Goal: Task Accomplishment & Management: Manage account settings

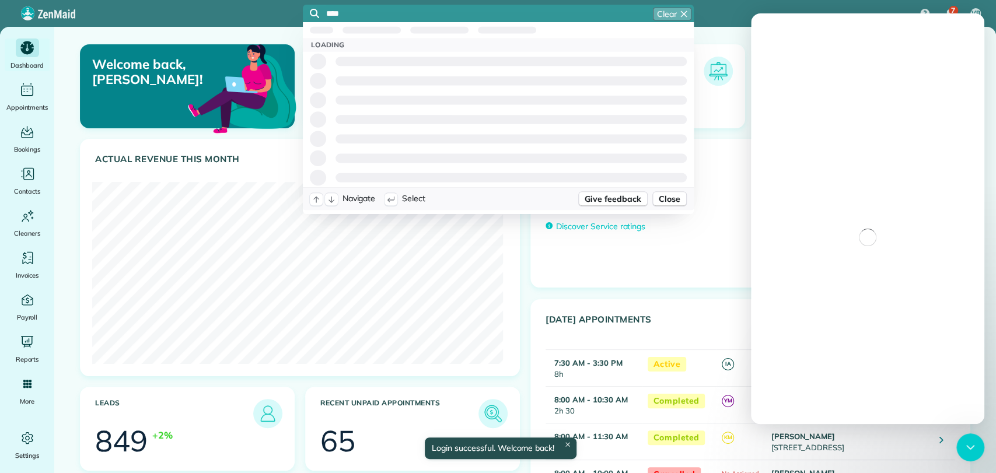
type input "****"
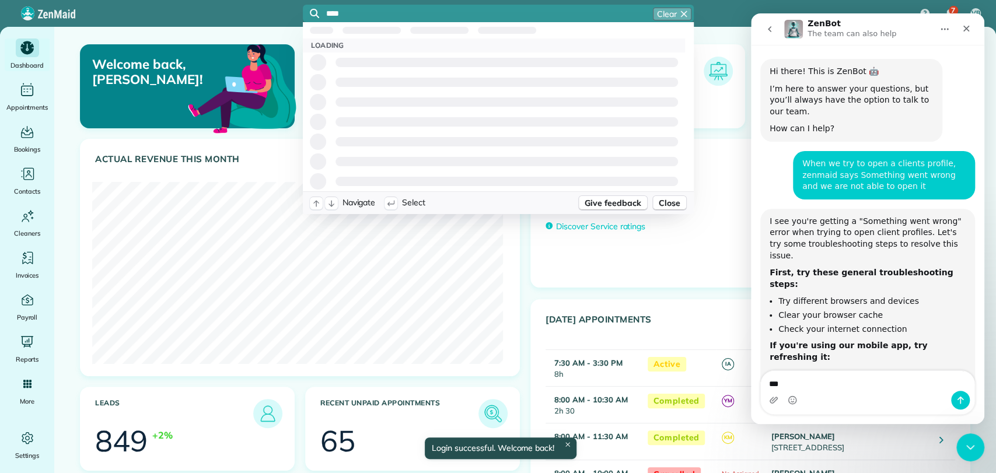
scroll to position [171, 0]
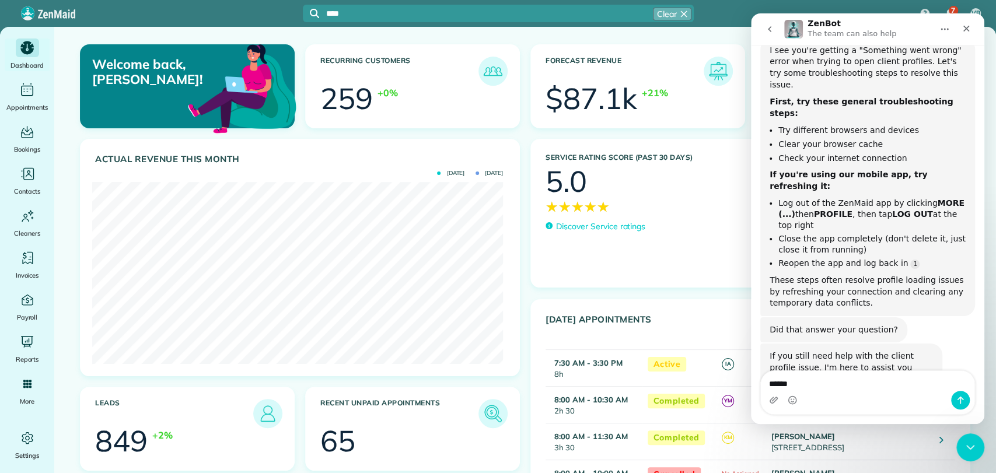
type textarea "******"
click at [393, 12] on input "****" at bounding box center [510, 13] width 368 height 9
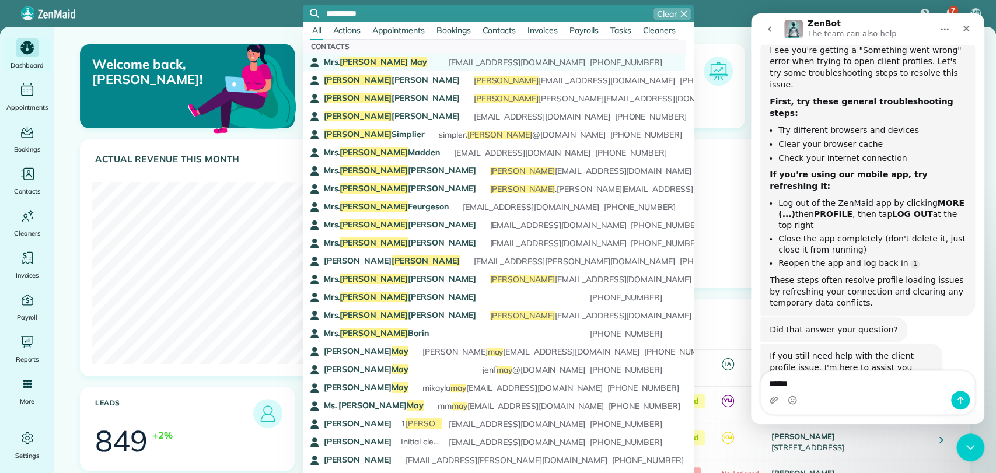
type input "**********"
click at [410, 61] on span "May" at bounding box center [418, 62] width 17 height 11
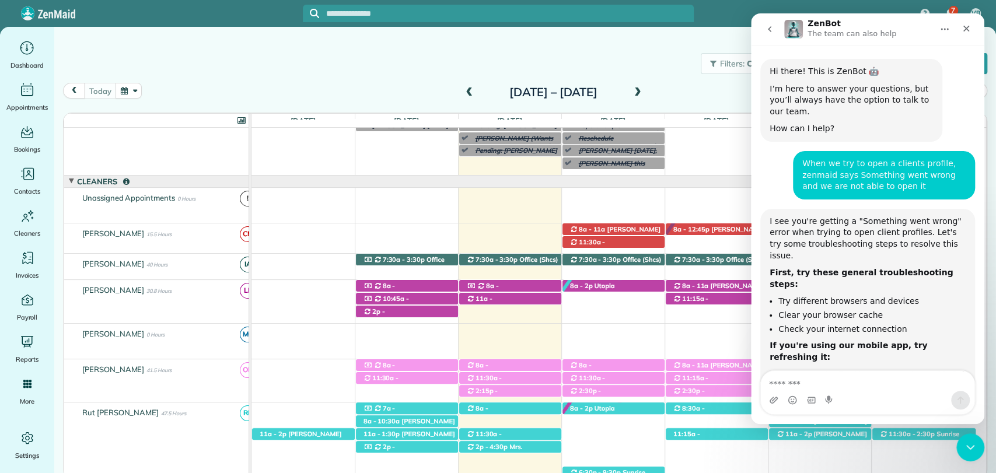
click at [400, 15] on input "text" at bounding box center [510, 13] width 368 height 9
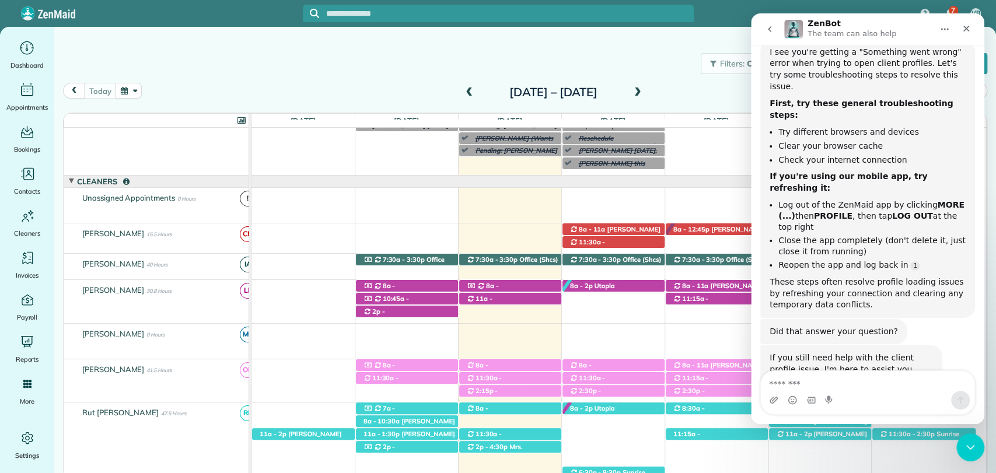
scroll to position [171, 0]
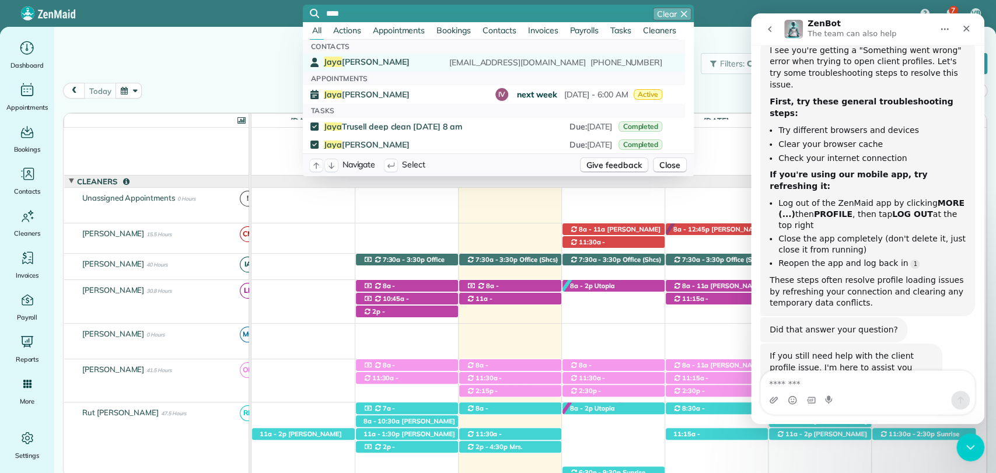
type input "****"
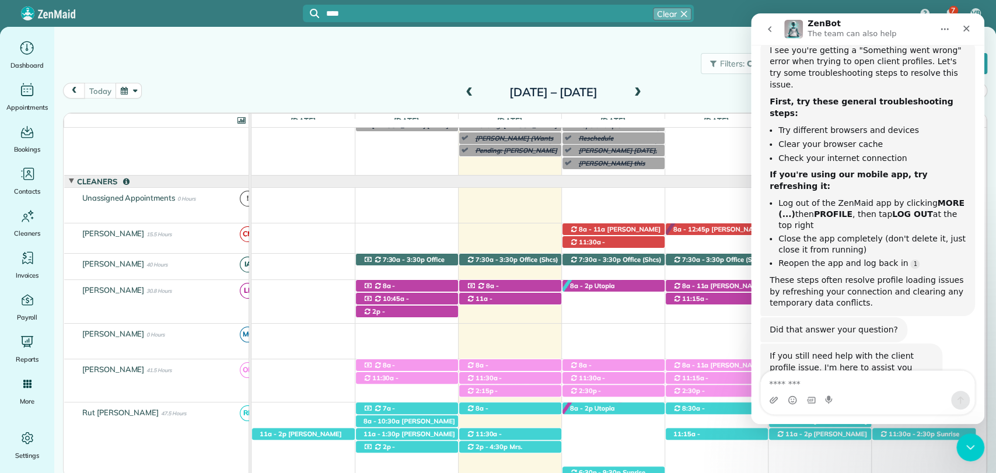
click at [384, 61] on div "Jaya Trussell mrstrussell1995@gmail.com (661) 645-0223" at bounding box center [493, 63] width 338 height 12
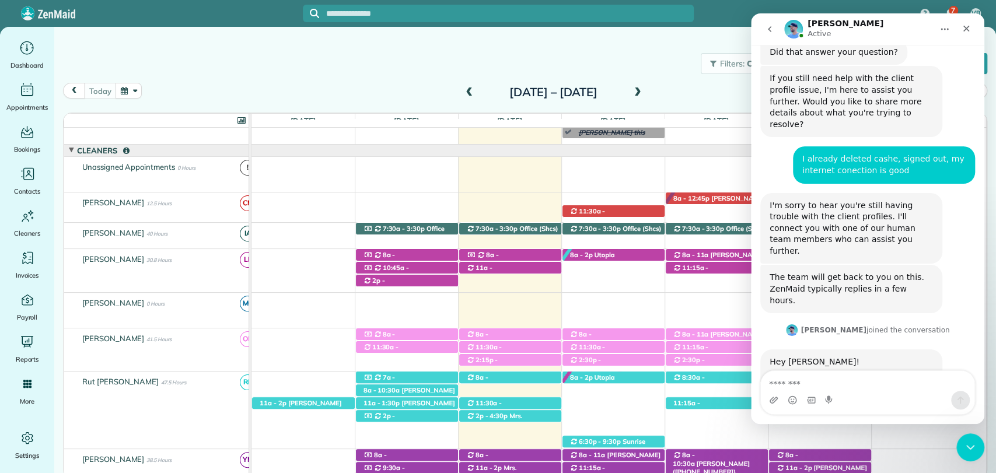
scroll to position [487, 0]
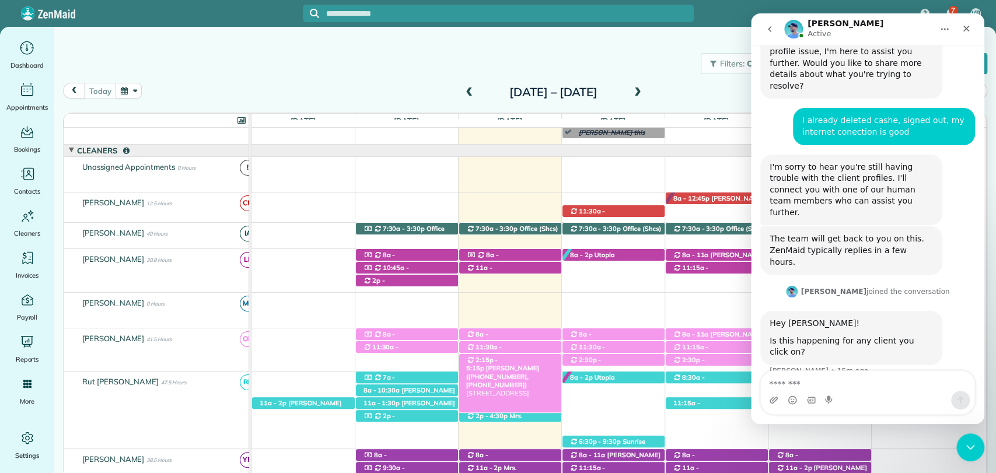
click at [551, 356] on div "2:15p - 5:15p Mrs. Amy Burt (+12513916159, +12512986196) 106 Belrose Ave - Daph…" at bounding box center [510, 360] width 102 height 12
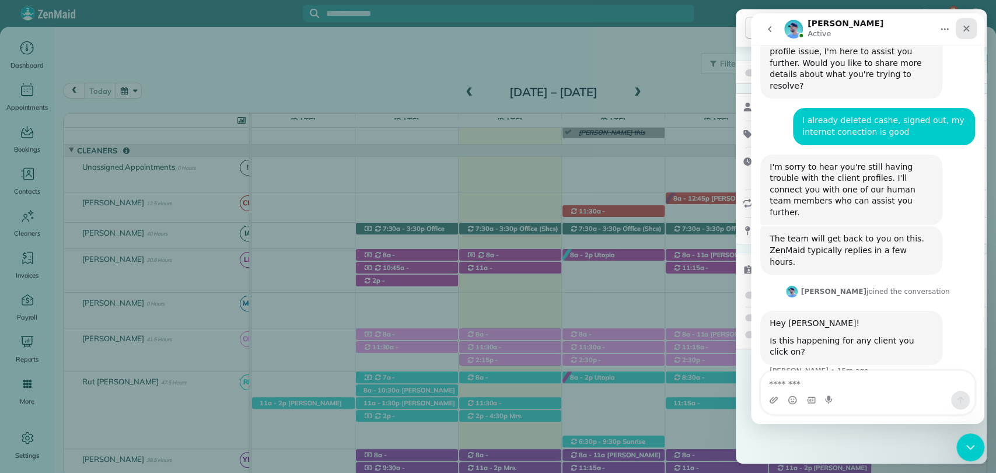
click at [965, 31] on icon "Close" at bounding box center [966, 28] width 9 height 9
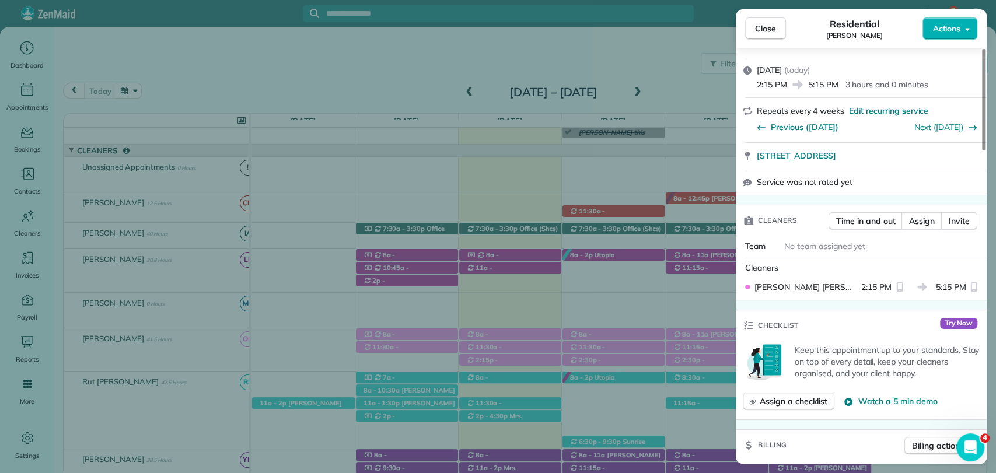
scroll to position [180, 0]
click at [546, 341] on div "Close Residential Amy Burt Actions Status Active Amy Burt · Open profile MOBILE…" at bounding box center [498, 236] width 996 height 473
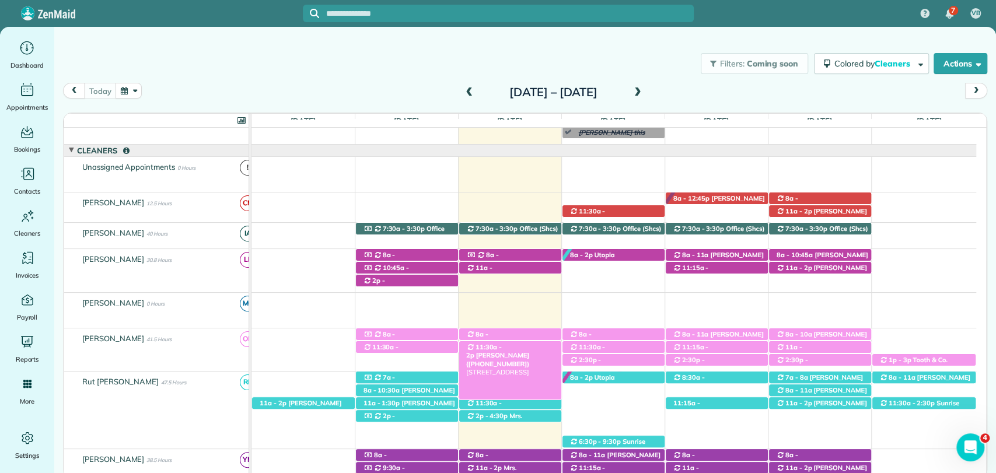
click at [518, 351] on span "Robin Reed (+12515080013)" at bounding box center [498, 359] width 64 height 16
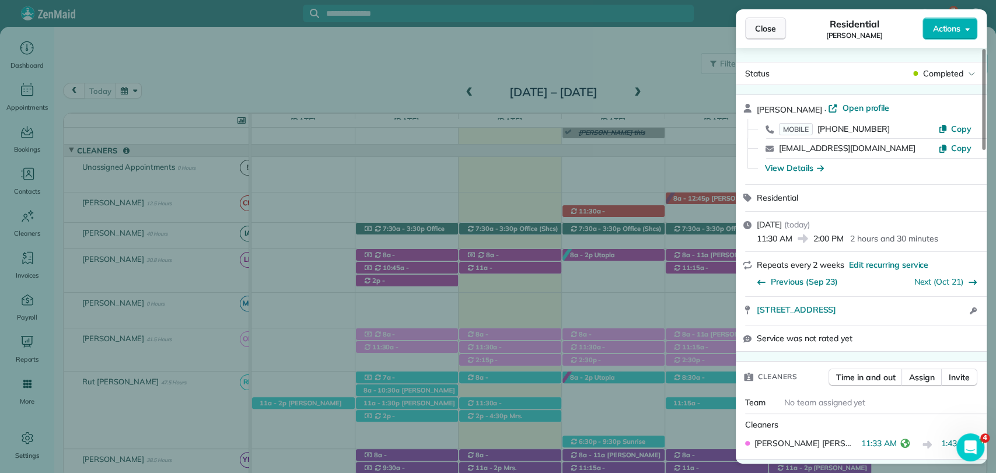
click at [765, 26] on span "Close" at bounding box center [765, 29] width 21 height 12
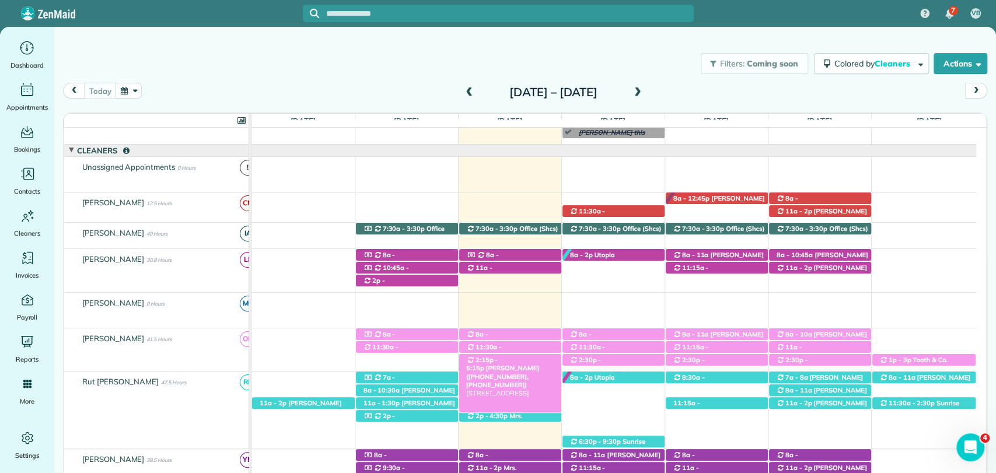
click at [493, 359] on span "2:15p - 5:15p" at bounding box center [482, 364] width 32 height 16
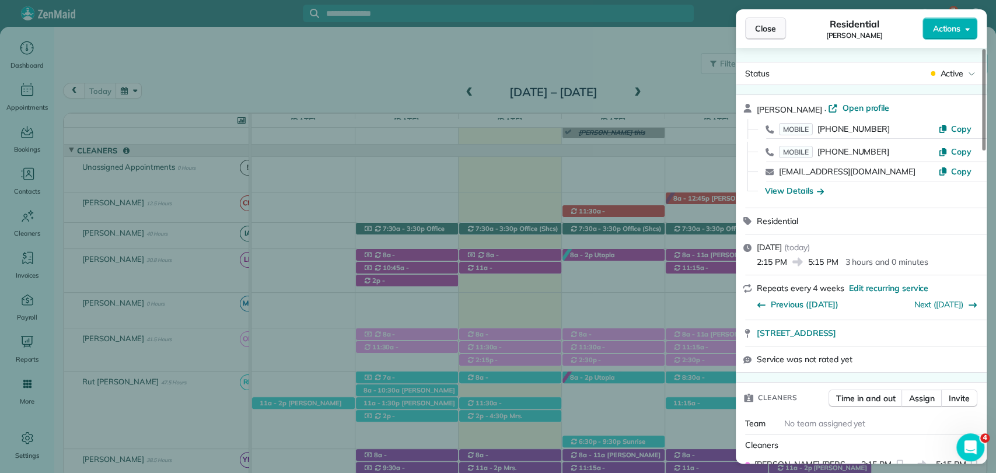
click at [774, 25] on span "Close" at bounding box center [765, 29] width 21 height 12
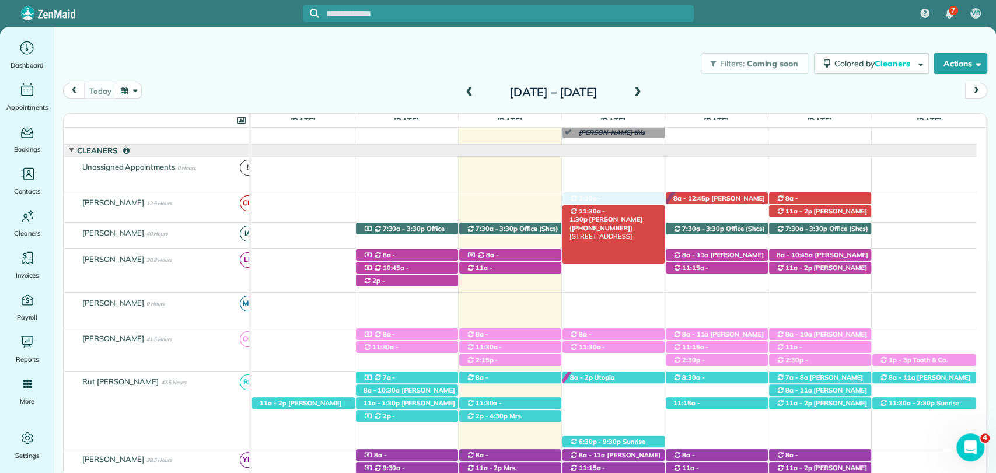
drag, startPoint x: 595, startPoint y: 361, endPoint x: 607, endPoint y: 206, distance: 155.7
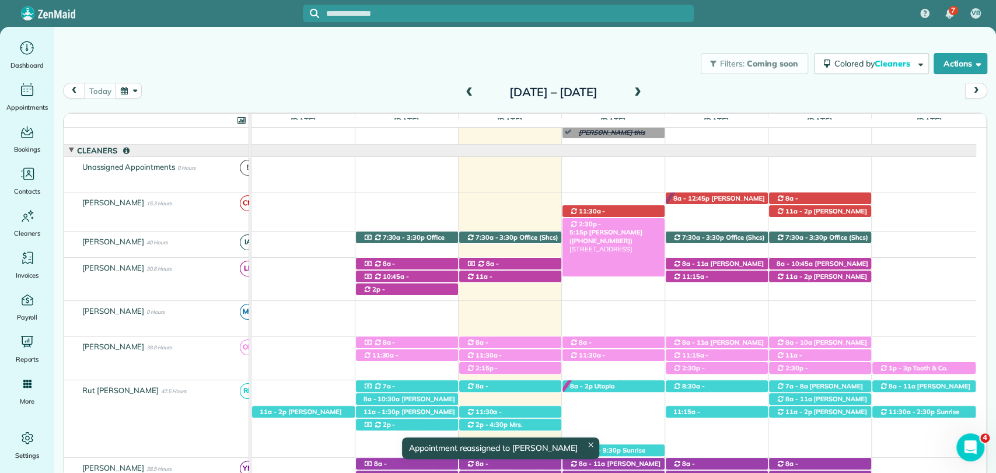
click at [625, 228] on span "Kelly Winingar (+18503136559)" at bounding box center [605, 236] width 73 height 16
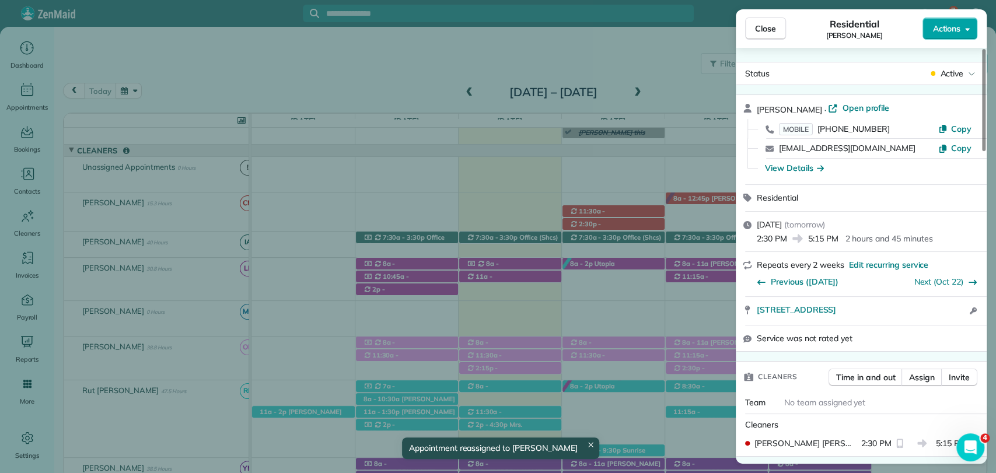
click at [958, 26] on span "Actions" at bounding box center [946, 29] width 28 height 12
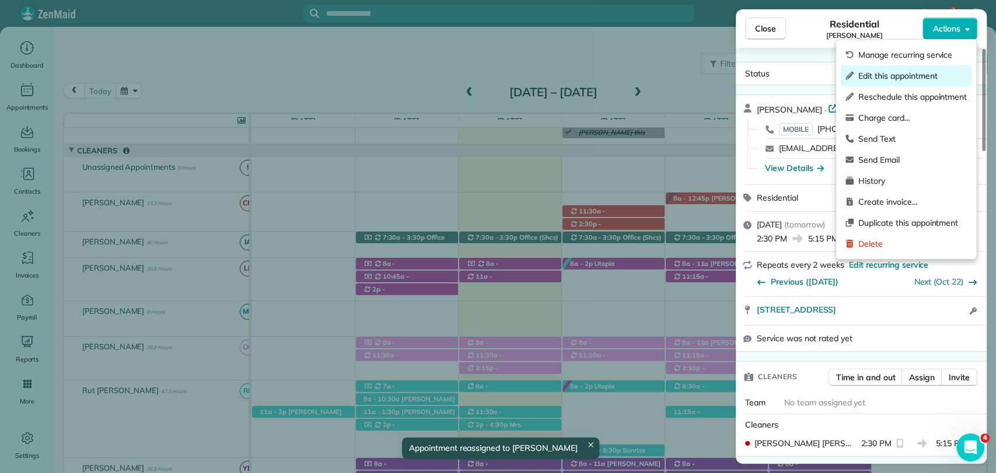
click at [893, 75] on span "Edit this appointment" at bounding box center [912, 76] width 109 height 12
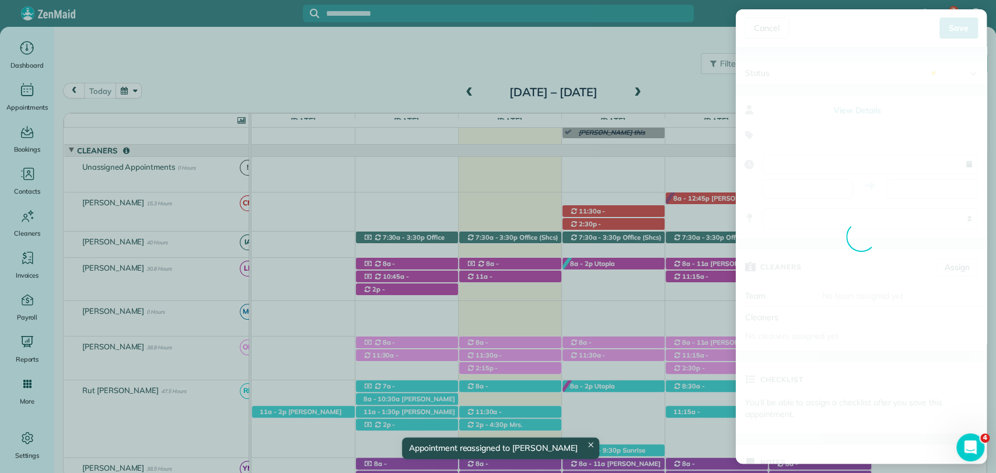
type input "**********"
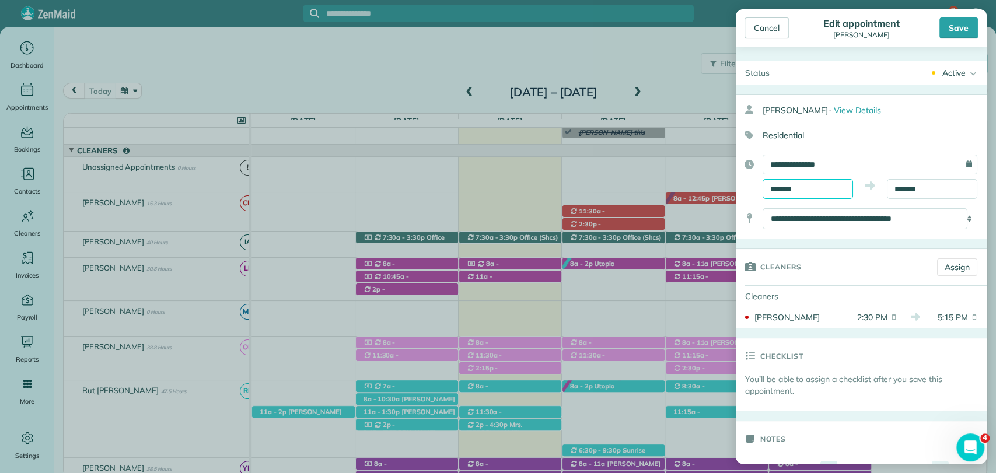
click at [800, 197] on body "7 VB Dashboard Appointments Bookings Contacts Cleaners Invoices Payroll Reports…" at bounding box center [498, 236] width 996 height 473
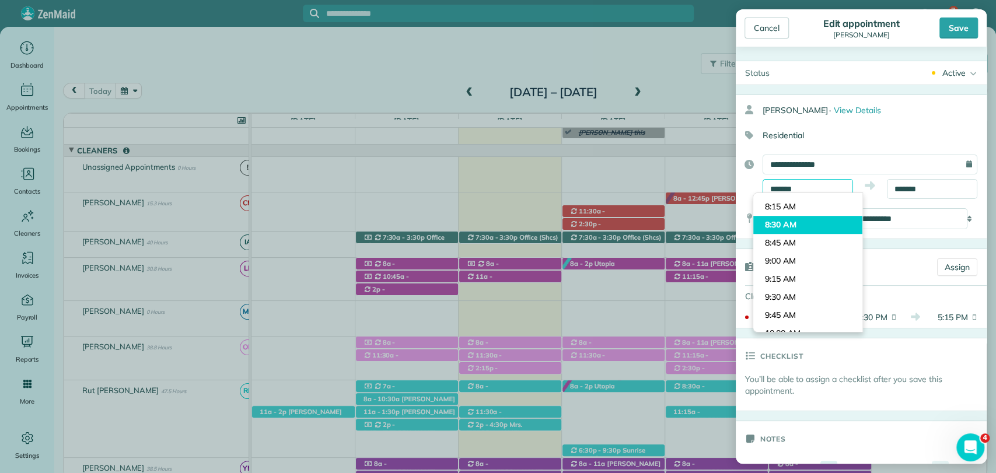
scroll to position [542, 0]
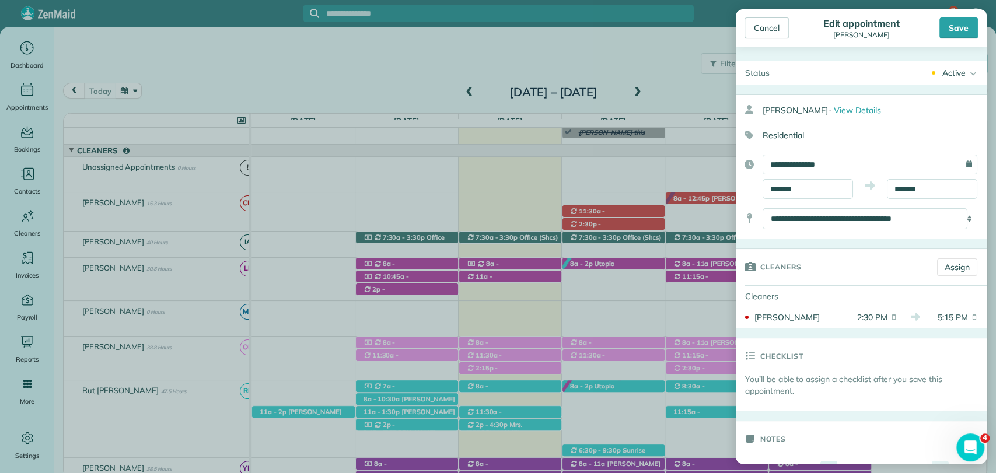
click at [800, 211] on body "7 VB Dashboard Appointments Bookings Contacts Cleaners Invoices Payroll Reports…" at bounding box center [498, 236] width 996 height 473
click at [812, 188] on input "*******" at bounding box center [808, 189] width 90 height 20
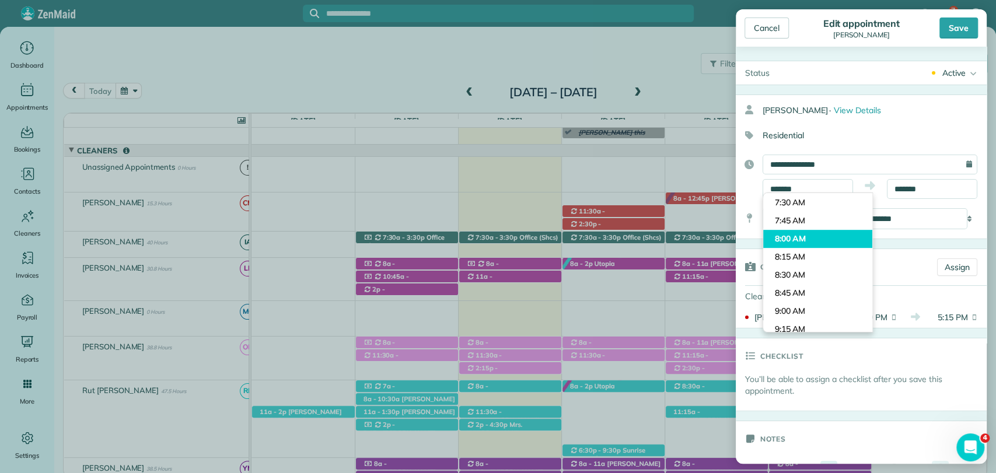
type input "*******"
click at [807, 232] on body "7 VB Dashboard Appointments Bookings Contacts Cleaners Invoices Payroll Reports…" at bounding box center [498, 236] width 996 height 473
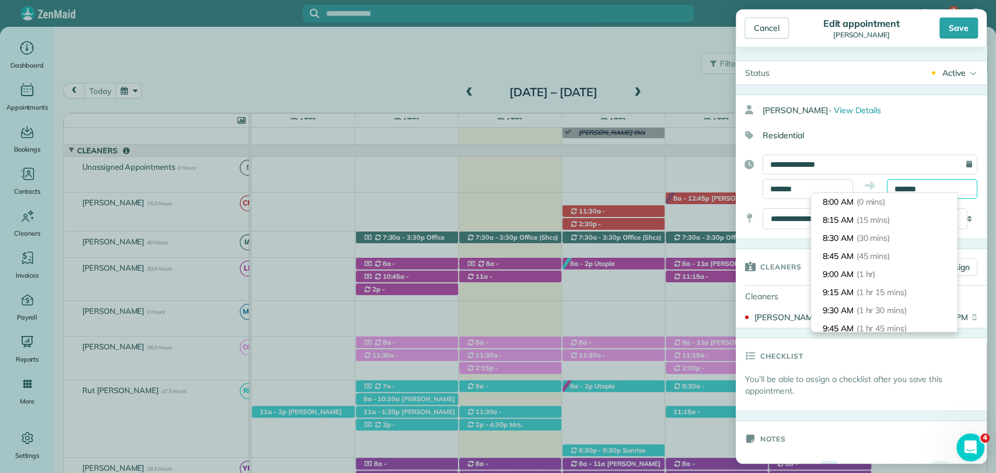
click at [921, 183] on input "*******" at bounding box center [932, 189] width 90 height 20
type input "********"
click at [859, 267] on li "11:00 AM (3 hrs)" at bounding box center [884, 274] width 146 height 18
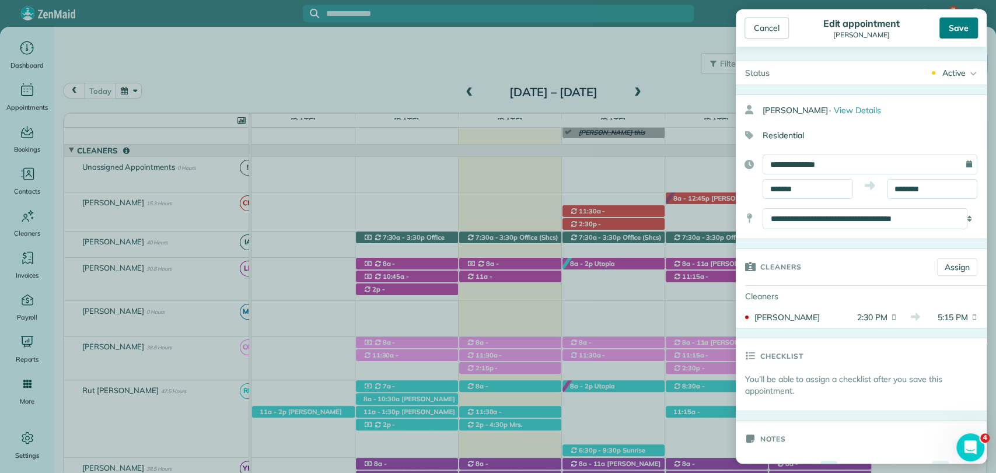
click at [962, 22] on div "Save" at bounding box center [958, 28] width 39 height 21
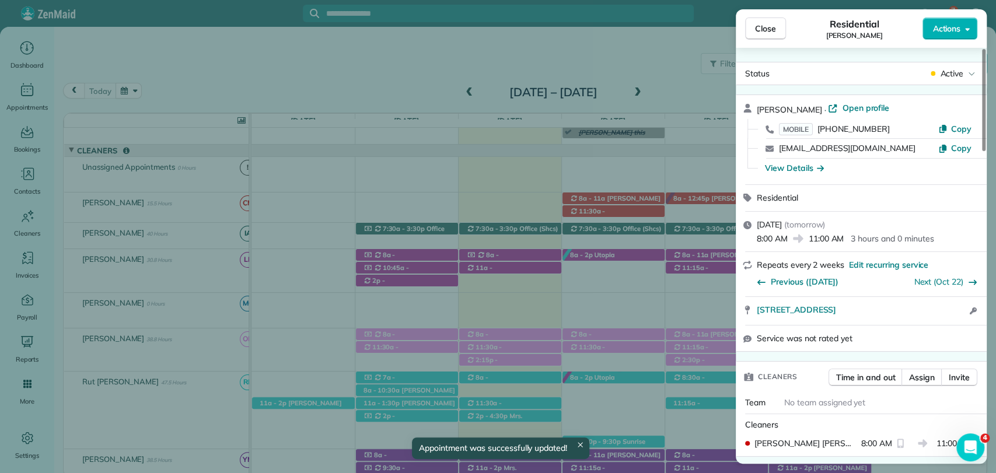
click at [776, 16] on div "Close Residential Kelly Winingar Actions" at bounding box center [861, 28] width 251 height 39
click at [768, 21] on button "Close" at bounding box center [765, 29] width 41 height 22
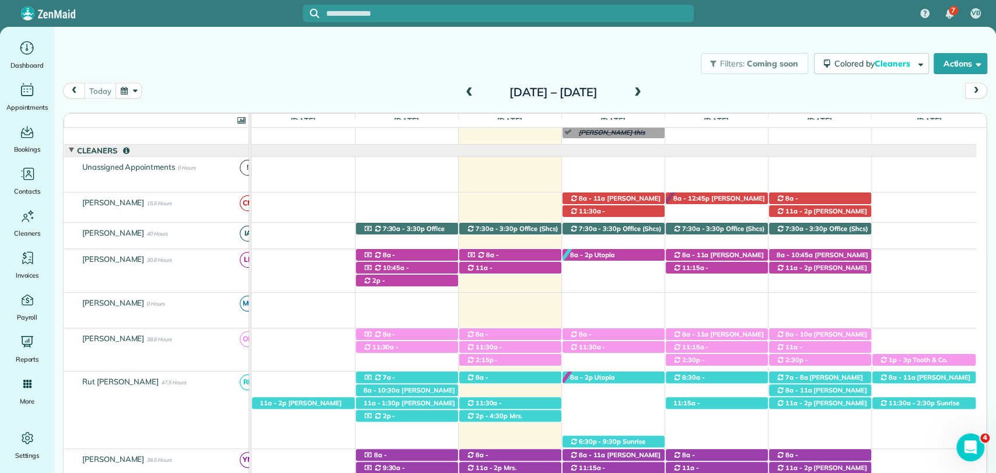
click at [387, 69] on div "Filters: Coming soon Colored by Cleaners Color by Cleaner Color by Team Color b…" at bounding box center [525, 63] width 942 height 39
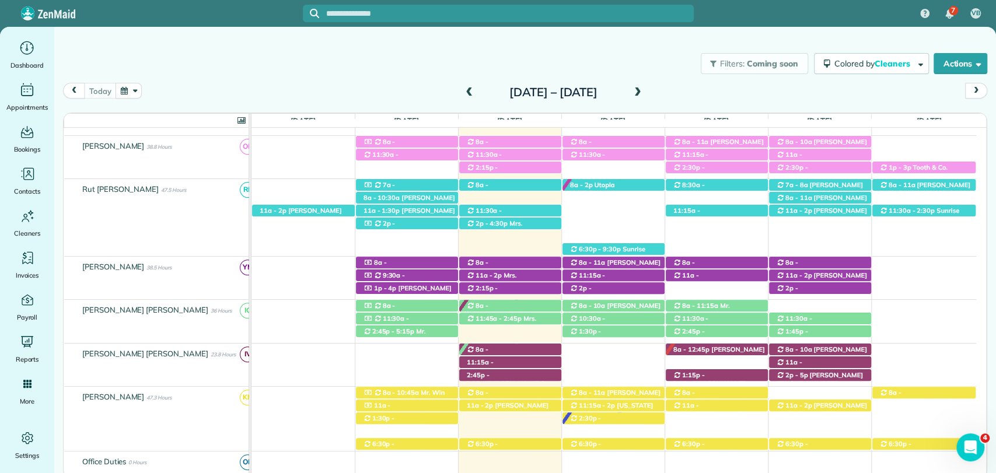
scroll to position [360, 0]
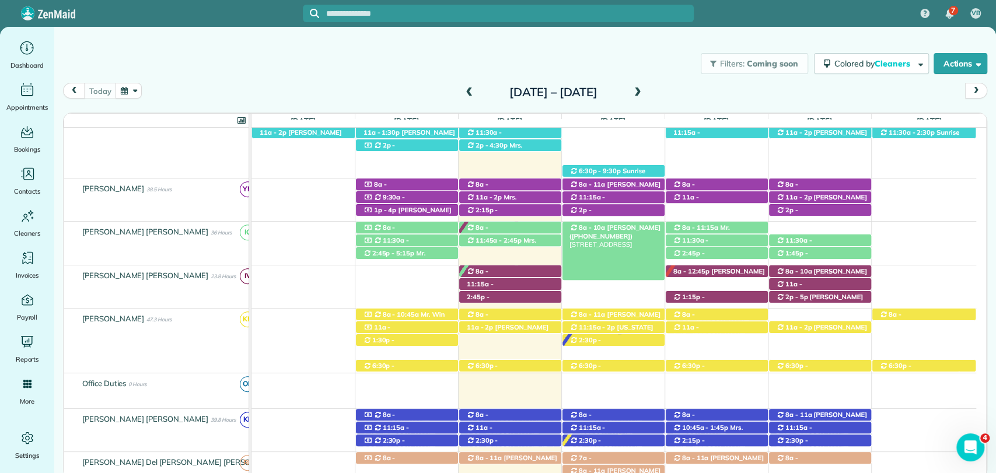
click at [596, 228] on span "8a - 10a" at bounding box center [592, 227] width 28 height 8
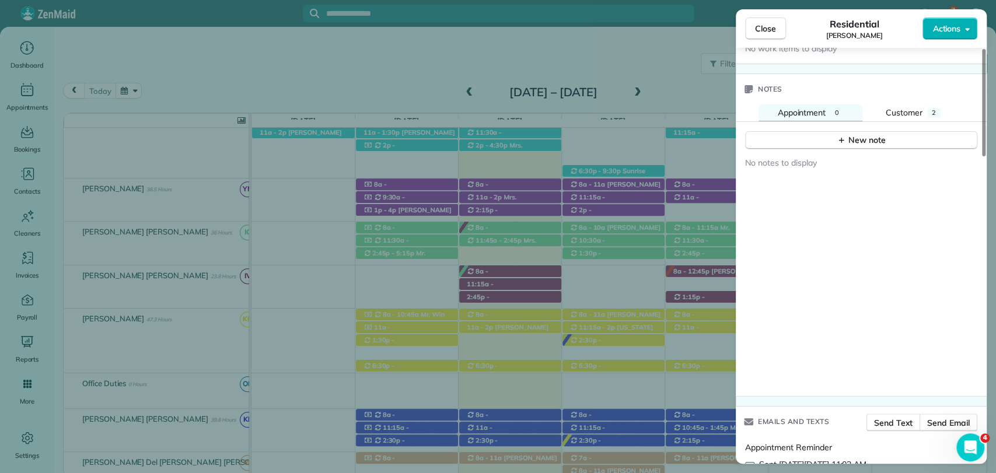
scroll to position [1163, 0]
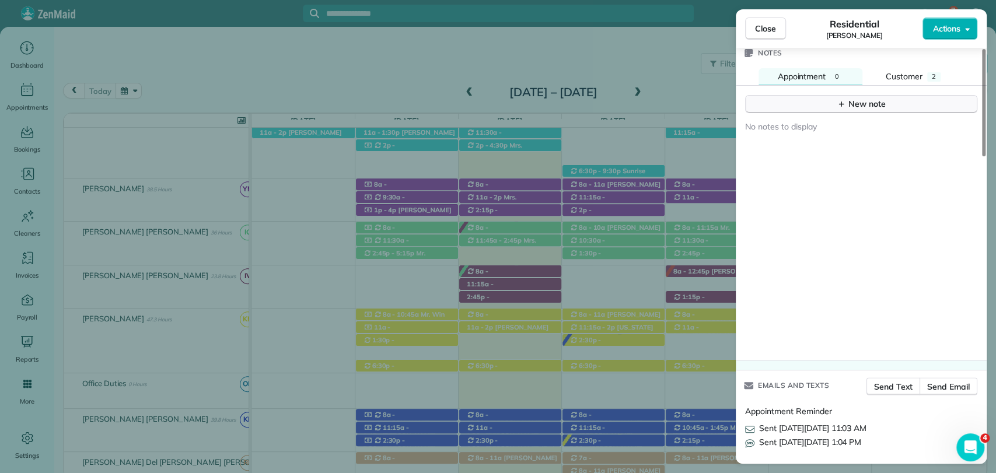
click at [828, 95] on button "New note" at bounding box center [861, 104] width 232 height 18
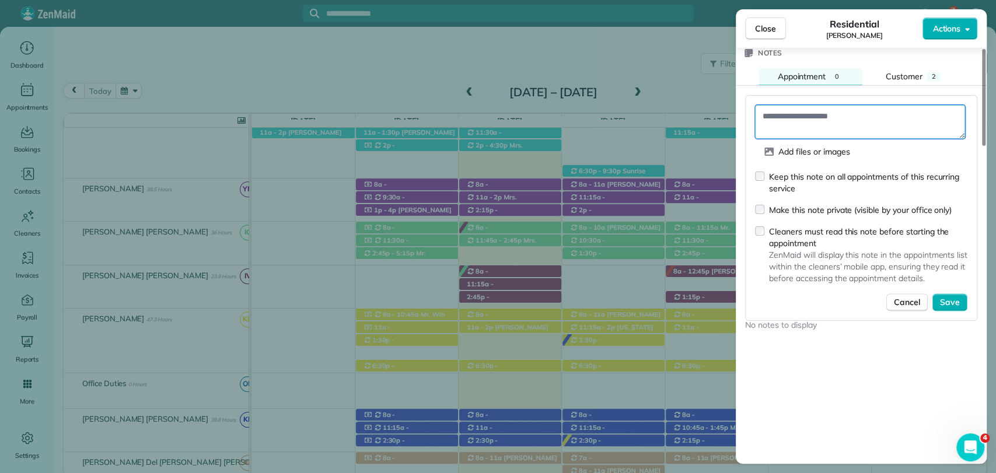
click at [812, 116] on textarea at bounding box center [860, 122] width 210 height 34
type textarea "**********"
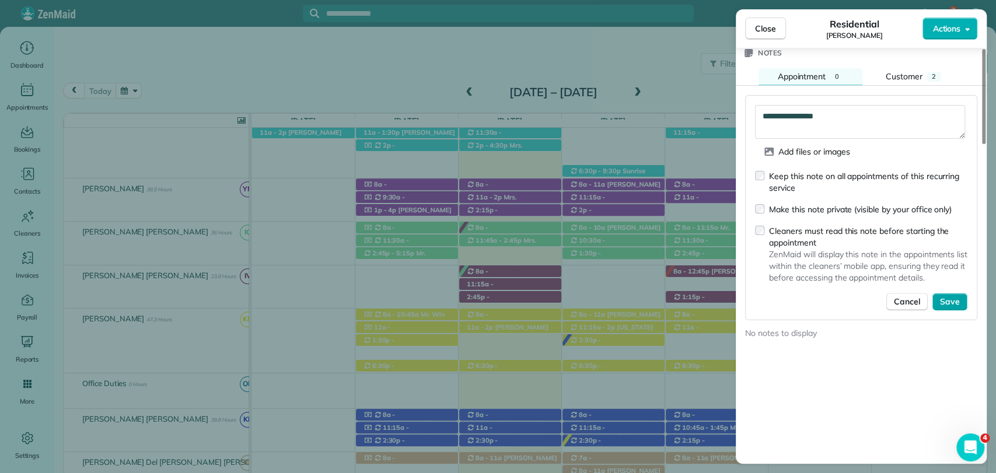
click at [960, 299] on button "Save" at bounding box center [949, 302] width 35 height 18
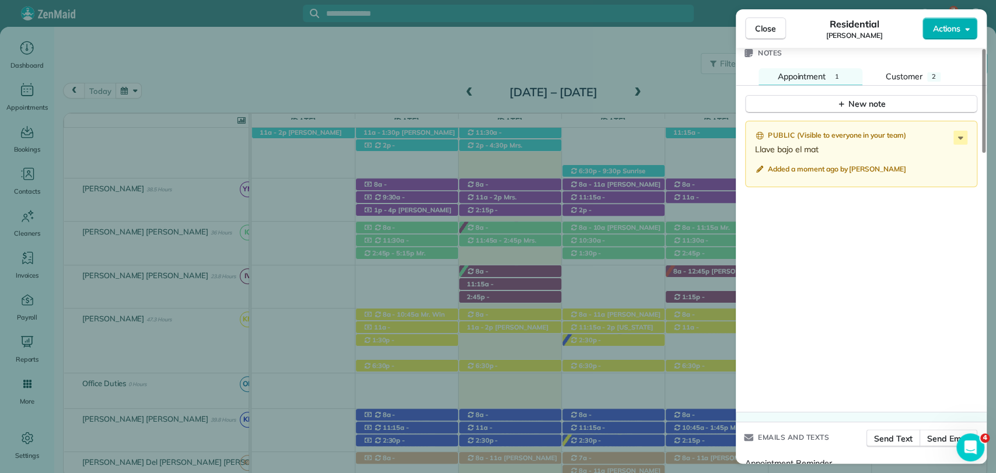
click at [339, 72] on div "Close Residential Claire Bowman Actions Status Active Claire Bowman · Open prof…" at bounding box center [498, 236] width 996 height 473
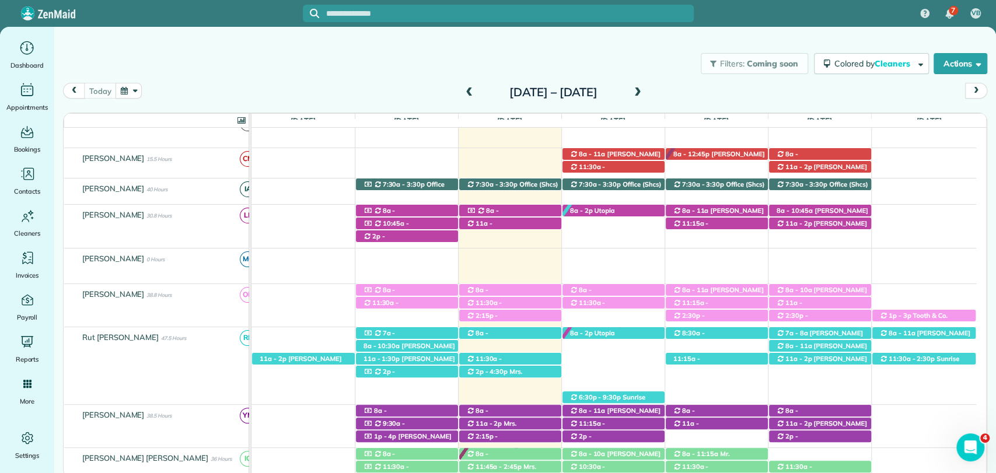
scroll to position [132, 0]
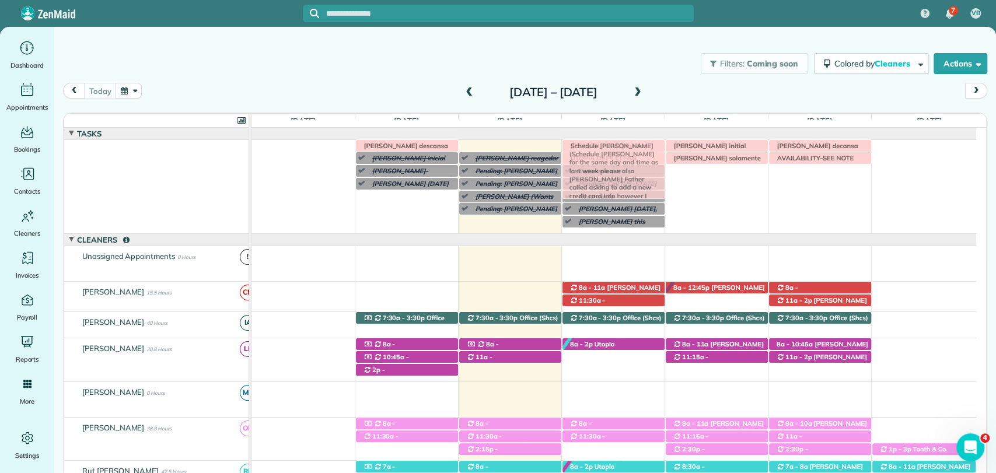
drag, startPoint x: 473, startPoint y: 145, endPoint x: 597, endPoint y: 146, distance: 124.9
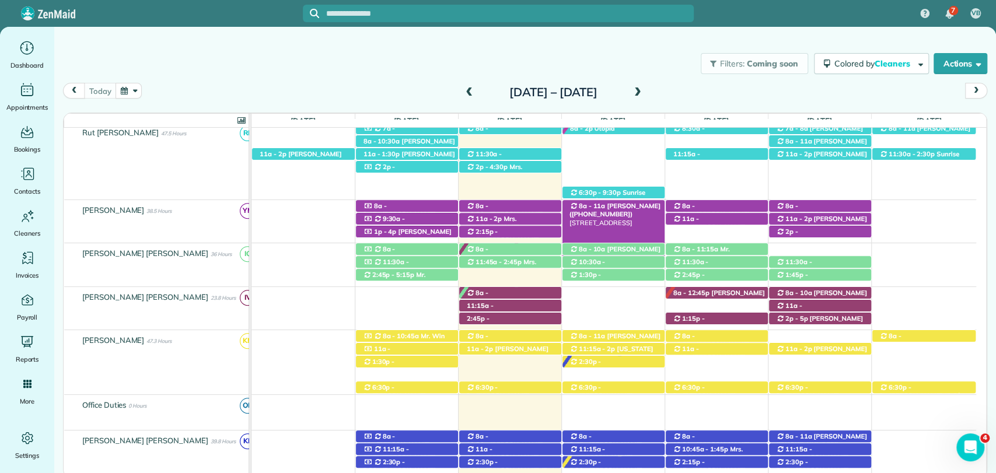
scroll to position [0, 0]
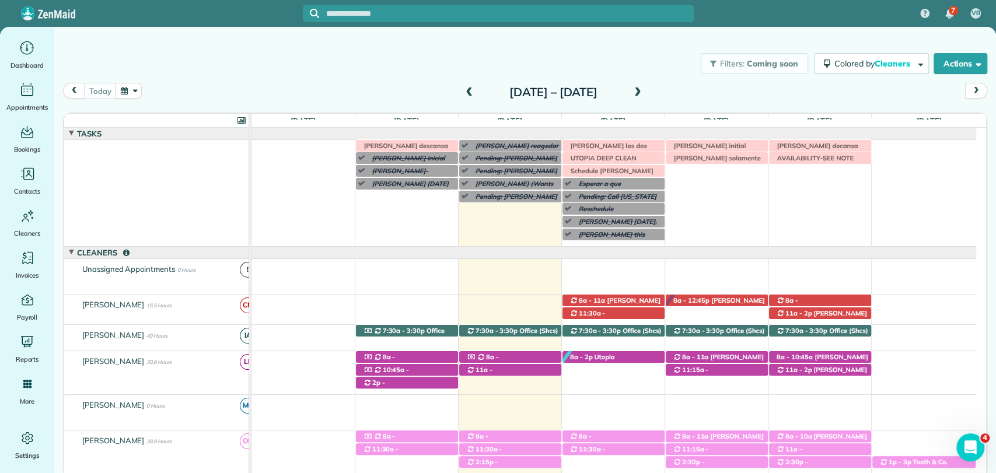
click at [602, 246] on div "Irma V descansa este lunes Morgen Stalder this week Patty Harvard (Wants appoin…" at bounding box center [613, 193] width 725 height 106
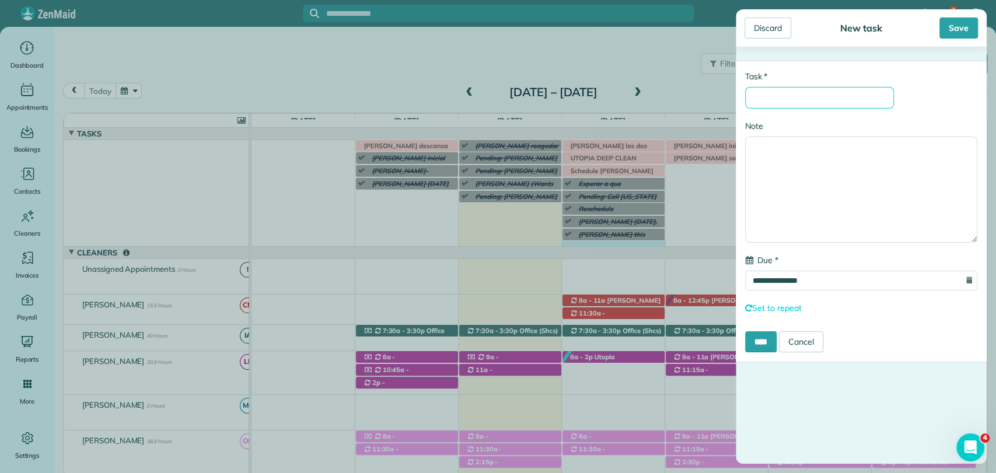
click at [815, 94] on input "* Task" at bounding box center [819, 98] width 149 height 22
type input "**********"
click at [959, 22] on div "Save" at bounding box center [958, 28] width 39 height 21
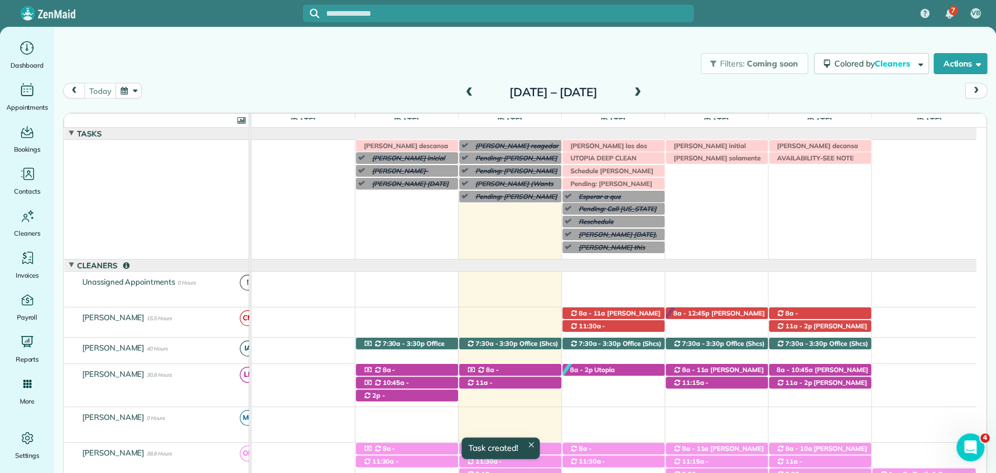
scroll to position [13, 0]
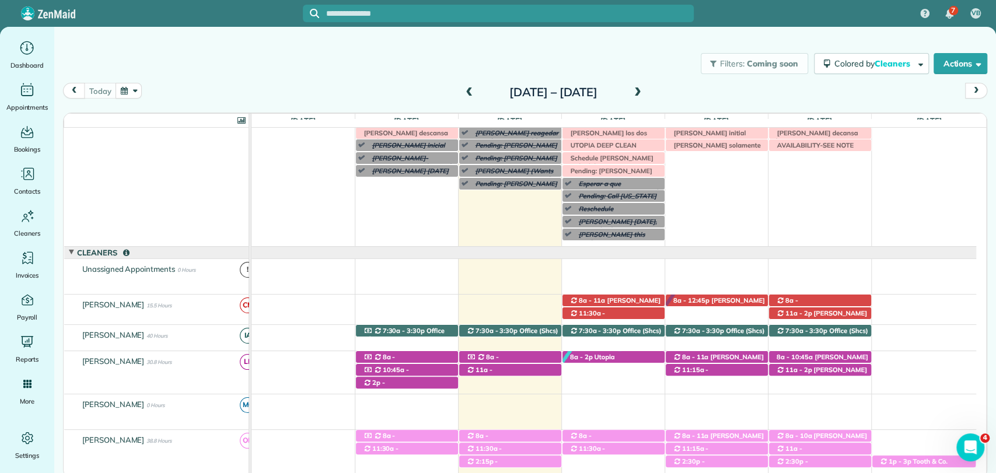
click at [272, 82] on div "Filters: Coming soon Colored by Cleaners Color by Cleaner Color by Team Color b…" at bounding box center [525, 63] width 942 height 39
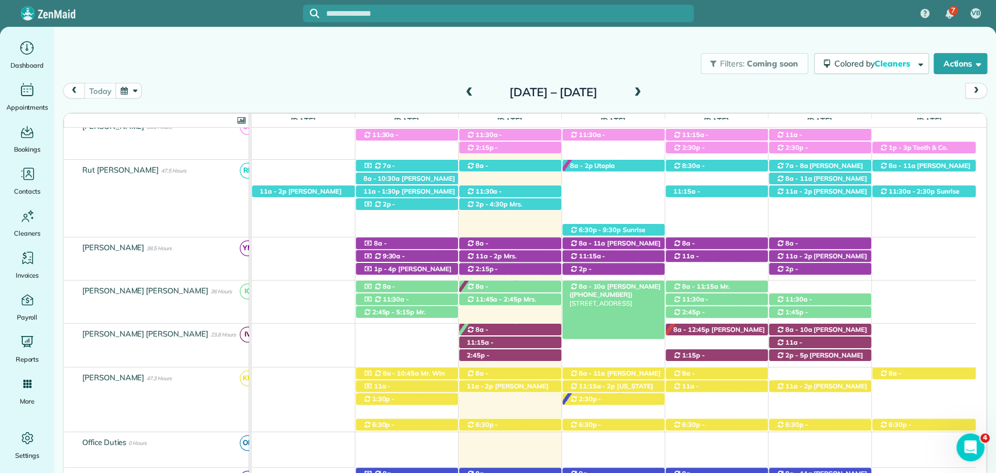
click at [641, 286] on span "Claire Bowman (+12514557588)" at bounding box center [614, 290] width 91 height 16
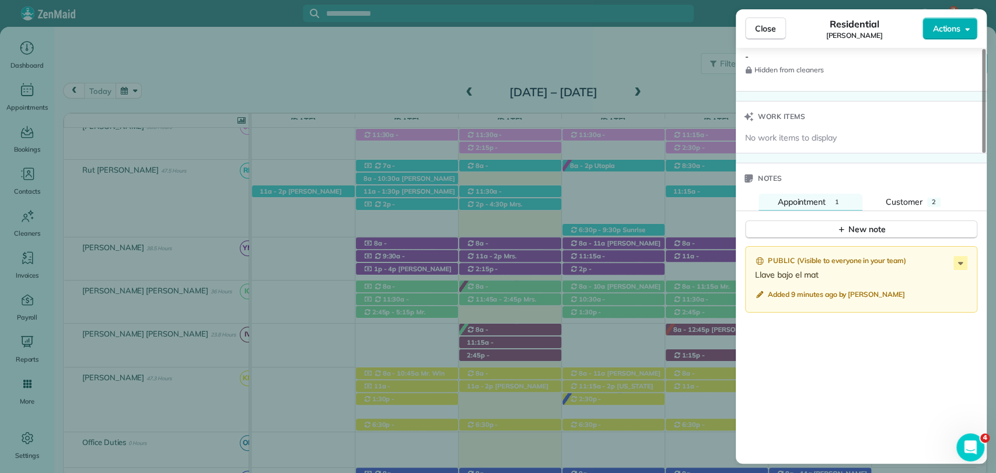
scroll to position [1088, 0]
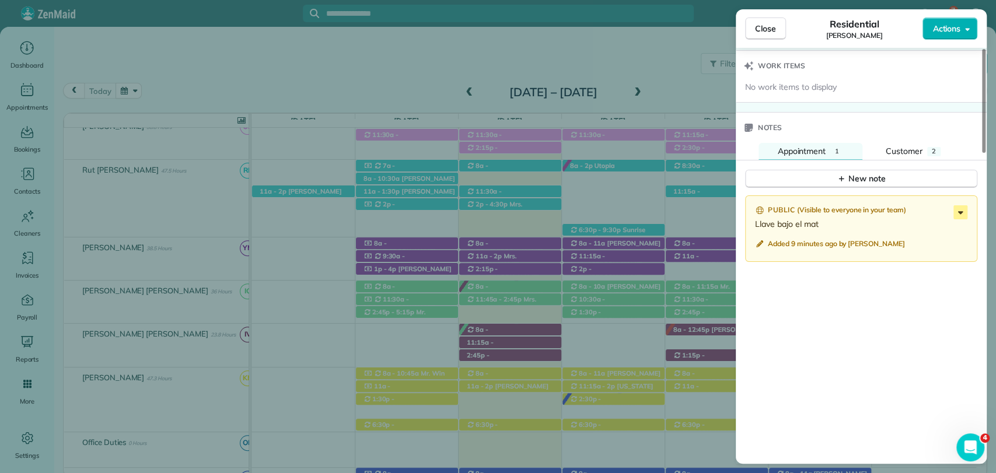
click at [959, 212] on icon at bounding box center [960, 212] width 14 height 14
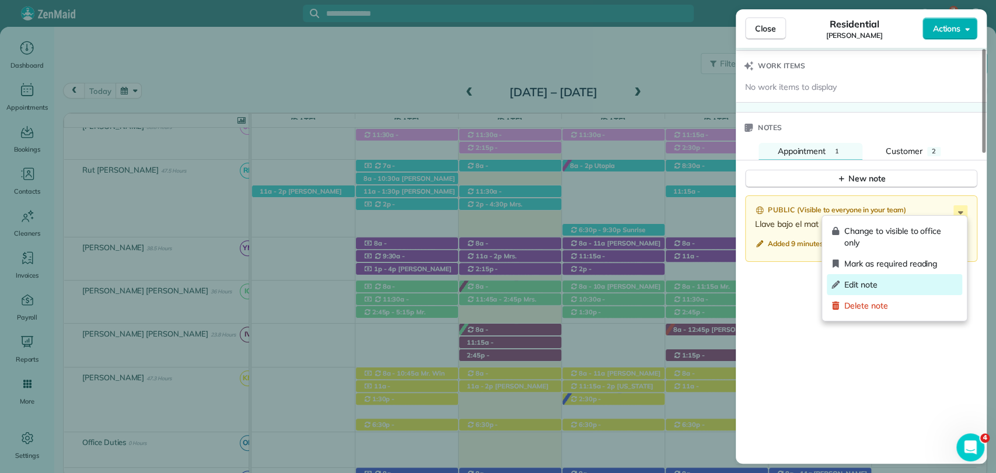
click at [870, 281] on span "Edit note" at bounding box center [900, 285] width 113 height 12
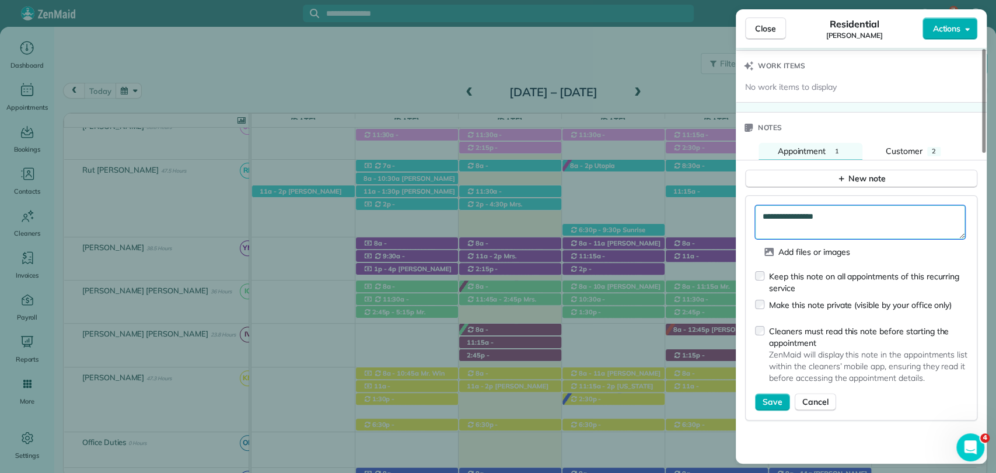
click at [848, 225] on textarea "**********" at bounding box center [860, 222] width 210 height 34
paste textarea "**********"
click at [827, 212] on textarea "**********" at bounding box center [860, 222] width 210 height 34
drag, startPoint x: 871, startPoint y: 212, endPoint x: 830, endPoint y: 214, distance: 40.9
click at [830, 214] on textarea "**********" at bounding box center [860, 222] width 210 height 34
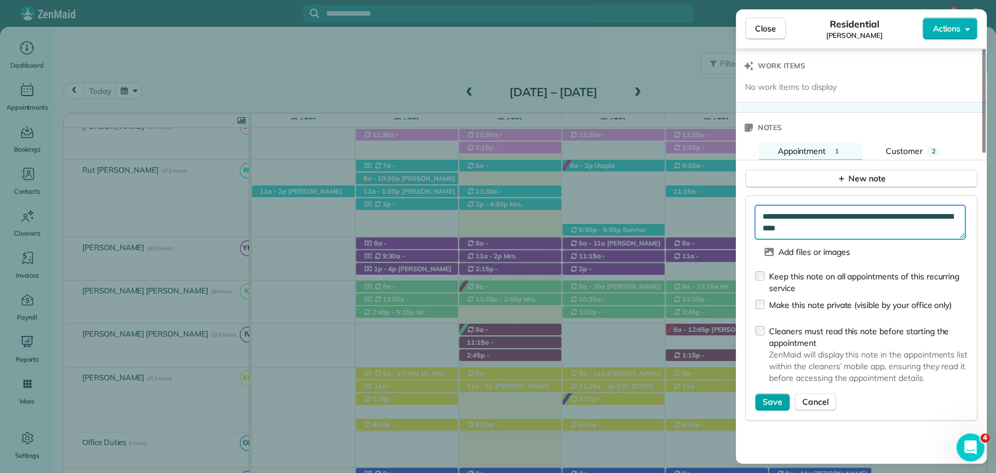
type textarea "**********"
click at [775, 393] on button "Save" at bounding box center [772, 402] width 35 height 18
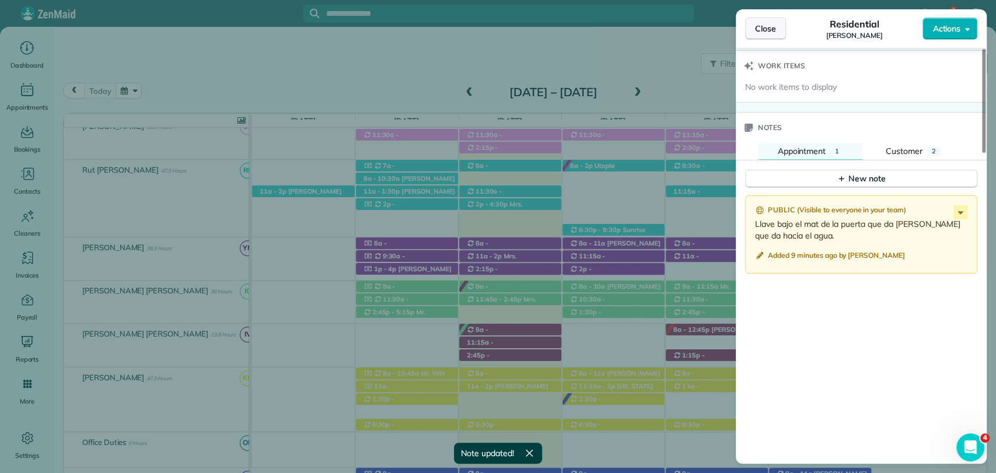
click at [771, 37] on button "Close" at bounding box center [765, 29] width 41 height 22
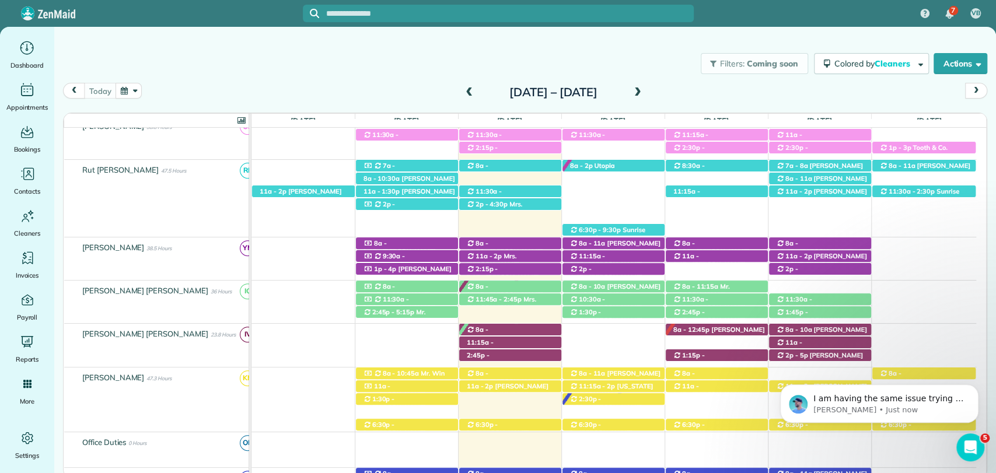
scroll to position [602, 0]
click at [378, 80] on div "Filters: Coming soon Colored by Cleaners Color by Cleaner Color by Team Color b…" at bounding box center [525, 63] width 942 height 39
click at [325, 75] on div "Filters: Coming soon Colored by Cleaners Color by Cleaner Color by Team Color b…" at bounding box center [525, 63] width 942 height 39
click at [324, 193] on span "Dk Nguyen (DDN Renovations LLC) (+18503902610)" at bounding box center [300, 199] width 82 height 25
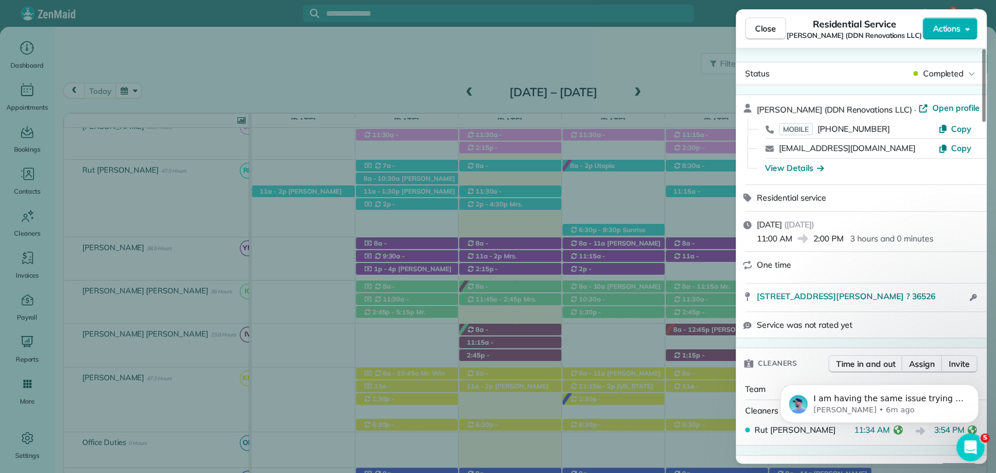
click at [765, 22] on button "Close" at bounding box center [765, 29] width 41 height 22
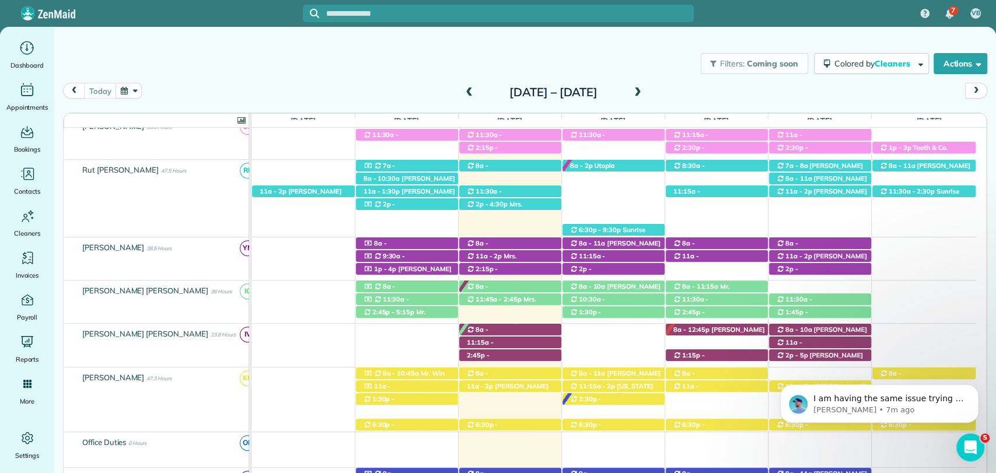
click at [265, 62] on div "Filters: Coming soon Colored by Cleaners Color by Cleaner Color by Team Color b…" at bounding box center [525, 63] width 942 height 39
click at [379, 60] on div "Filters: Coming soon Colored by Cleaners Color by Cleaner Color by Team Color b…" at bounding box center [525, 63] width 942 height 39
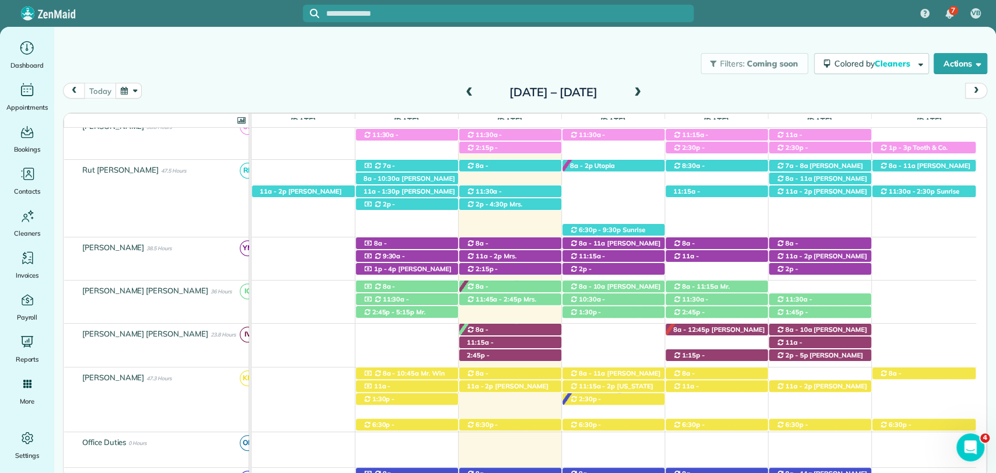
scroll to position [637, 0]
click at [644, 89] on span at bounding box center [637, 93] width 13 height 11
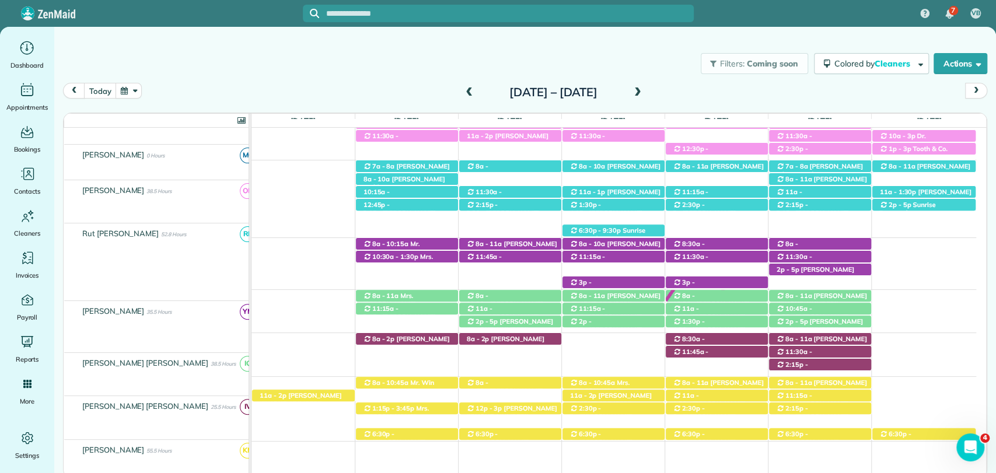
scroll to position [292, 0]
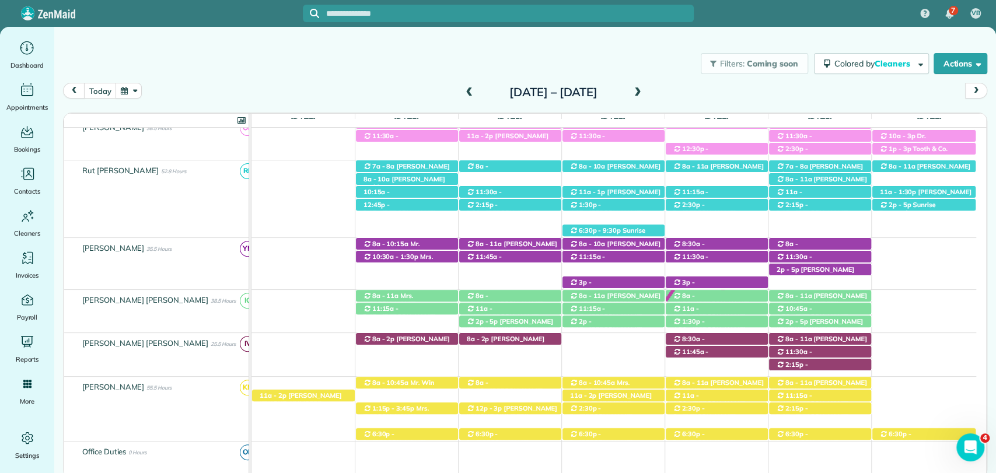
click at [644, 89] on span at bounding box center [637, 93] width 13 height 11
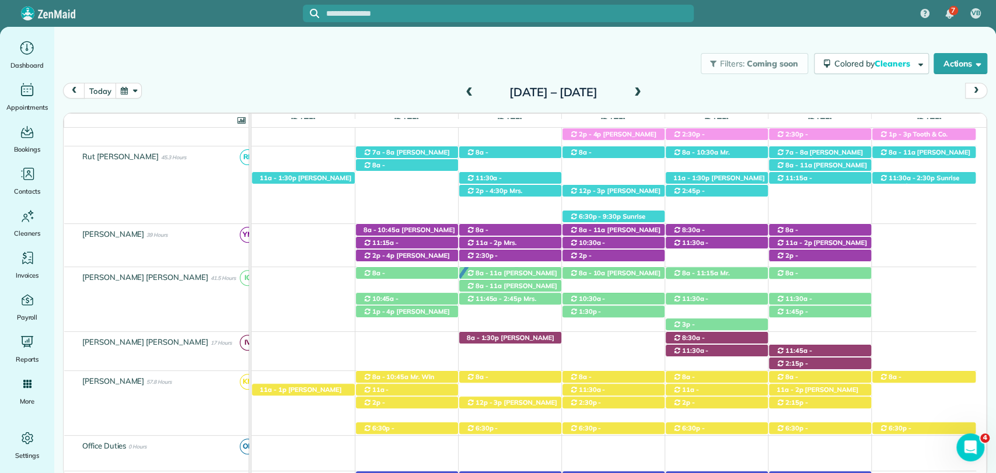
scroll to position [253, 0]
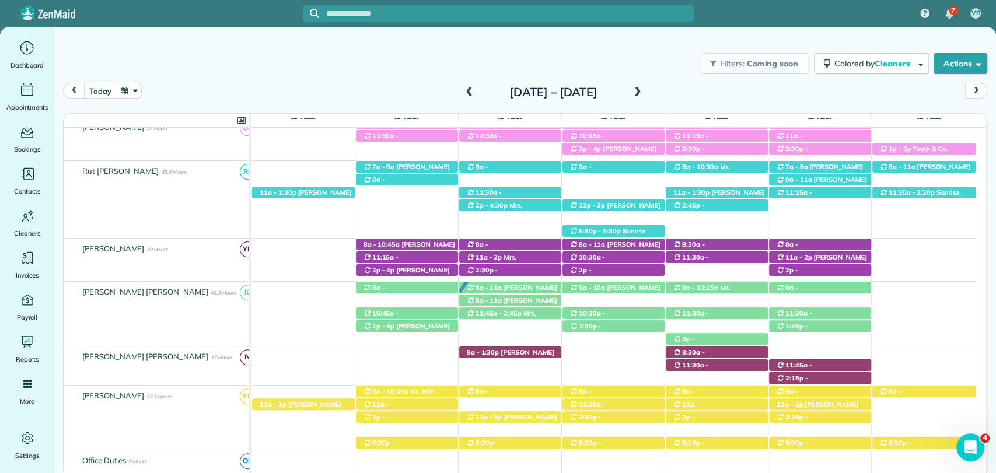
click at [370, 76] on div "Filters: Coming soon Colored by Cleaners Color by Cleaner Color by Team Color b…" at bounding box center [525, 63] width 942 height 39
click at [644, 88] on span at bounding box center [637, 93] width 13 height 11
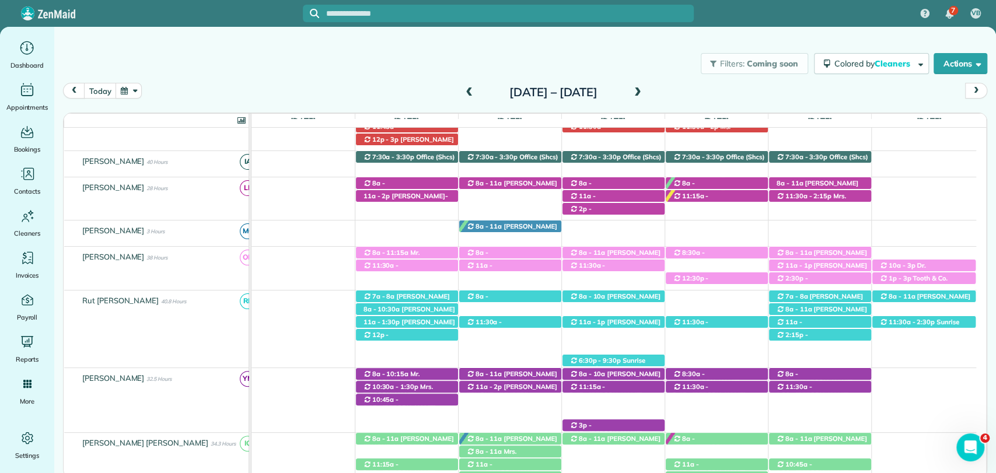
scroll to position [0, 0]
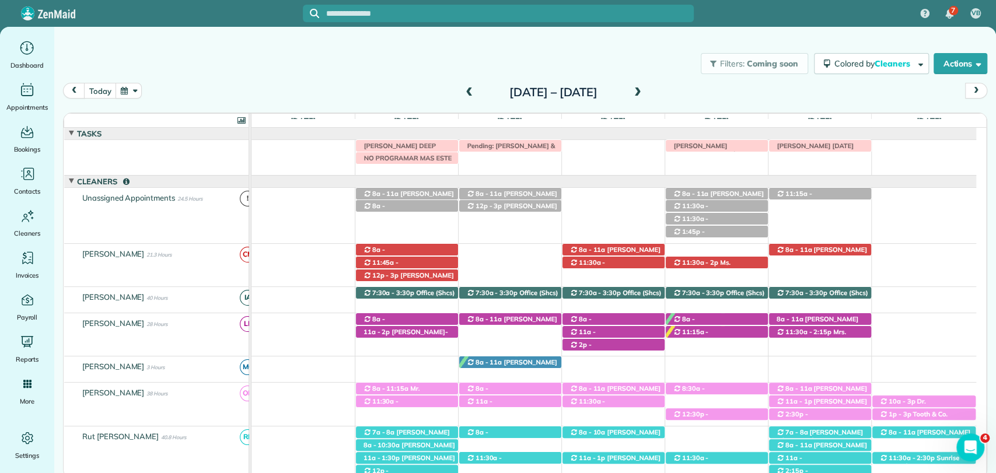
click at [696, 92] on div "today Sunday Oct 26 – Saturday Nov 1, 2025" at bounding box center [525, 94] width 924 height 22
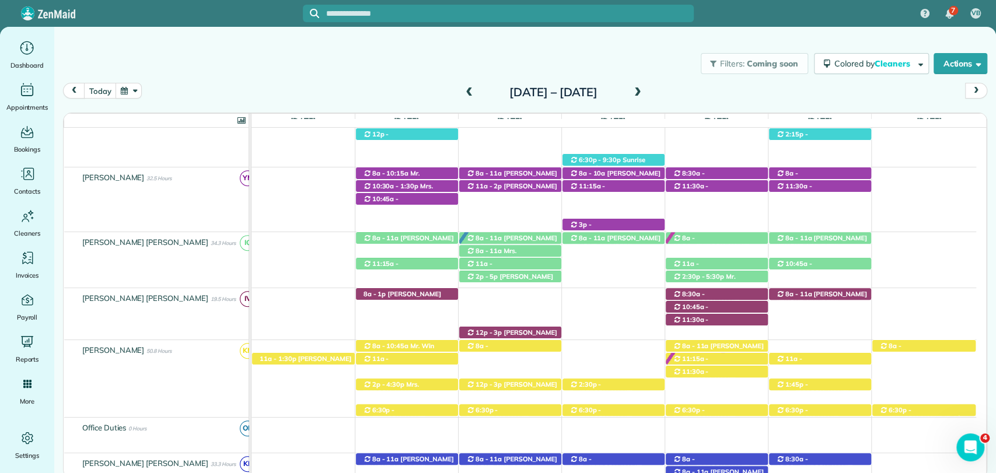
scroll to position [347, 0]
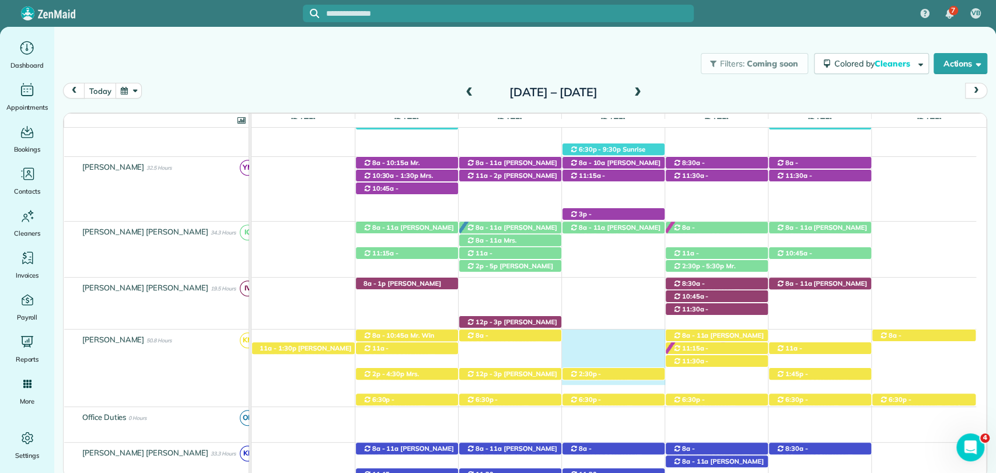
click at [631, 342] on div "8a - 9:30a Mrs. Wendy Buttler (+12515102682) 205 Fairhope Avenue Suite D - Fair…" at bounding box center [613, 357] width 725 height 55
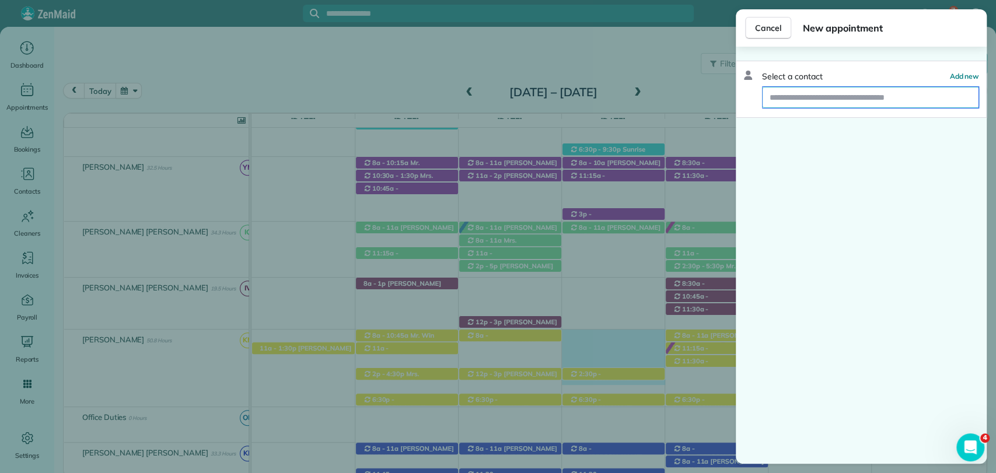
click at [828, 92] on input "text" at bounding box center [871, 97] width 216 height 21
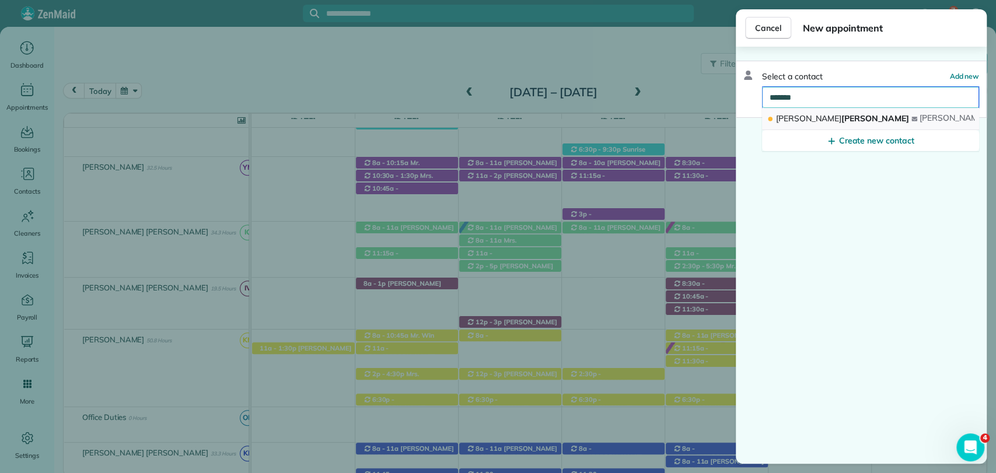
type input "*******"
click at [798, 116] on span "Colette" at bounding box center [808, 118] width 65 height 11
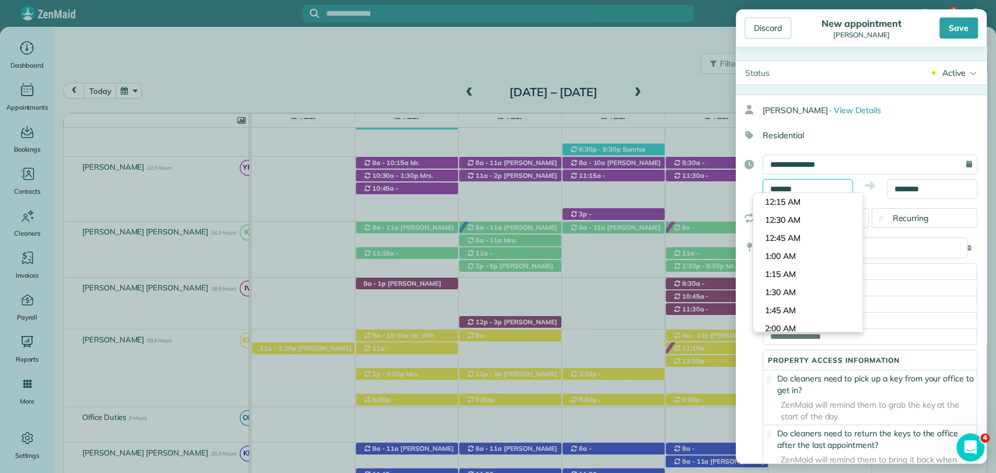
click at [794, 193] on body "7 VB Dashboard Appointments Bookings Contacts Cleaners Invoices Payroll Reports…" at bounding box center [498, 236] width 996 height 473
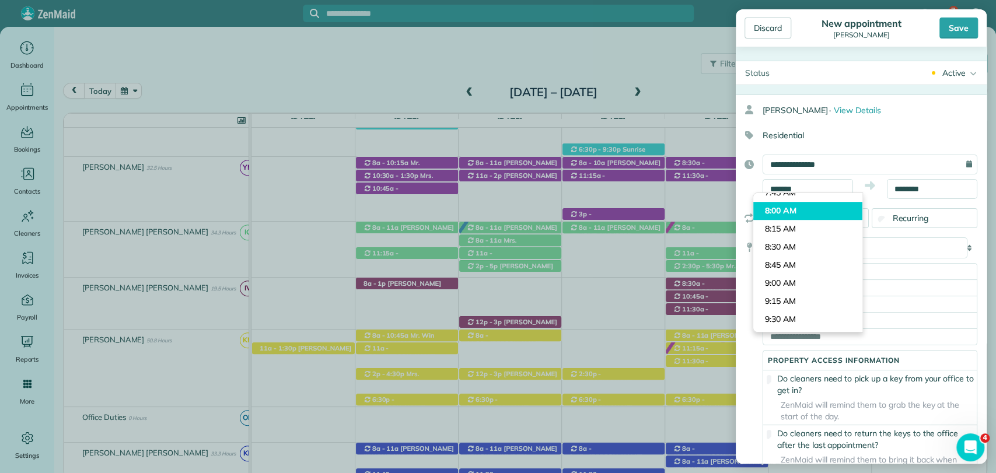
type input "*******"
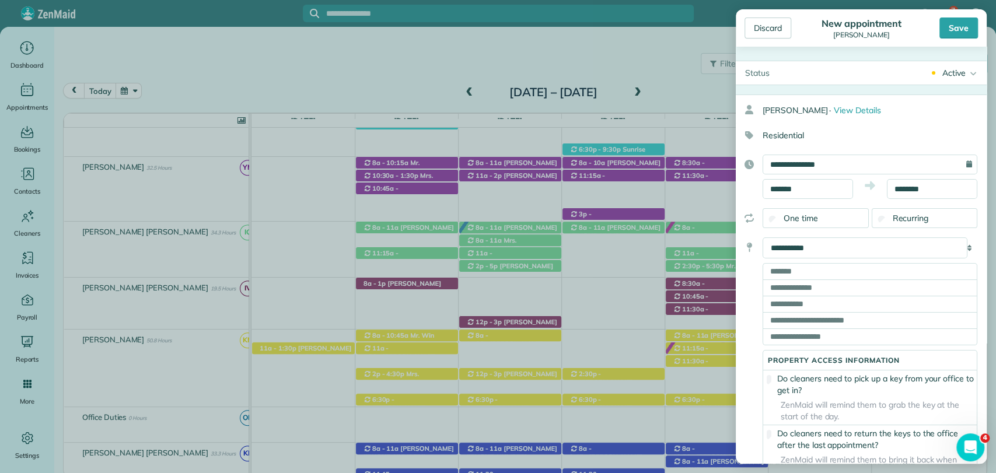
click at [785, 207] on body "7 VB Dashboard Appointments Bookings Contacts Cleaners Invoices Payroll Reports…" at bounding box center [498, 236] width 996 height 473
click at [920, 191] on input "********" at bounding box center [932, 189] width 90 height 20
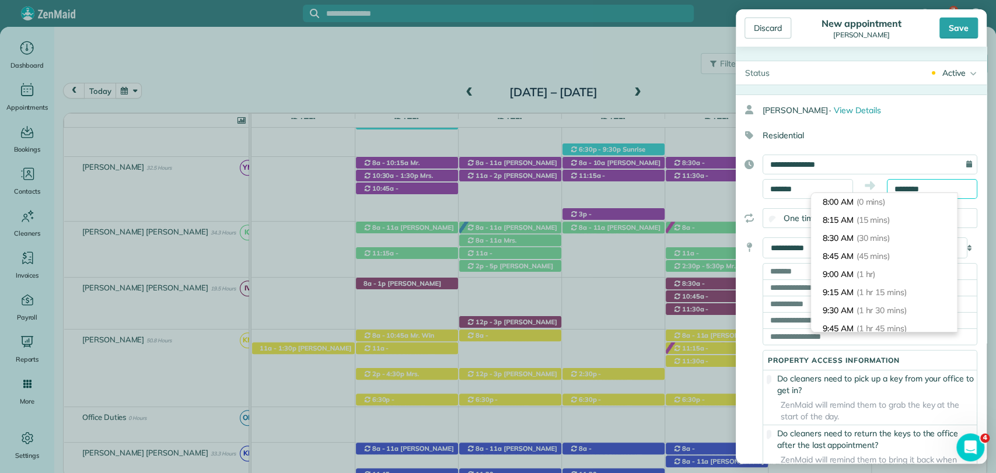
scroll to position [199, 0]
click at [896, 190] on input "********" at bounding box center [932, 189] width 90 height 20
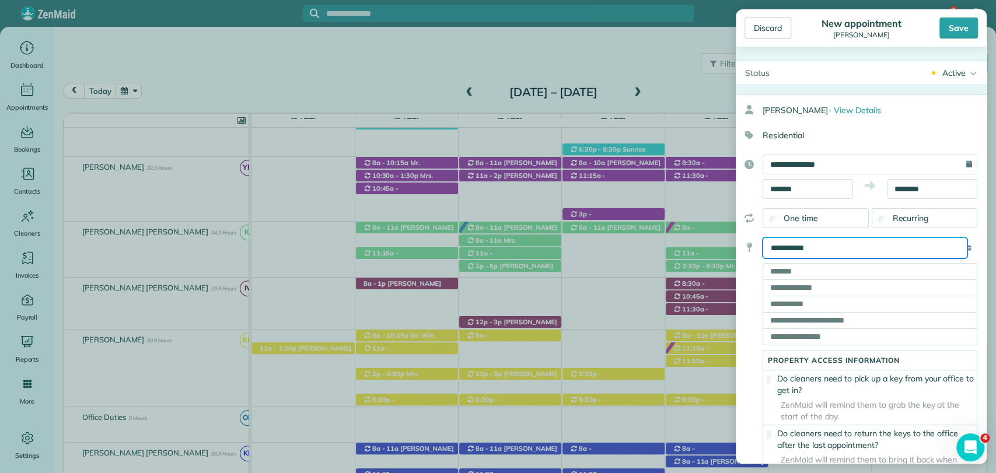
click at [763, 252] on select "**********" at bounding box center [865, 247] width 205 height 21
select select "*******"
click at [763, 237] on select "**********" at bounding box center [865, 247] width 205 height 21
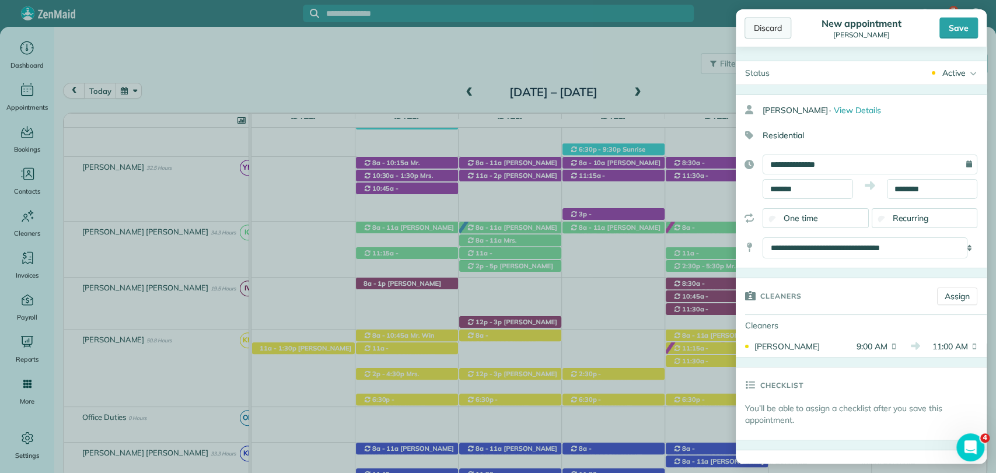
click at [764, 29] on div "Discard" at bounding box center [767, 28] width 47 height 21
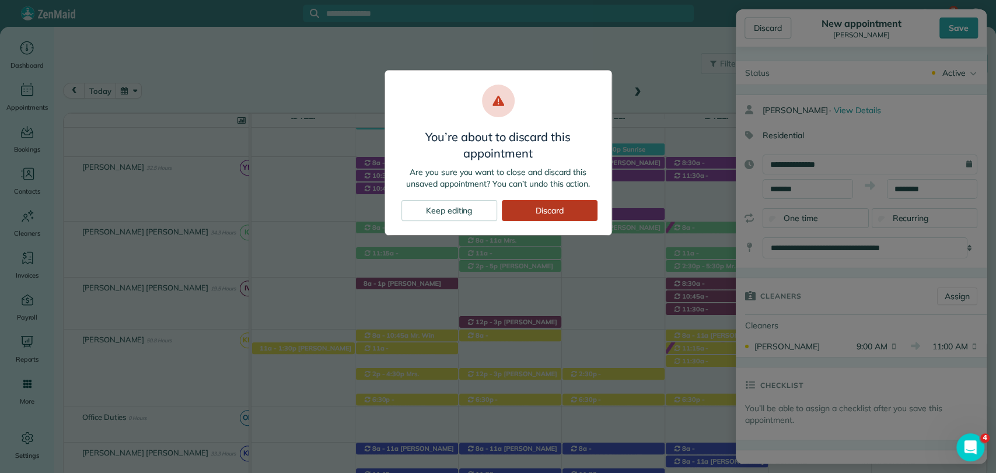
click at [565, 200] on div "Discard" at bounding box center [550, 210] width 96 height 21
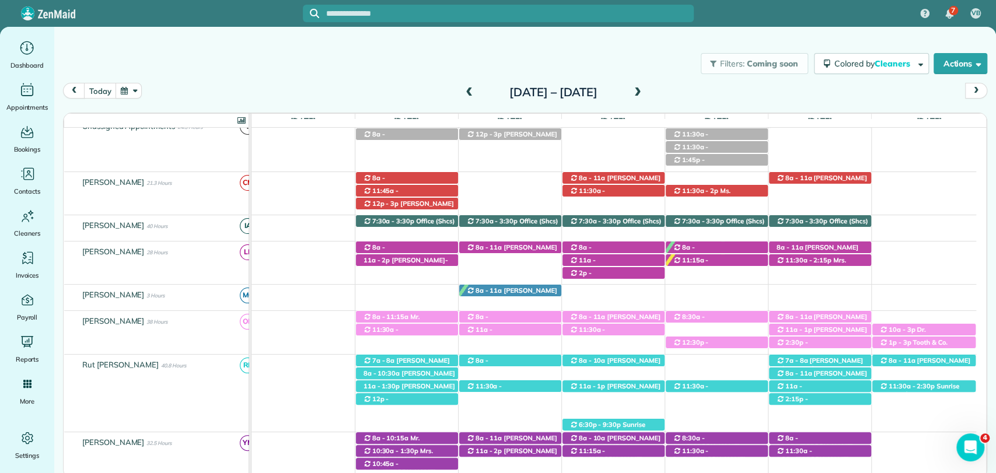
scroll to position [76, 0]
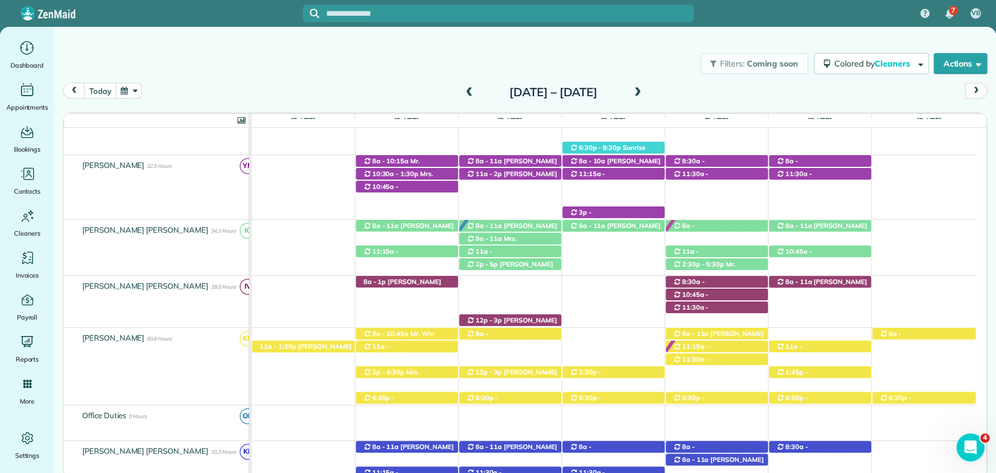
click at [611, 347] on div "8a - 9:30a Mrs. Wendy Buttler (+12515102682) 205 Fairhope Avenue Suite D - Fair…" at bounding box center [613, 355] width 725 height 55
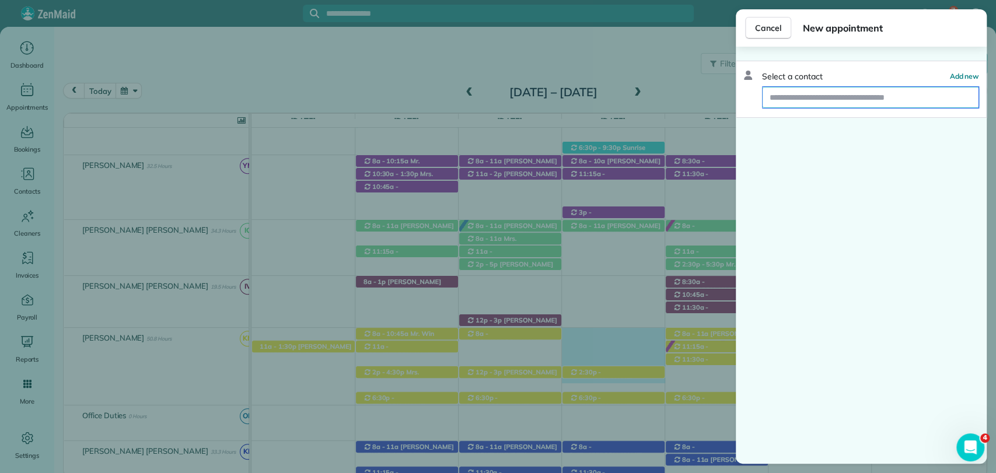
click at [837, 90] on input "text" at bounding box center [871, 97] width 216 height 21
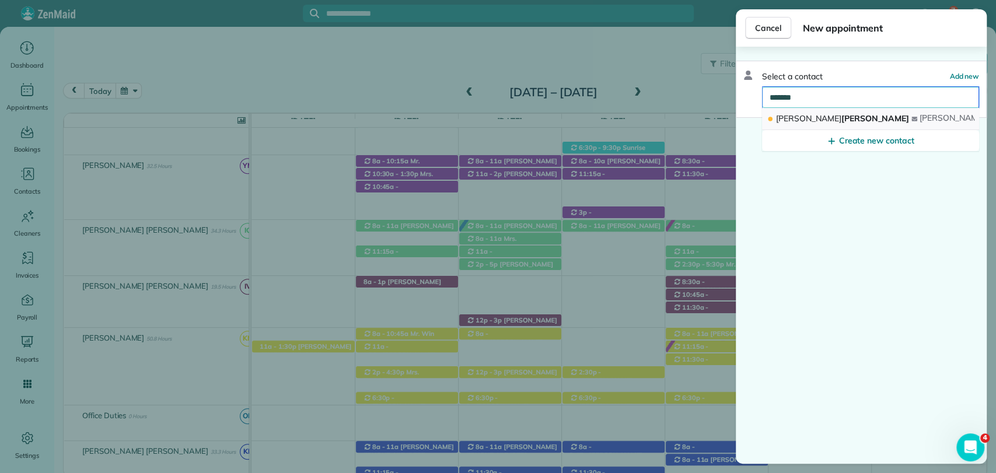
type input "*******"
click at [817, 110] on button "Colette Vanyo colette vanyo27@outlook.com" at bounding box center [870, 119] width 217 height 22
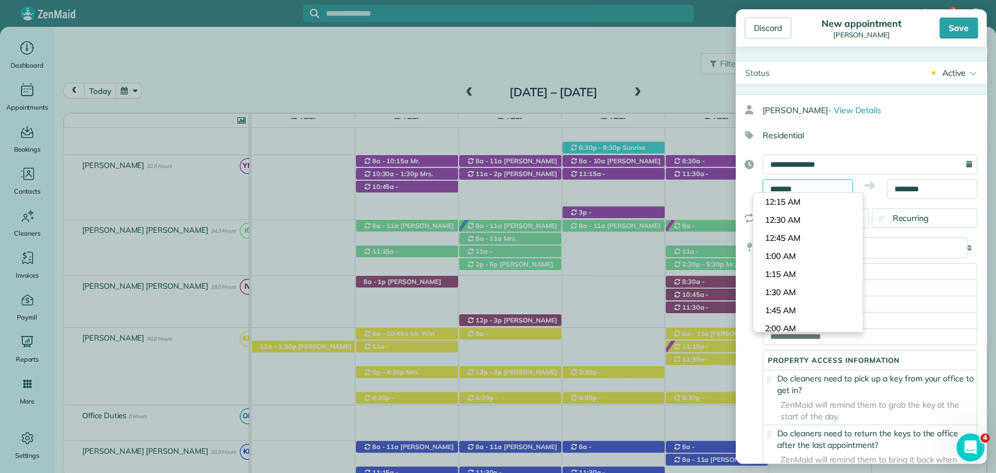
click at [809, 187] on input "*******" at bounding box center [808, 189] width 90 height 20
type input "*******"
click at [784, 236] on body "7 VB Dashboard Appointments Bookings Contacts Cleaners Invoices Payroll Reports…" at bounding box center [498, 236] width 996 height 473
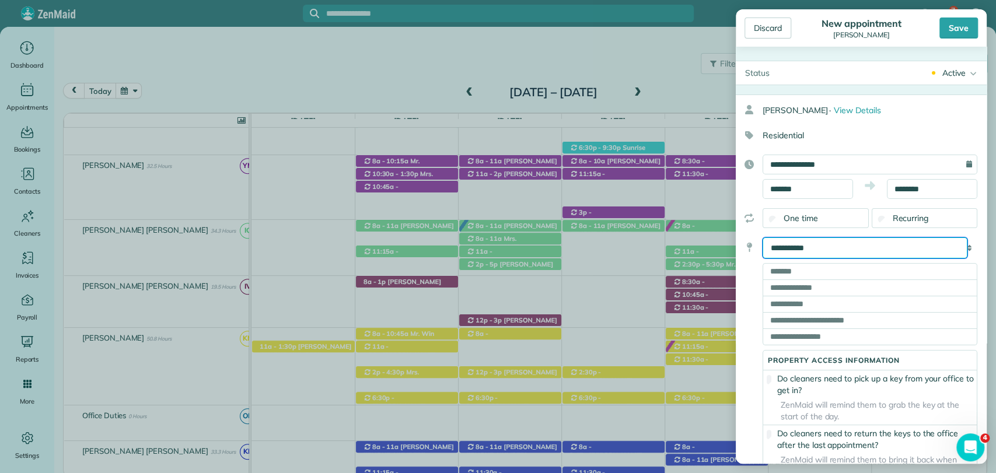
click at [832, 240] on select "**********" at bounding box center [865, 247] width 205 height 21
select select "*******"
click at [763, 237] on select "**********" at bounding box center [865, 247] width 205 height 21
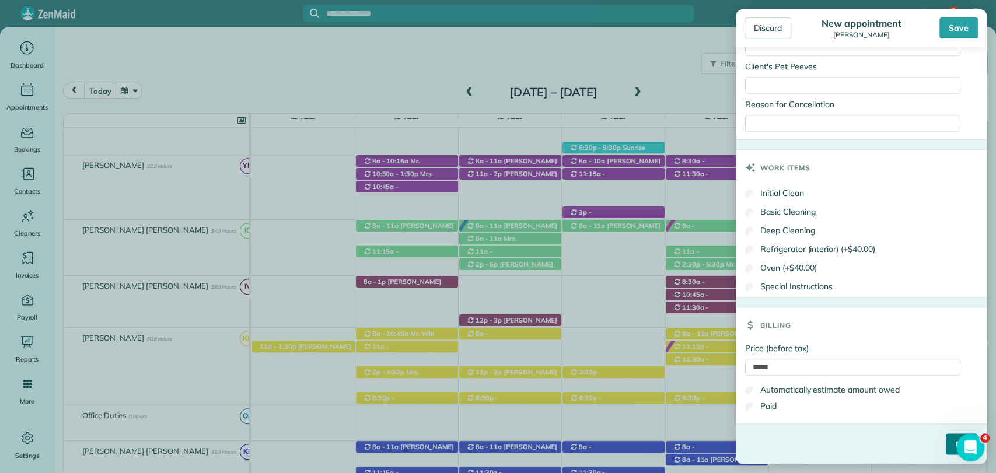
click at [946, 445] on input "****" at bounding box center [962, 444] width 32 height 21
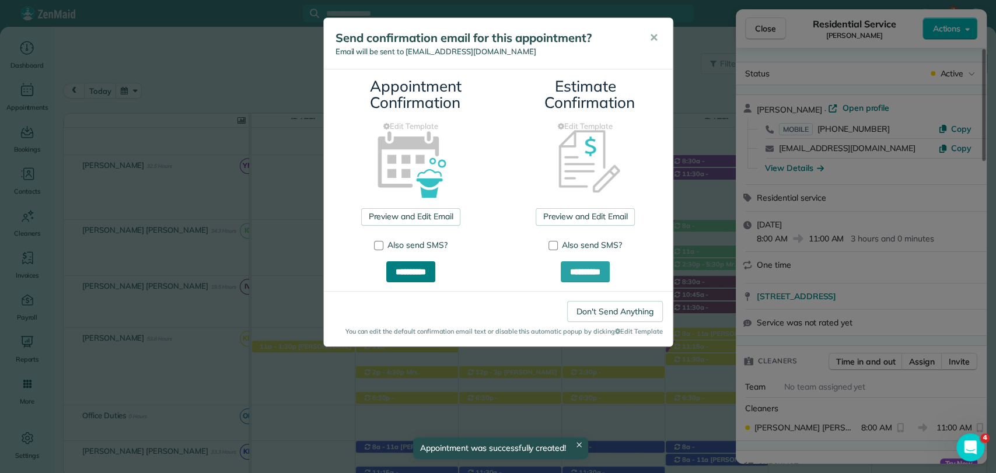
click at [411, 273] on input "**********" at bounding box center [410, 271] width 49 height 21
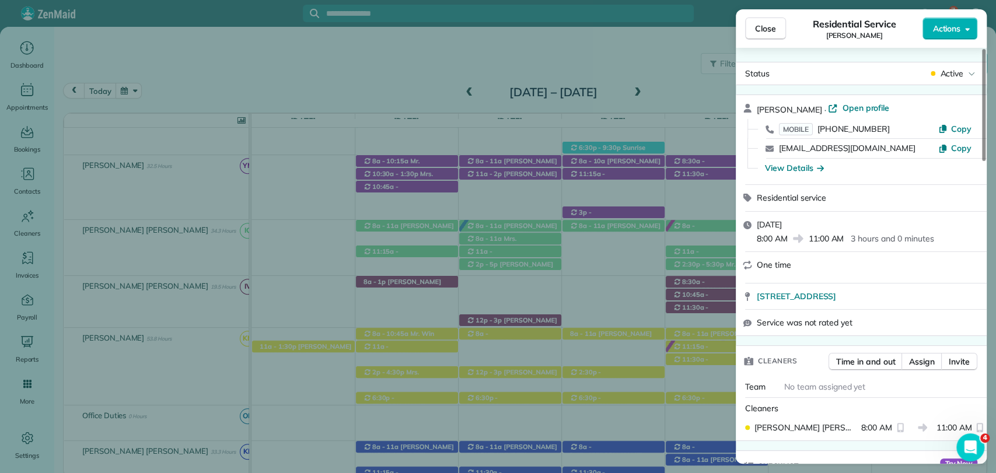
click at [816, 439] on div "Cleaners Time in and out Assign Invite Team No team assigned yet Cleaners Kenia…" at bounding box center [861, 393] width 251 height 96
click at [764, 29] on span "Close" at bounding box center [765, 29] width 21 height 12
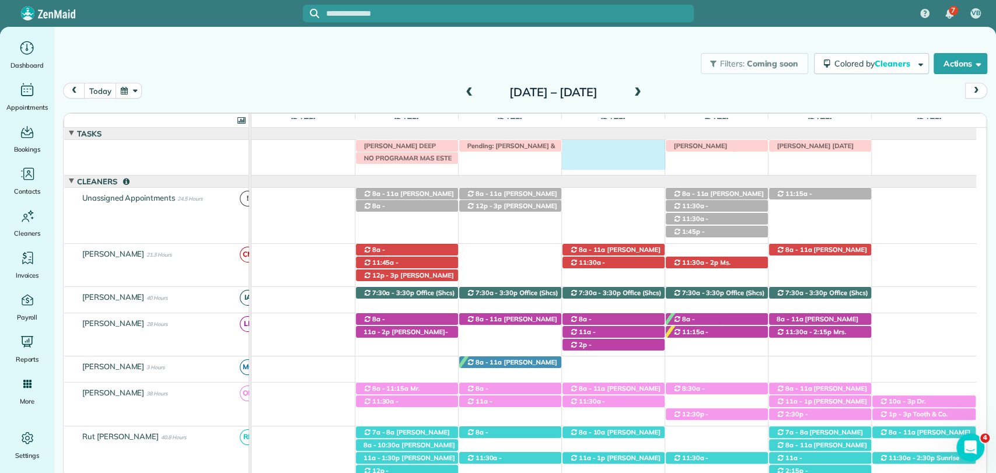
click at [608, 147] on div "Morgen Stalder today Pending: Joe Piatti & Sammy Smith-Rocio IRMA V DEEP CLEAN …" at bounding box center [613, 155] width 725 height 30
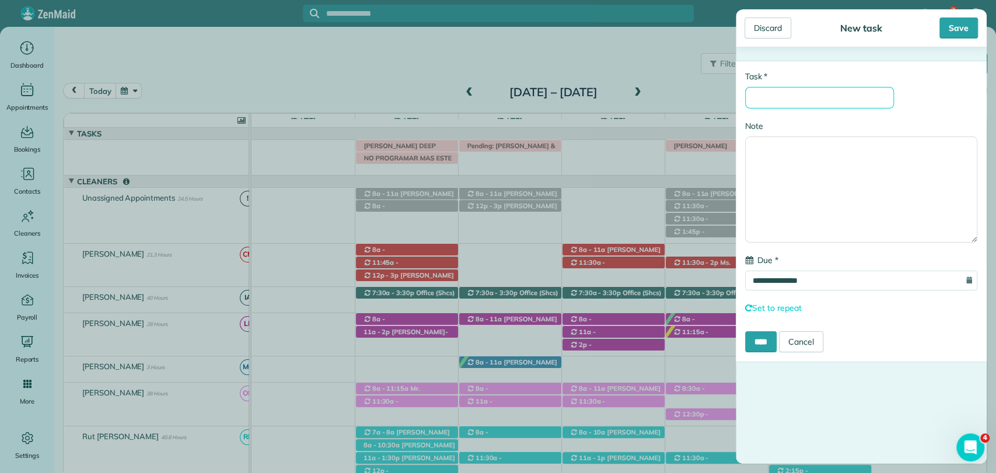
click at [810, 89] on input "* Task" at bounding box center [819, 98] width 149 height 22
type input "**********"
click at [953, 30] on div "Save" at bounding box center [958, 28] width 39 height 21
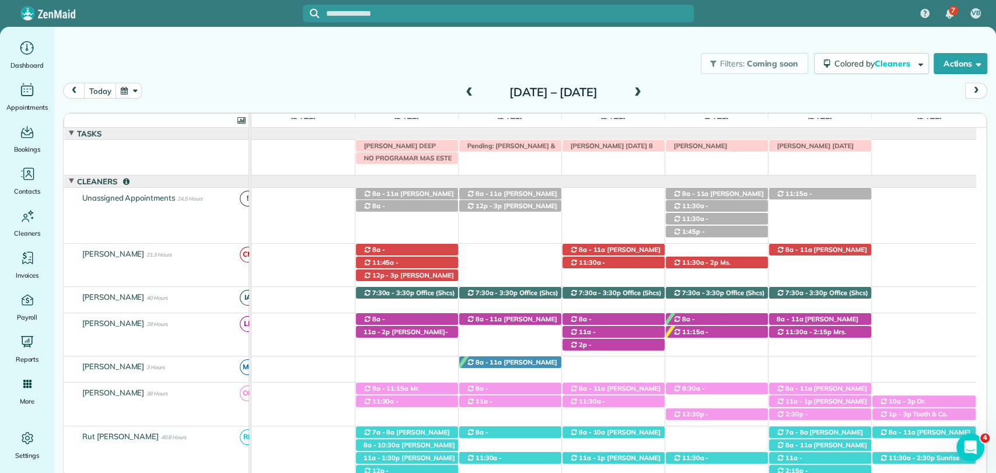
click at [641, 62] on div "Filters: Coming soon Colored by Cleaners Color by Cleaner Color by Team Color b…" at bounding box center [525, 63] width 942 height 39
click at [463, 92] on span at bounding box center [469, 93] width 13 height 11
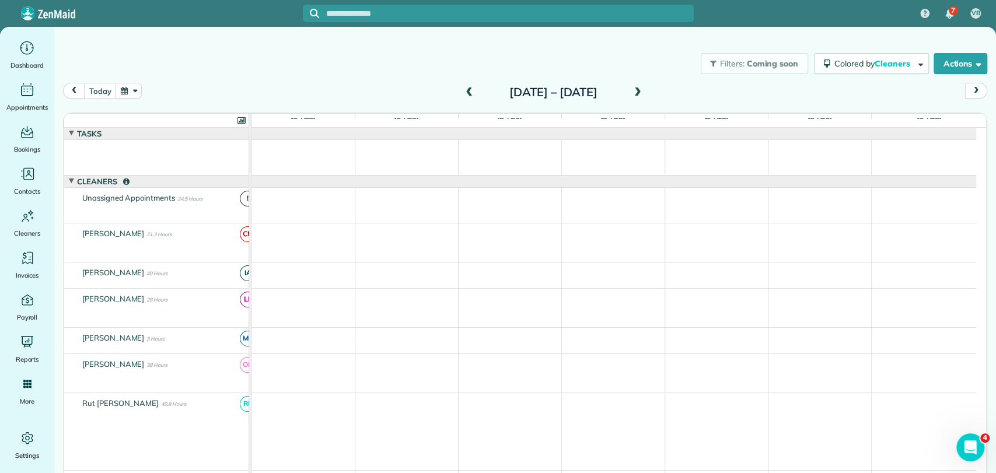
click at [463, 92] on span at bounding box center [469, 93] width 13 height 11
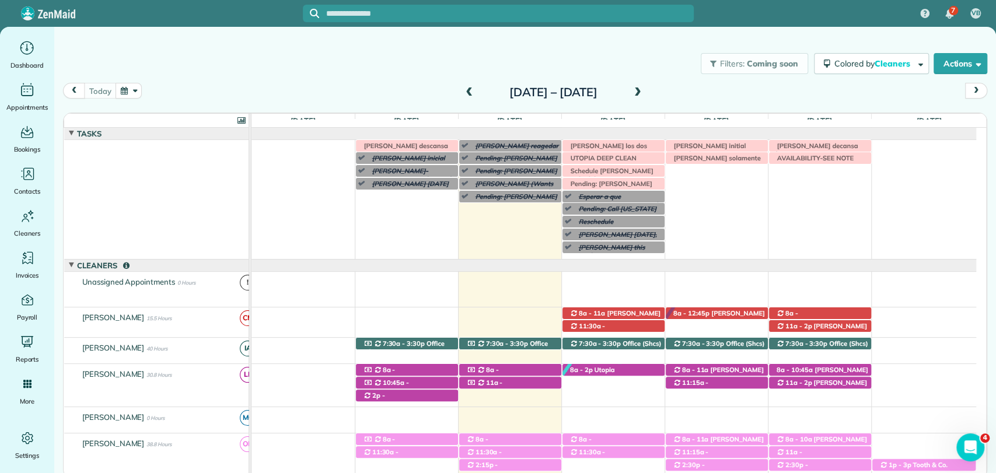
scroll to position [84, 0]
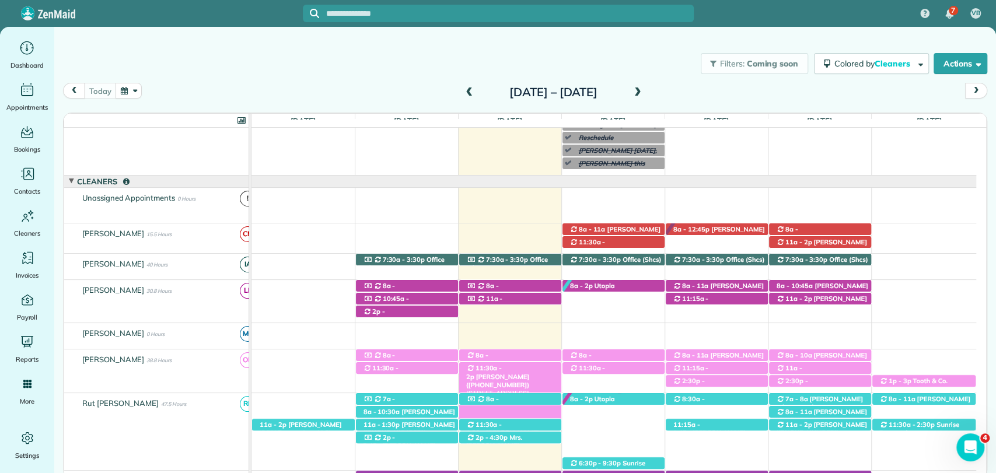
click at [508, 373] on div "11:30a - 2p Robin Reed (+12515080013) 11772 Alabaster Drive - Daphne, AL, 36526" at bounding box center [510, 368] width 102 height 12
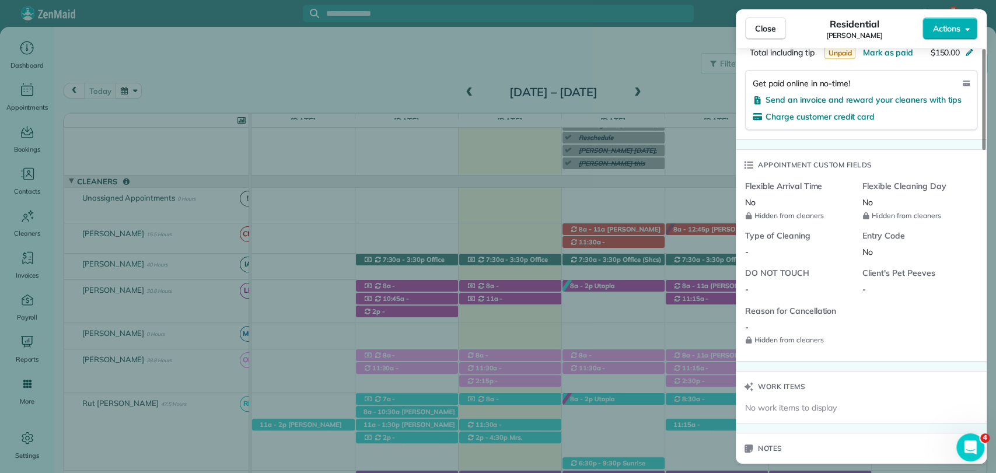
scroll to position [1177, 0]
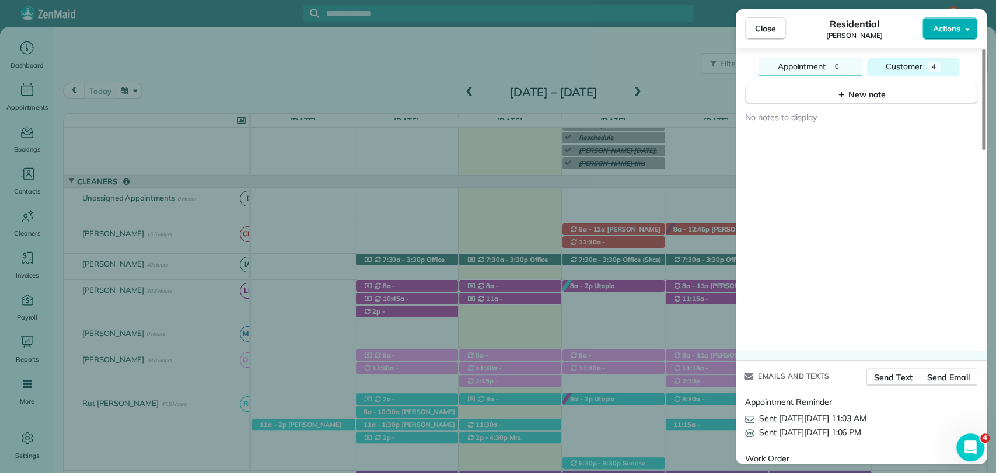
click at [915, 58] on button "Customer 4" at bounding box center [913, 67] width 92 height 18
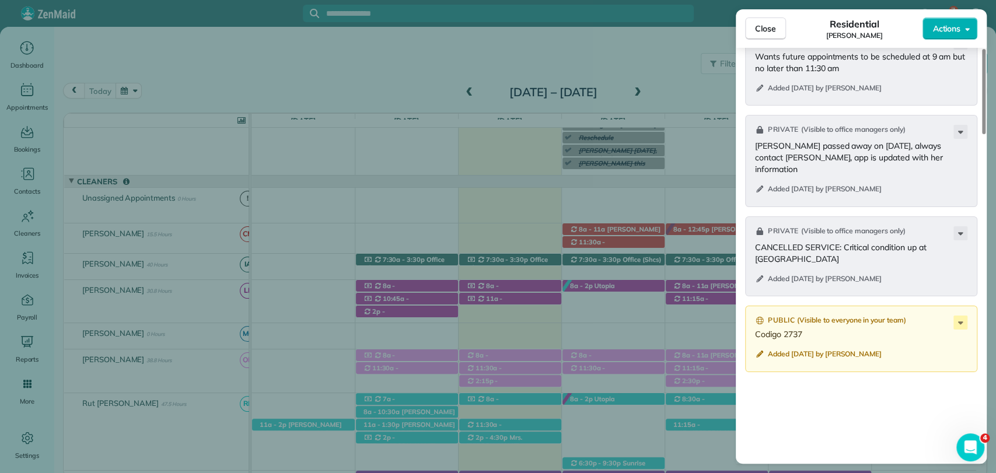
scroll to position [1277, 0]
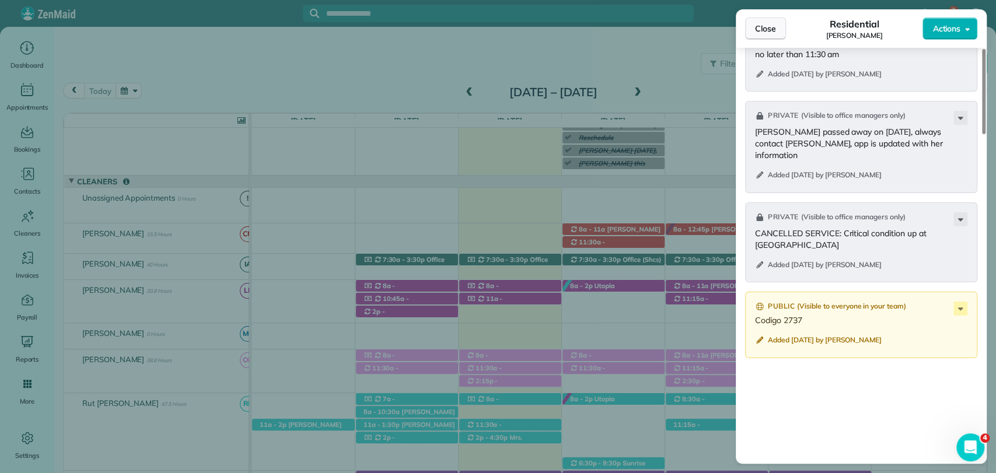
click at [763, 32] on span "Close" at bounding box center [765, 29] width 21 height 12
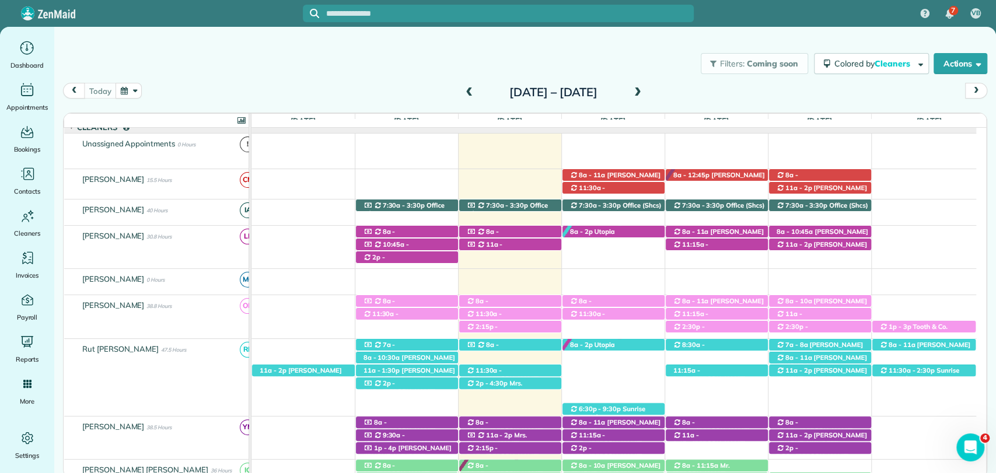
scroll to position [195, 0]
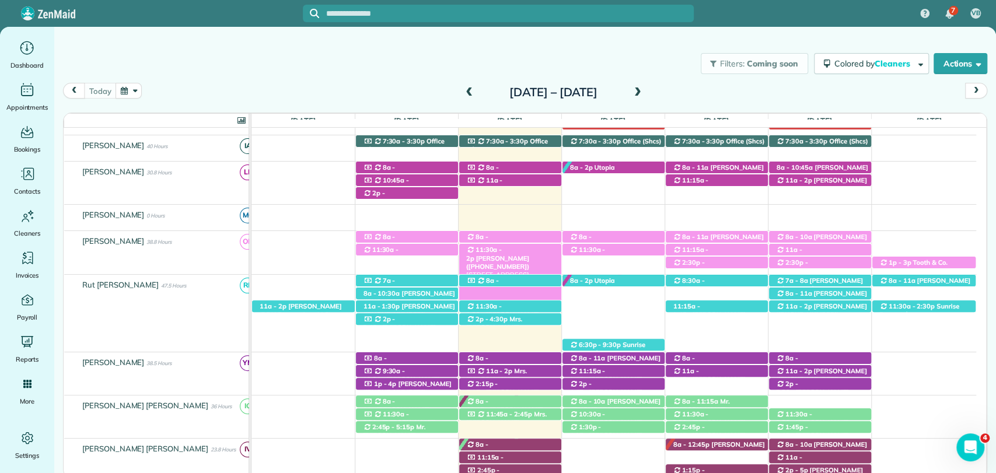
click at [523, 254] on span "Robin Reed (+12515080013)" at bounding box center [498, 262] width 64 height 16
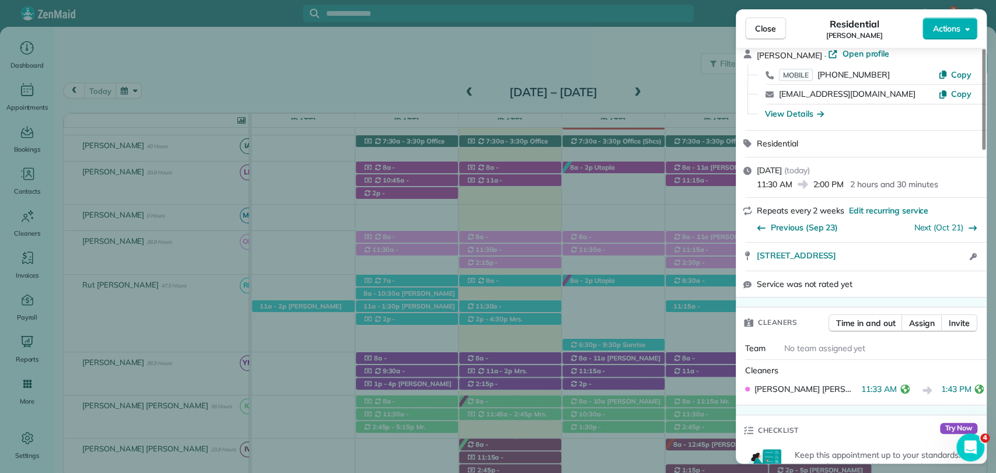
scroll to position [55, 0]
click at [772, 24] on span "Close" at bounding box center [765, 29] width 21 height 12
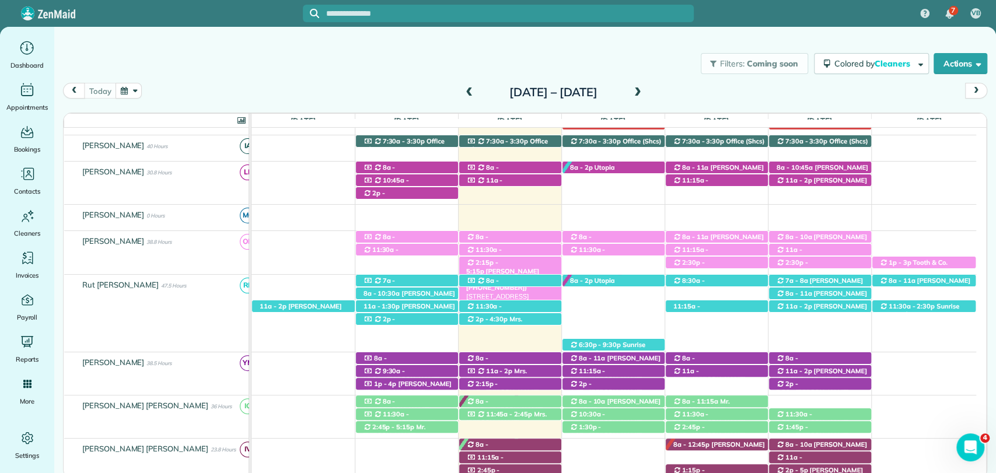
click at [527, 267] on span "Mrs. Amy Burt (+12513916159, +12512986196)" at bounding box center [502, 279] width 73 height 25
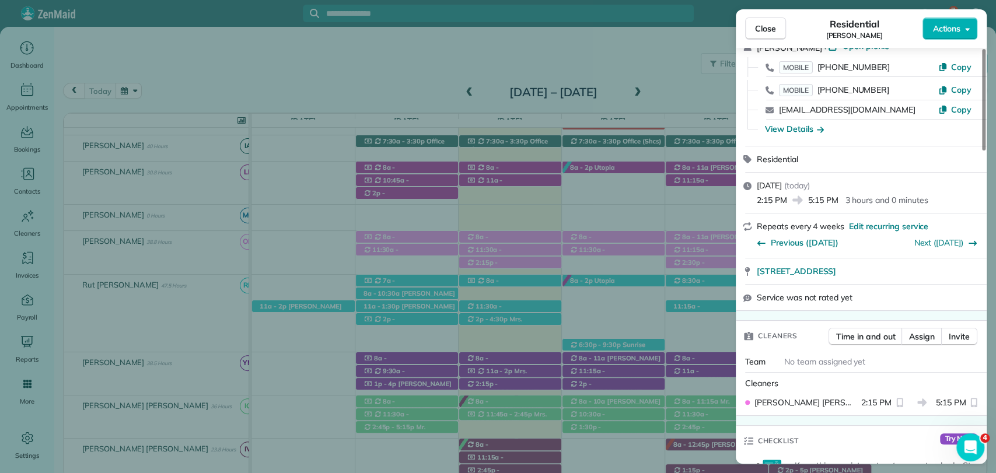
scroll to position [65, 0]
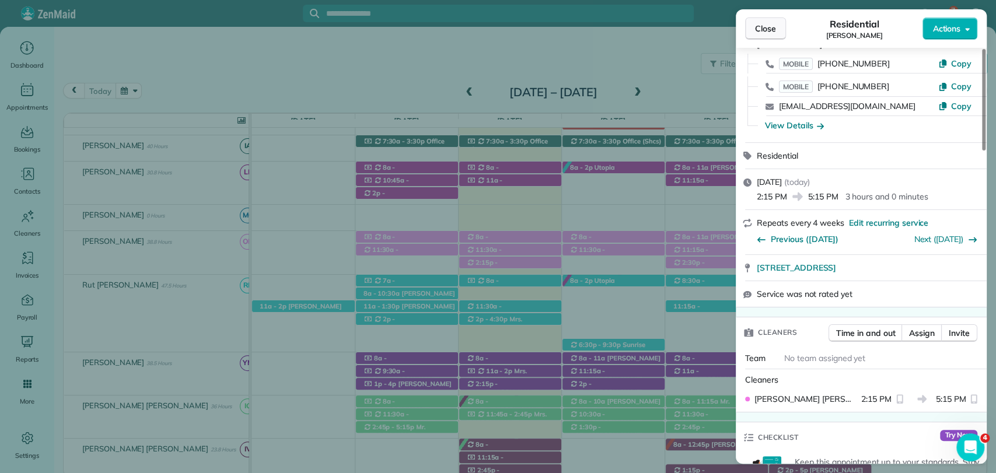
click at [767, 32] on span "Close" at bounding box center [765, 29] width 21 height 12
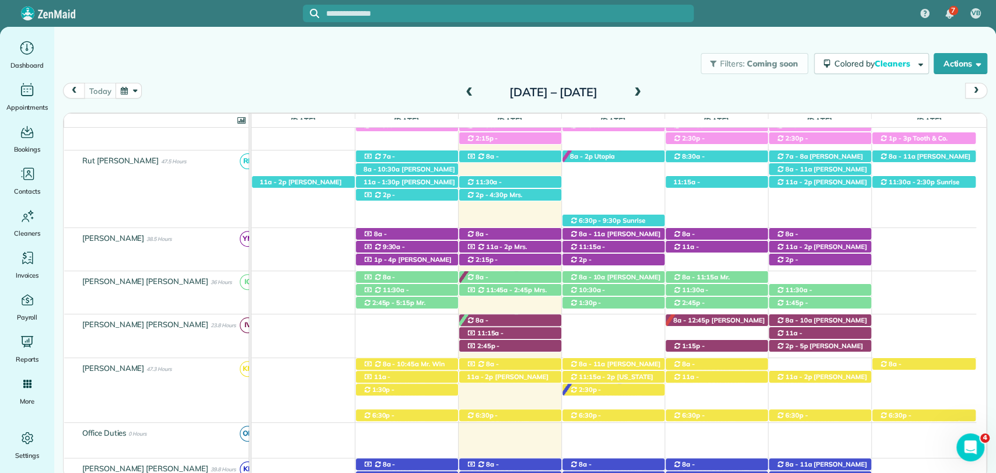
scroll to position [316, 0]
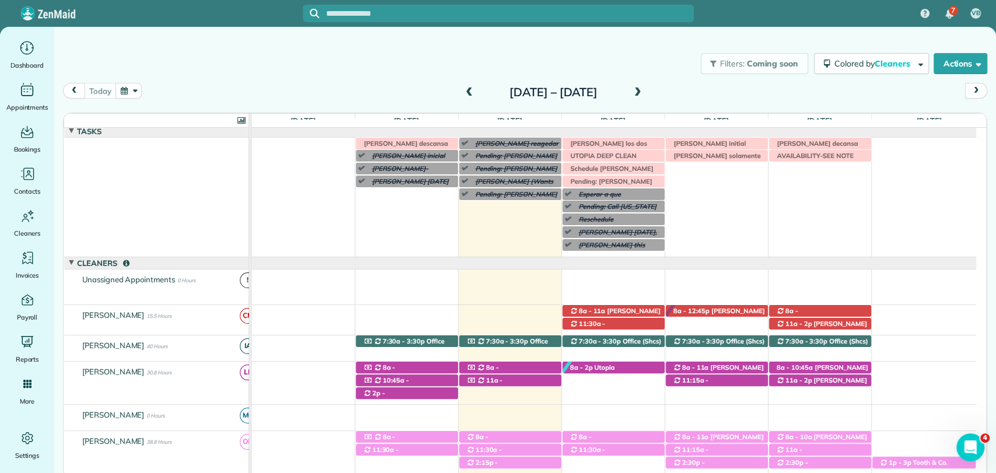
click at [400, 107] on div "today Sunday Oct 5 – Saturday Oct 11, 2025 Sun 10/5 $0.00 3 Man Hours 1 Appoint…" at bounding box center [525, 261] width 924 height 356
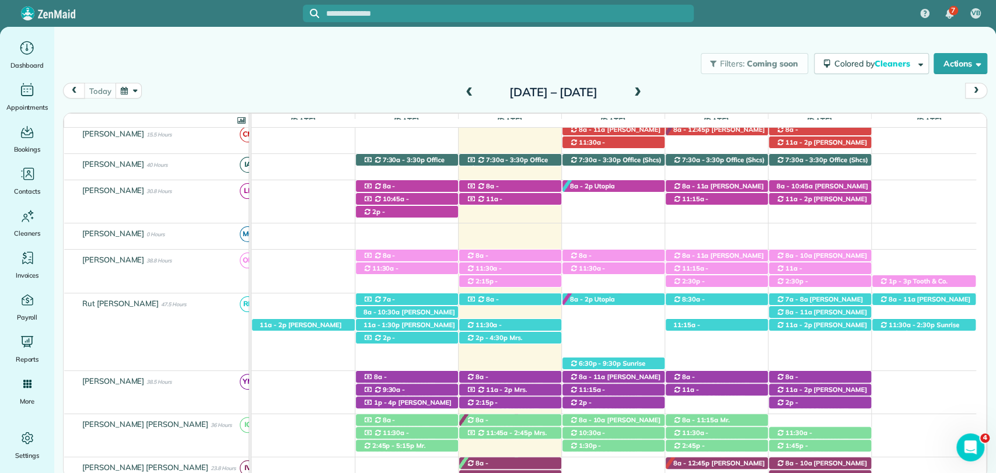
scroll to position [197, 0]
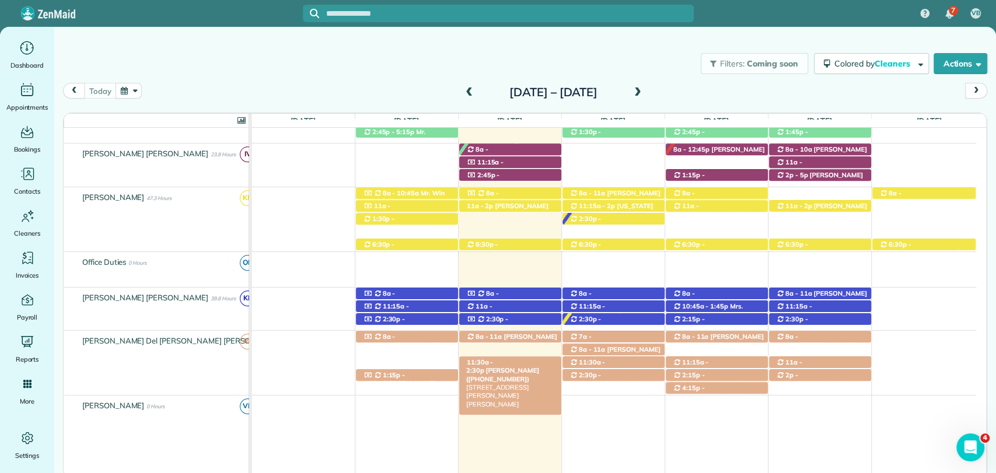
click at [538, 366] on span "Cathy Wagner (+12514634283)" at bounding box center [502, 374] width 73 height 16
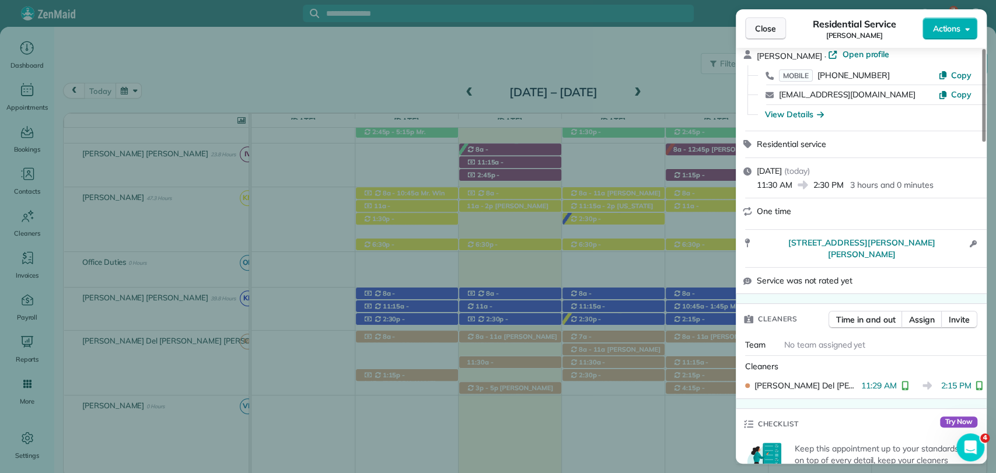
click at [778, 32] on button "Close" at bounding box center [765, 29] width 41 height 22
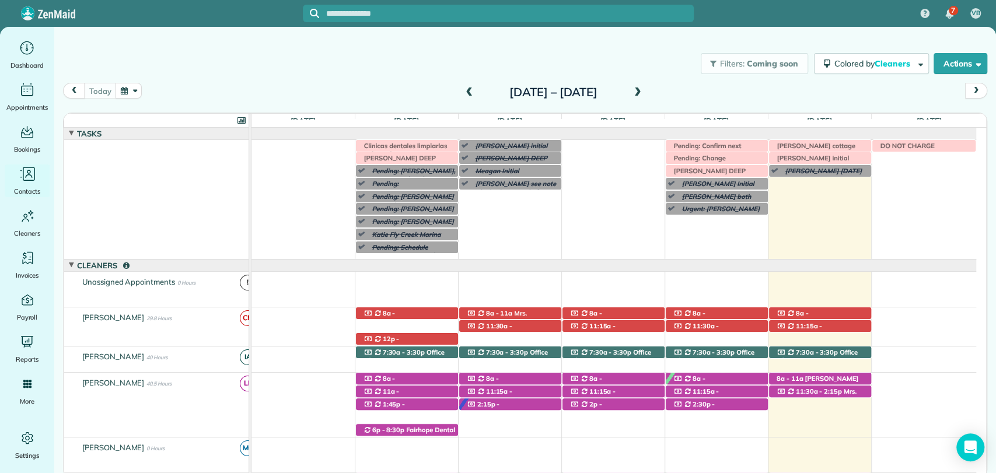
scroll to position [84, 0]
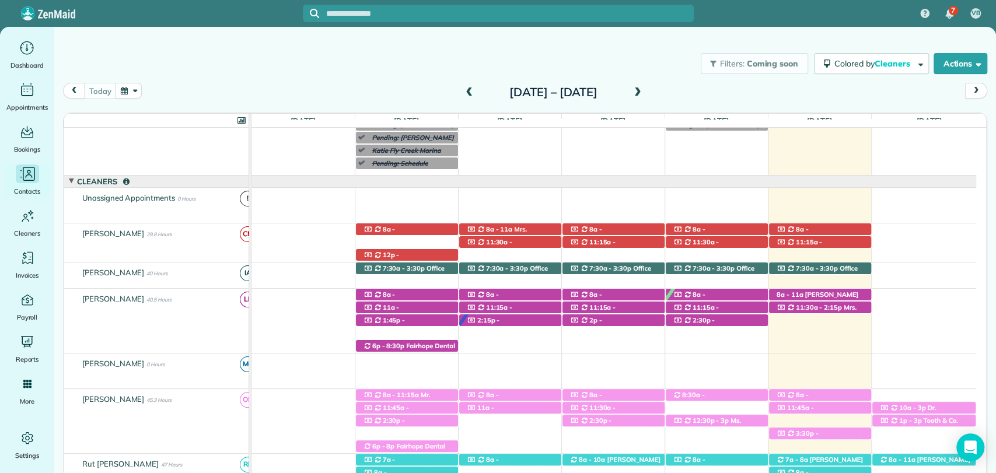
drag, startPoint x: 0, startPoint y: 0, endPoint x: 27, endPoint y: 190, distance: 191.6
click at [27, 190] on span "Contacts" at bounding box center [27, 192] width 26 height 12
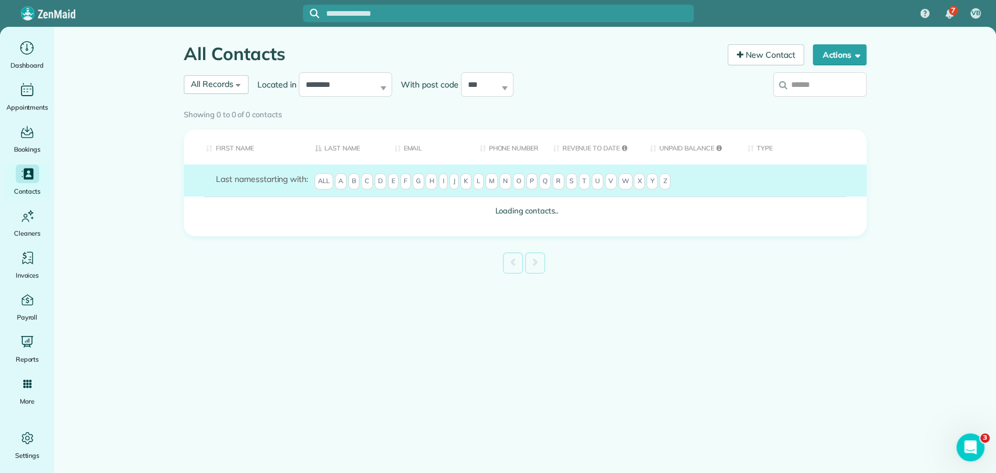
click at [807, 86] on input "search" at bounding box center [819, 84] width 93 height 25
type input "******"
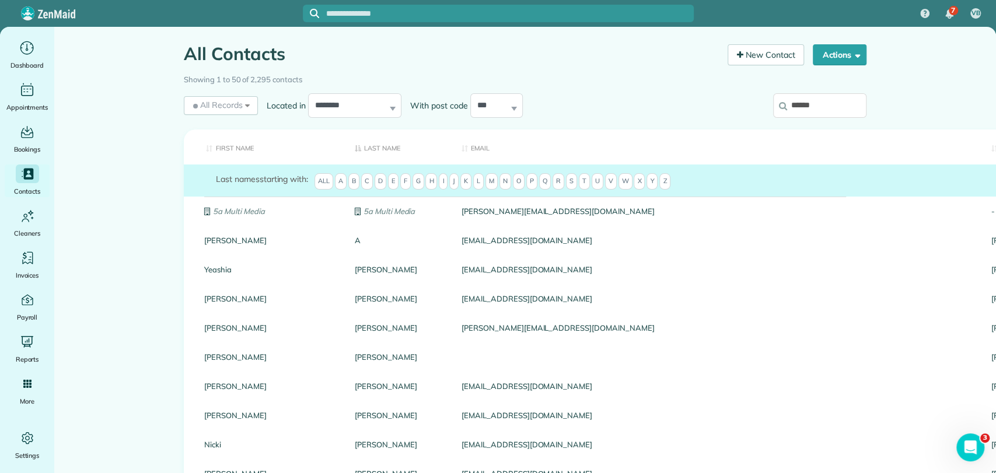
click at [829, 106] on input "******" at bounding box center [819, 105] width 93 height 25
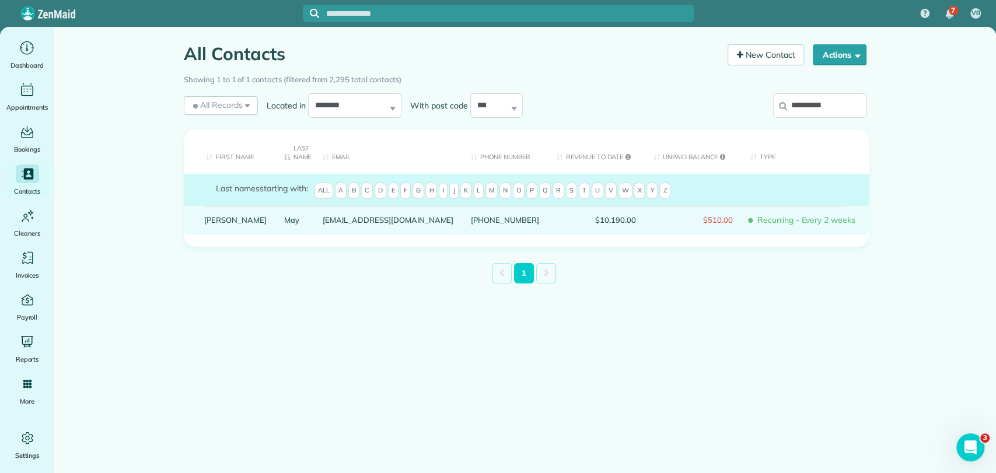
type input "**********"
click at [284, 224] on link "May" at bounding box center [295, 220] width 22 height 8
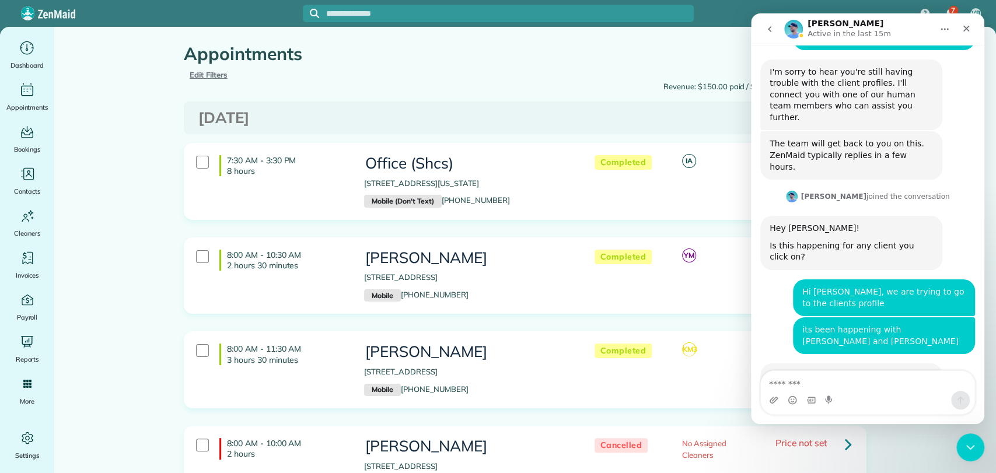
scroll to position [637, 0]
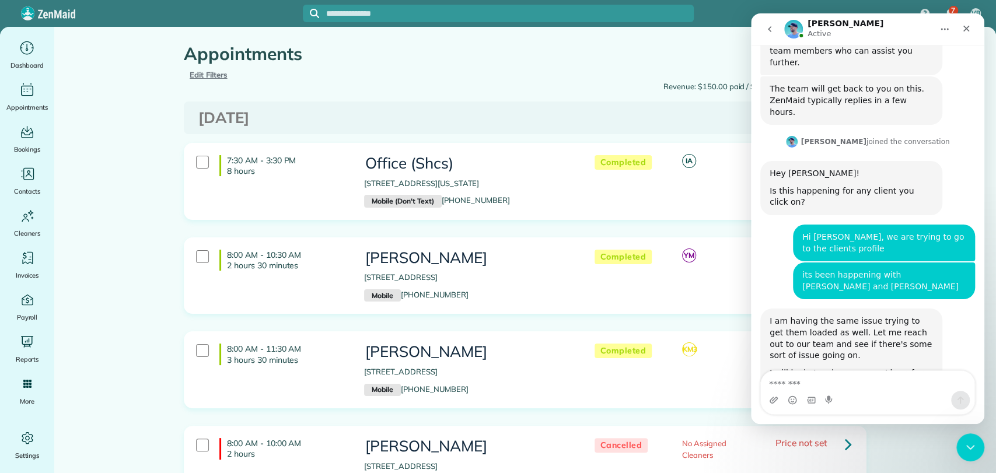
click at [208, 76] on span "Edit Filters" at bounding box center [209, 74] width 38 height 9
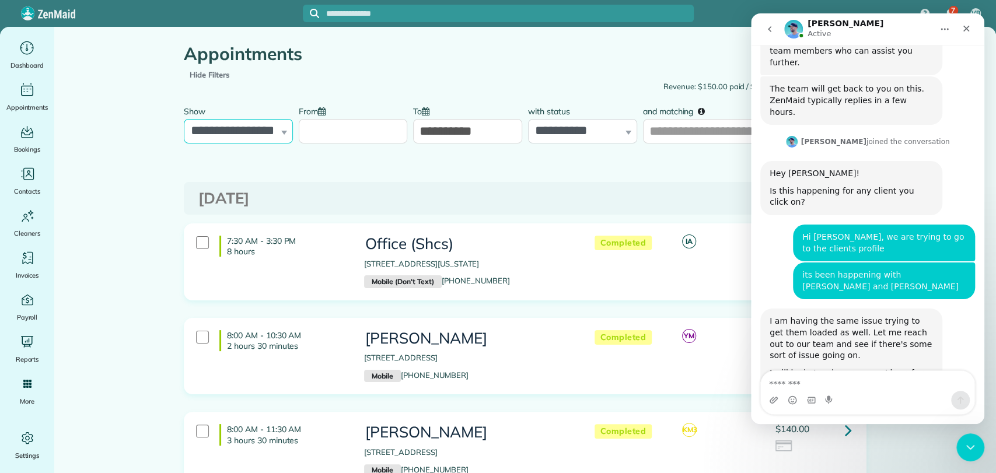
click at [260, 122] on select "**********" at bounding box center [238, 131] width 109 height 25
select select "**********"
click at [184, 119] on select "**********" at bounding box center [238, 131] width 109 height 25
click at [314, 141] on input "From" at bounding box center [353, 131] width 109 height 25
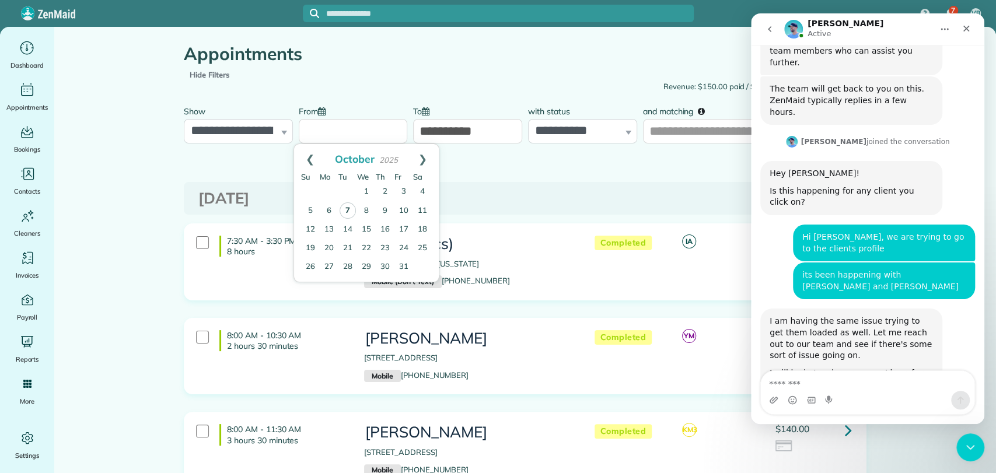
click at [348, 205] on link "7" at bounding box center [348, 210] width 16 height 16
type input "**********"
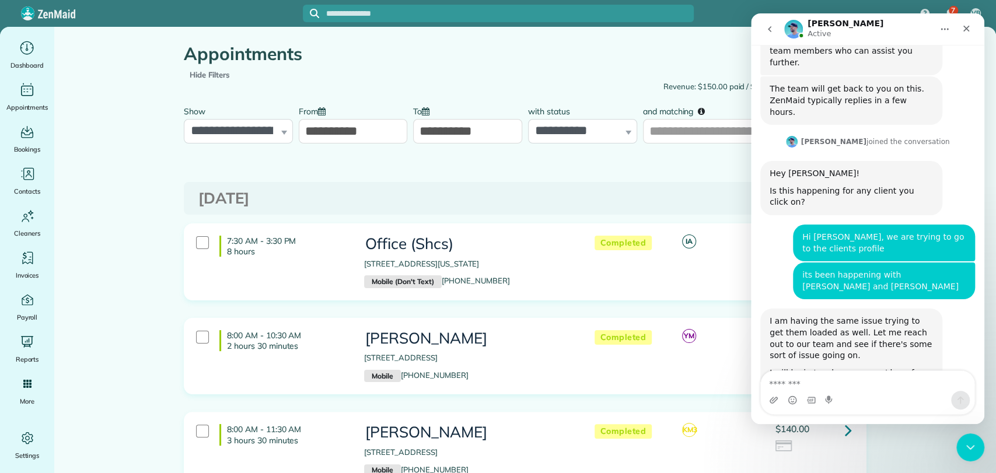
click at [443, 139] on input "**********" at bounding box center [467, 131] width 109 height 25
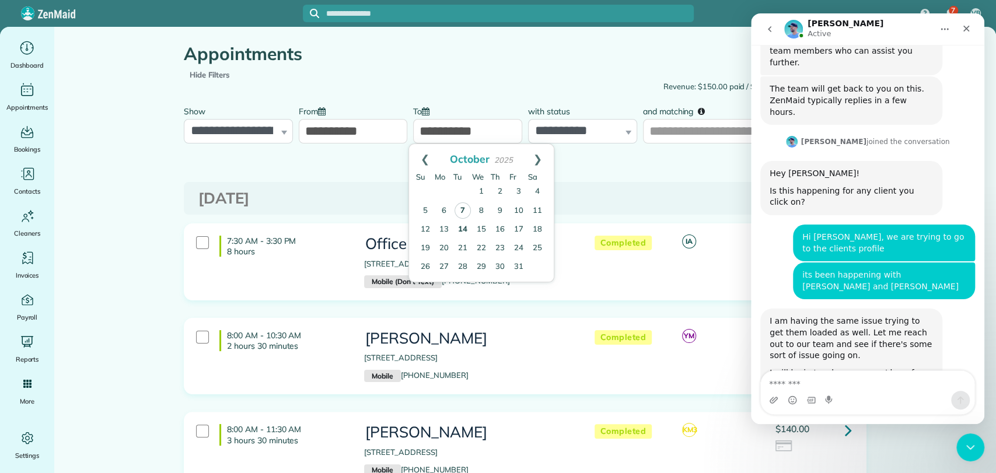
click at [465, 212] on link "7" at bounding box center [463, 210] width 16 height 16
type input "**********"
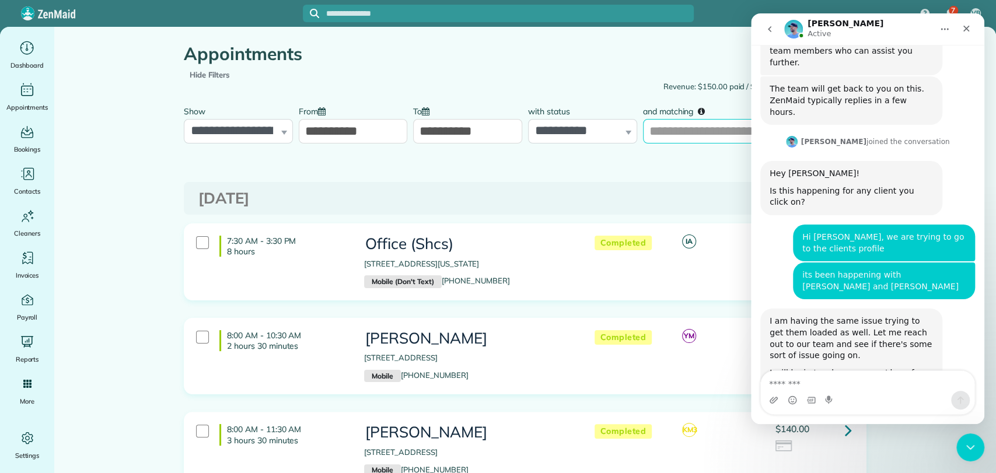
click at [695, 127] on input "and matching" at bounding box center [754, 131] width 223 height 25
click at [974, 25] on div "Close" at bounding box center [966, 28] width 21 height 21
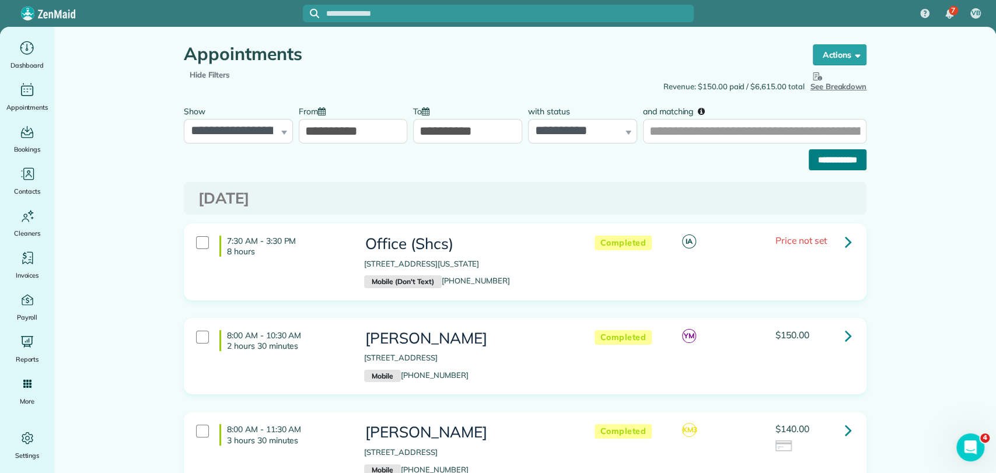
click at [831, 160] on input "**********" at bounding box center [838, 159] width 58 height 21
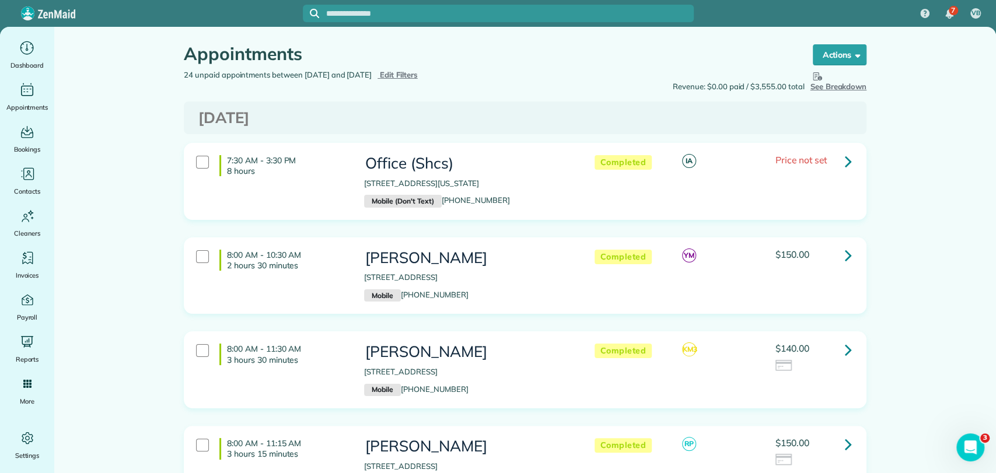
click at [845, 159] on icon at bounding box center [848, 161] width 7 height 20
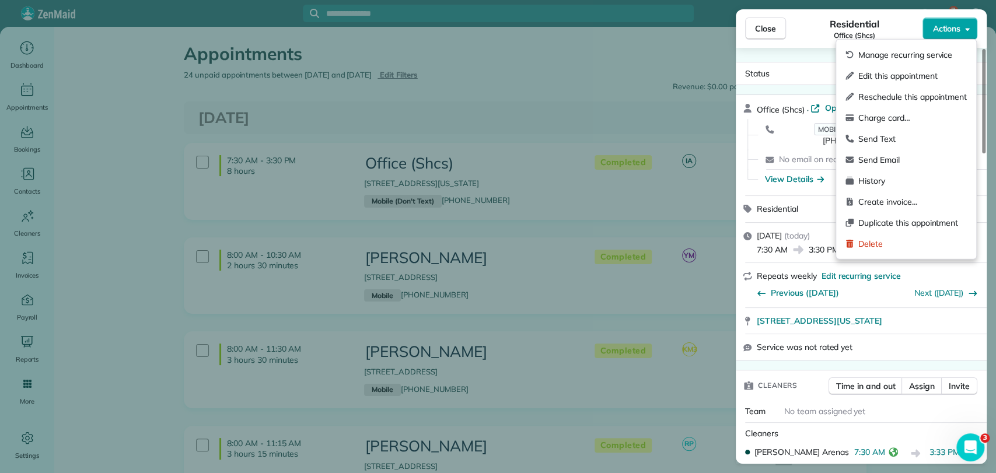
click at [944, 25] on span "Actions" at bounding box center [946, 29] width 28 height 12
click at [790, 178] on div "Office (Shcs) · Open profile MOBILE (DO NOT TEXT) (251) 586-4081 Copy No email …" at bounding box center [861, 145] width 251 height 100
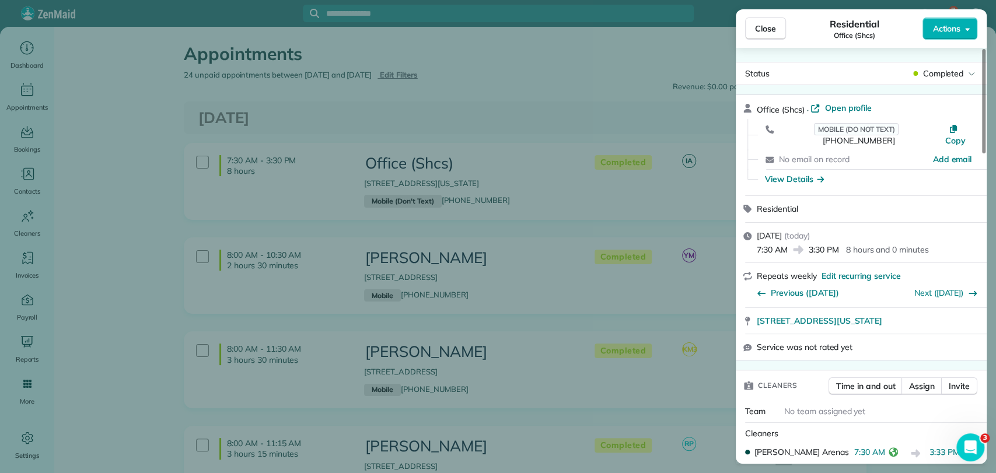
scroll to position [695, 0]
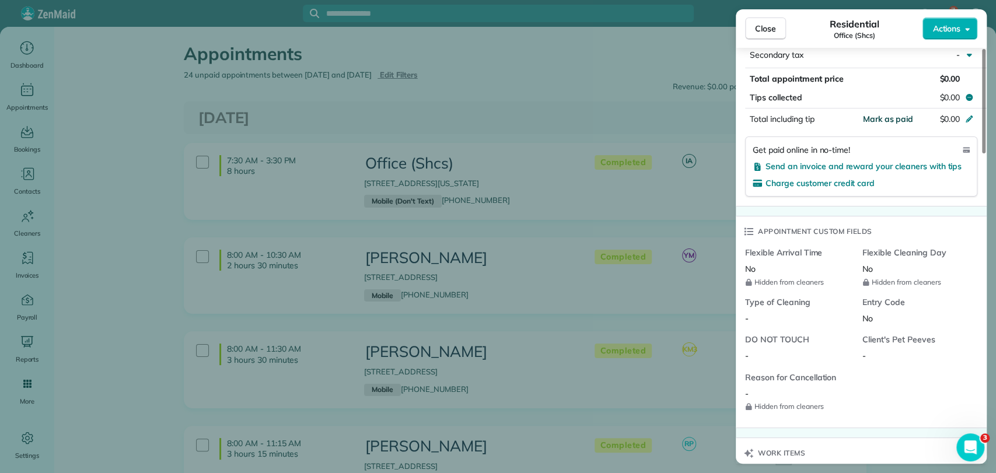
click at [882, 114] on span "Mark as paid" at bounding box center [887, 119] width 51 height 11
click at [764, 25] on span "Close" at bounding box center [765, 29] width 21 height 12
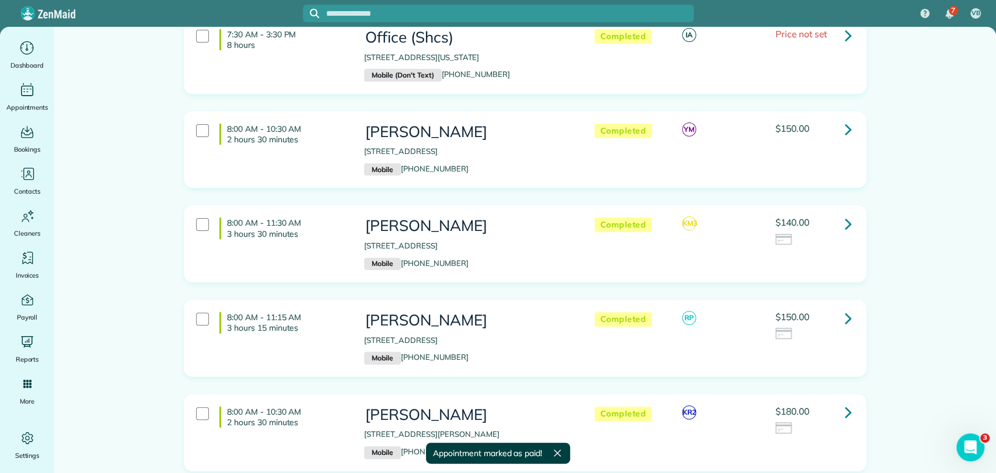
scroll to position [155, 0]
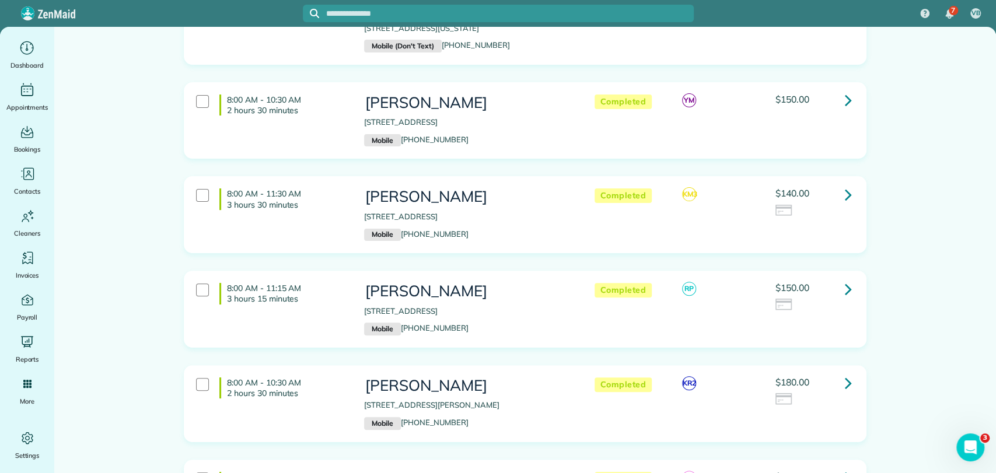
click at [845, 195] on icon at bounding box center [848, 194] width 7 height 20
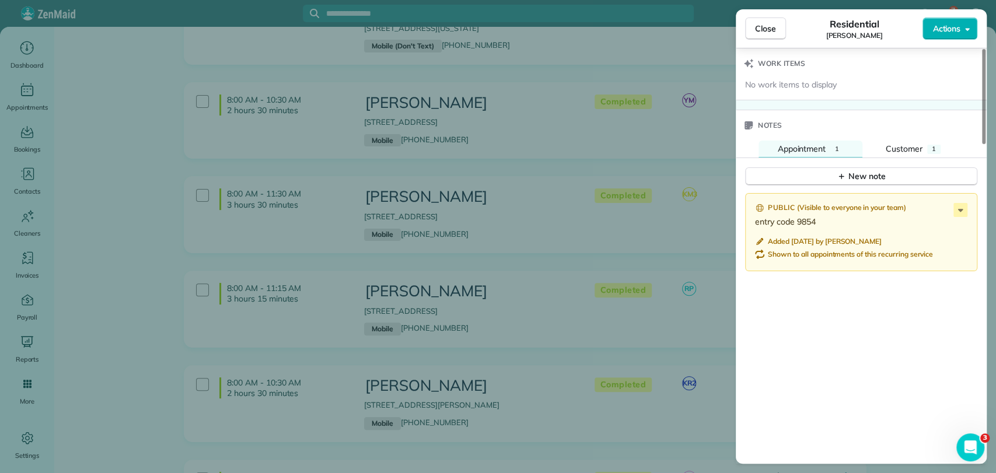
scroll to position [1048, 0]
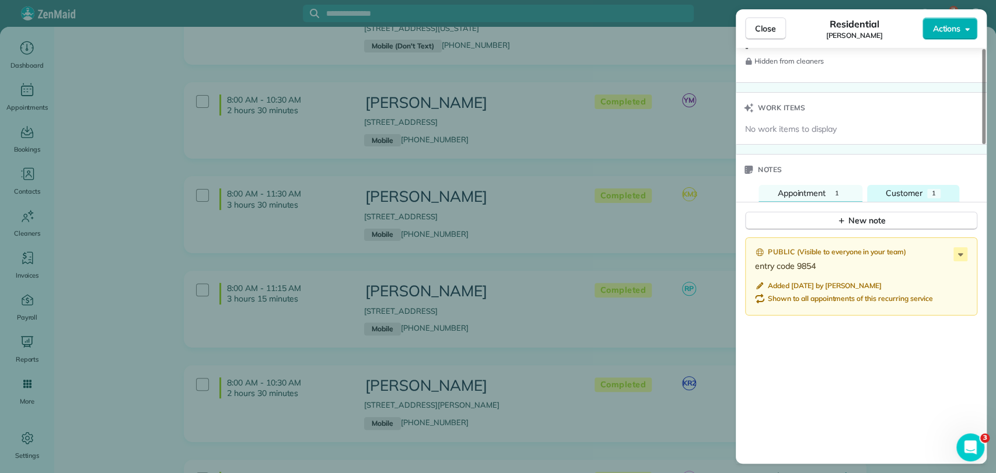
click at [900, 190] on span "Customer" at bounding box center [904, 193] width 37 height 11
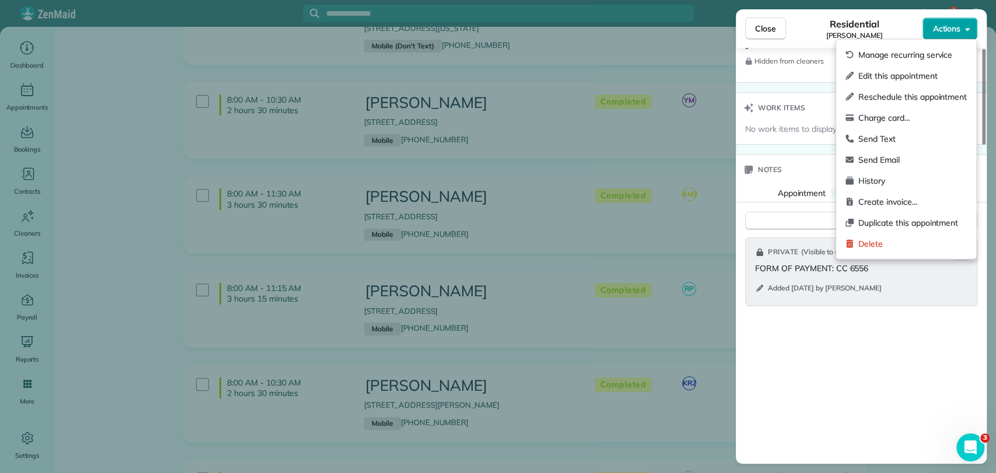
click at [952, 24] on span "Actions" at bounding box center [946, 29] width 28 height 12
click at [887, 115] on span "Charge card…" at bounding box center [912, 118] width 109 height 12
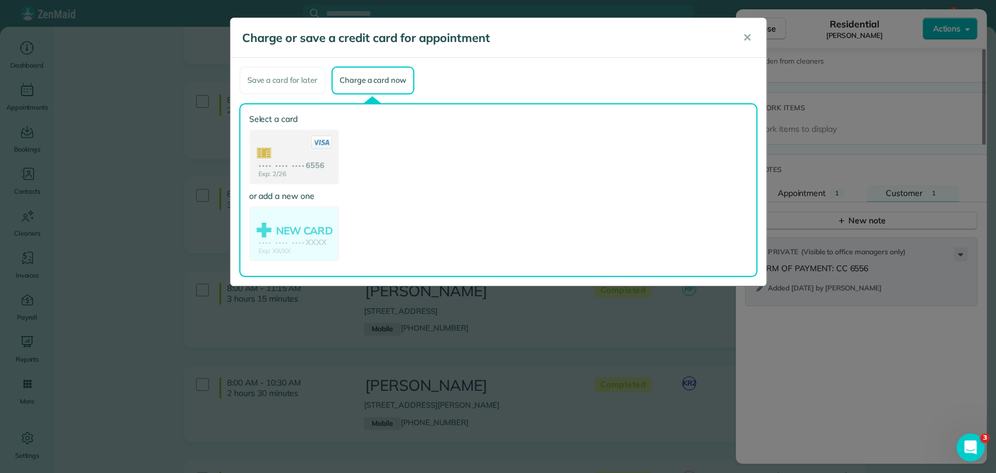
click at [275, 151] on use at bounding box center [294, 158] width 88 height 55
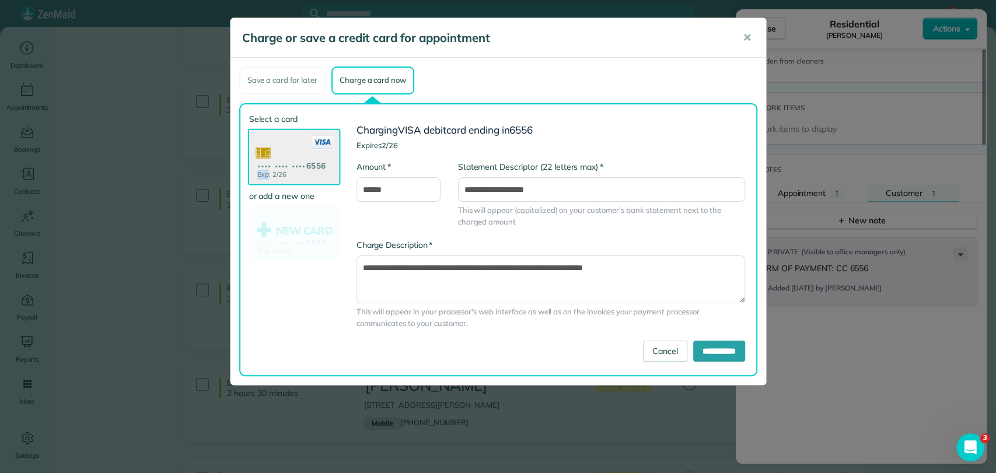
click at [275, 151] on use at bounding box center [294, 158] width 90 height 57
click at [693, 348] on input "**********" at bounding box center [719, 351] width 52 height 21
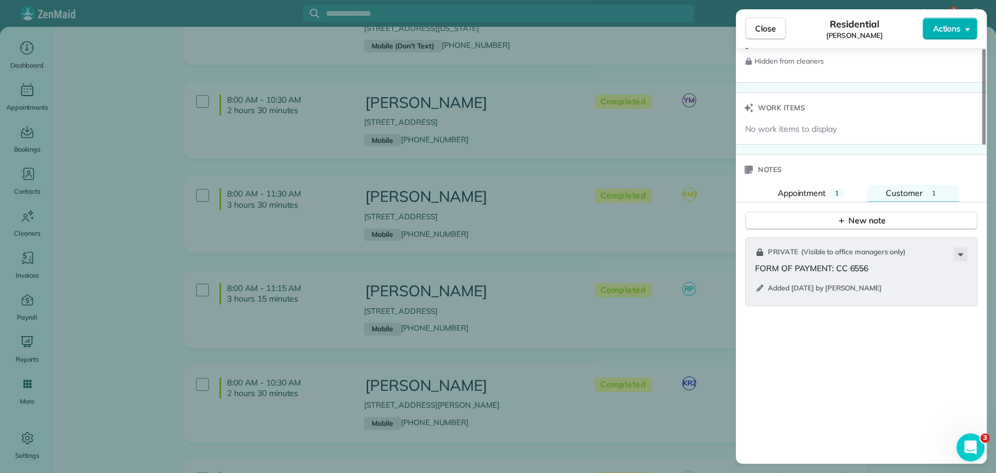
click at [631, 85] on div "Close Residential Whitney Bain Actions Status Completed Whitney Bain · Open pro…" at bounding box center [498, 236] width 996 height 473
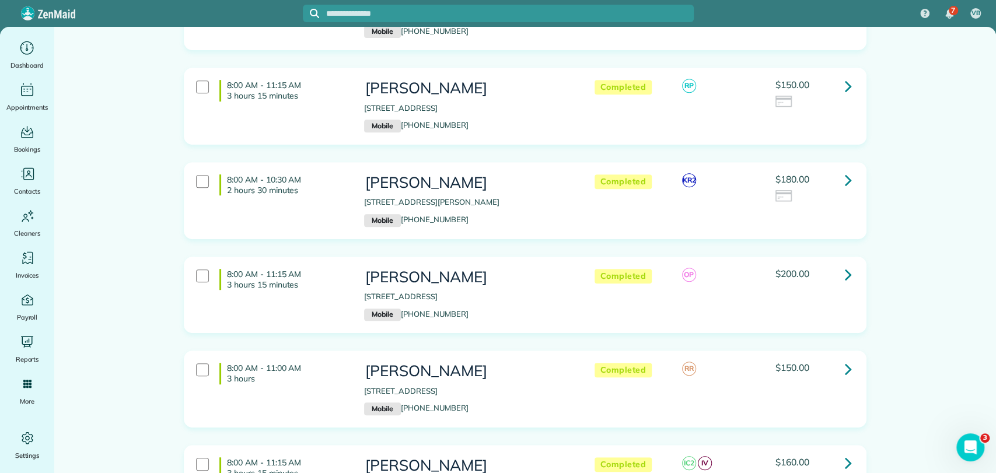
scroll to position [364, 0]
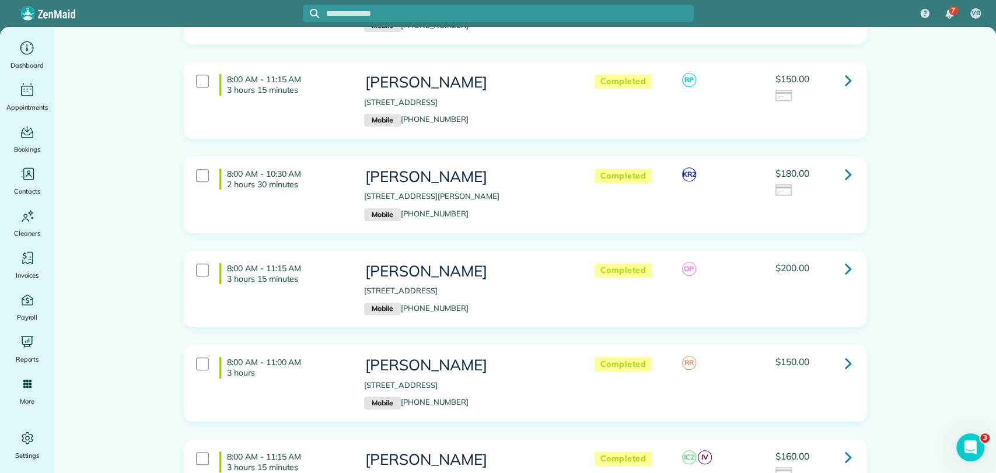
click at [850, 81] on link at bounding box center [848, 79] width 23 height 23
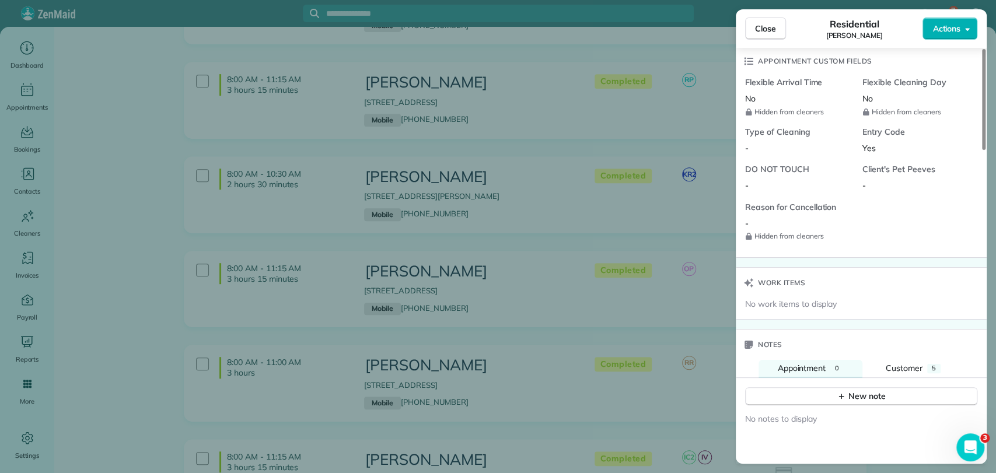
scroll to position [1076, 0]
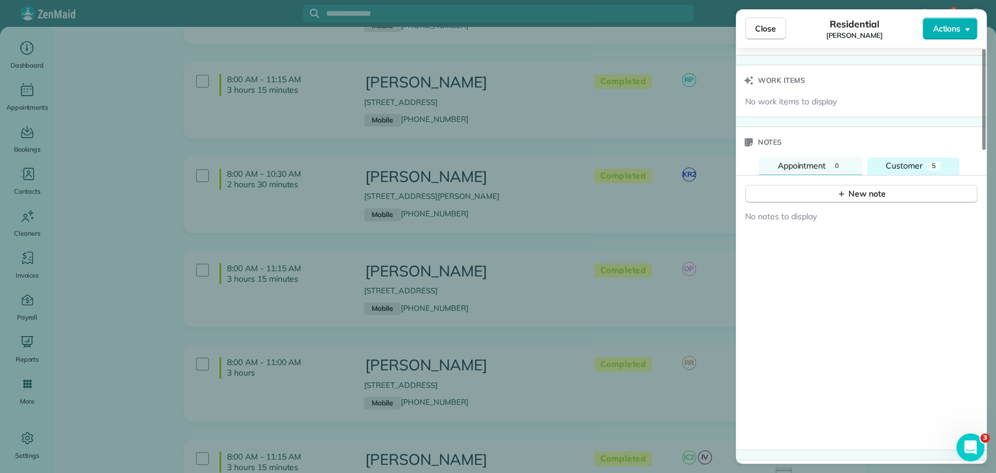
click at [901, 160] on span "Customer" at bounding box center [904, 165] width 37 height 11
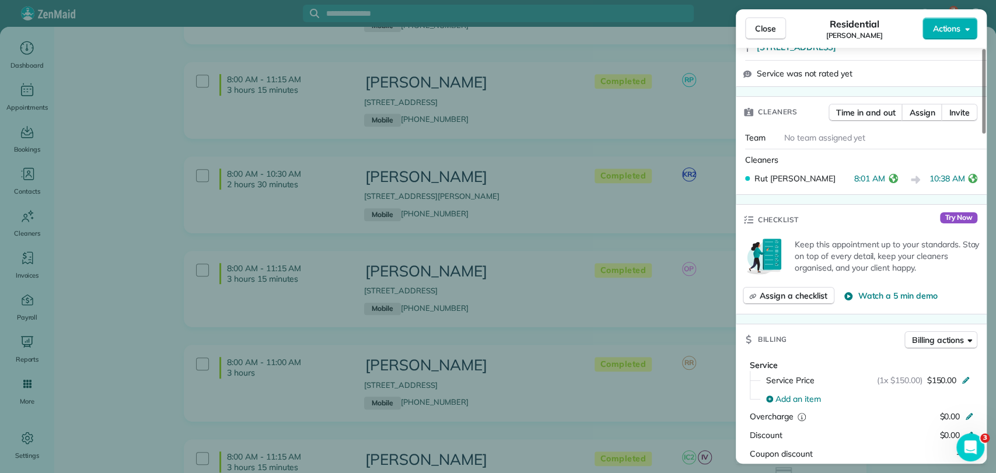
scroll to position [0, 0]
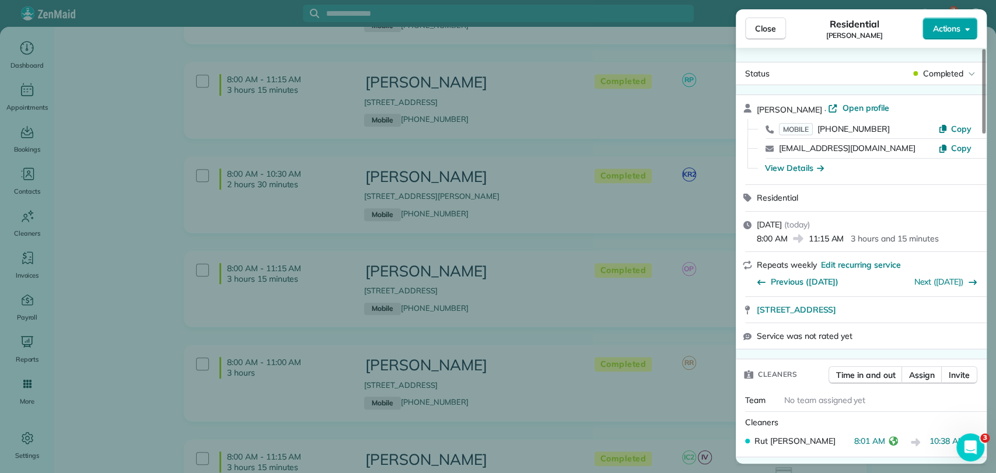
click at [940, 28] on span "Actions" at bounding box center [946, 29] width 28 height 12
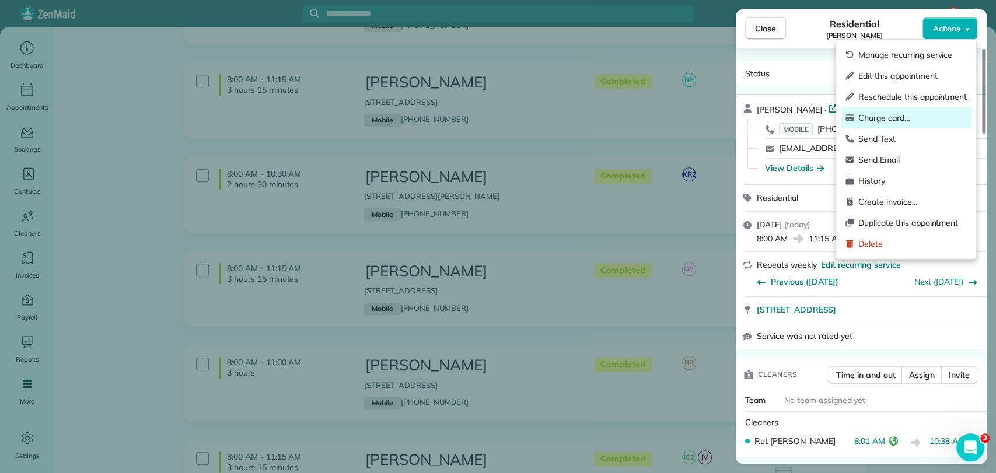
click at [878, 120] on span "Charge card…" at bounding box center [912, 118] width 109 height 12
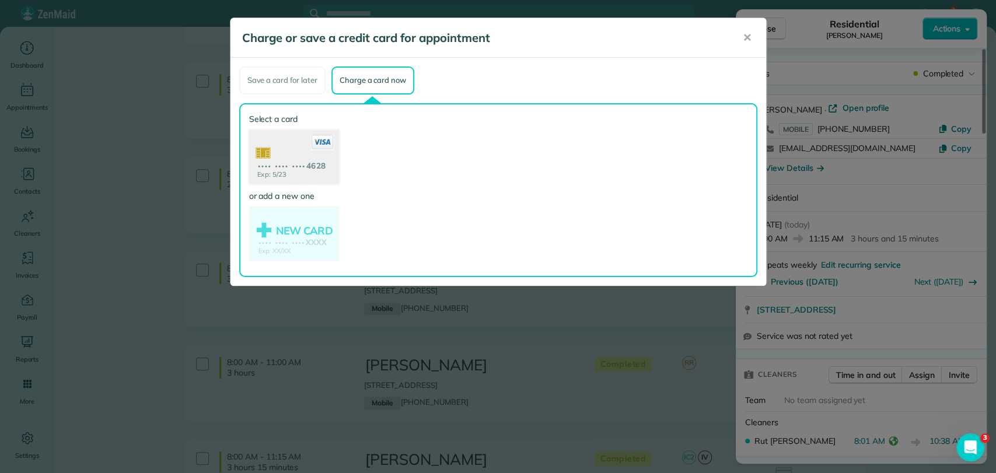
click at [293, 179] on use at bounding box center [294, 158] width 90 height 57
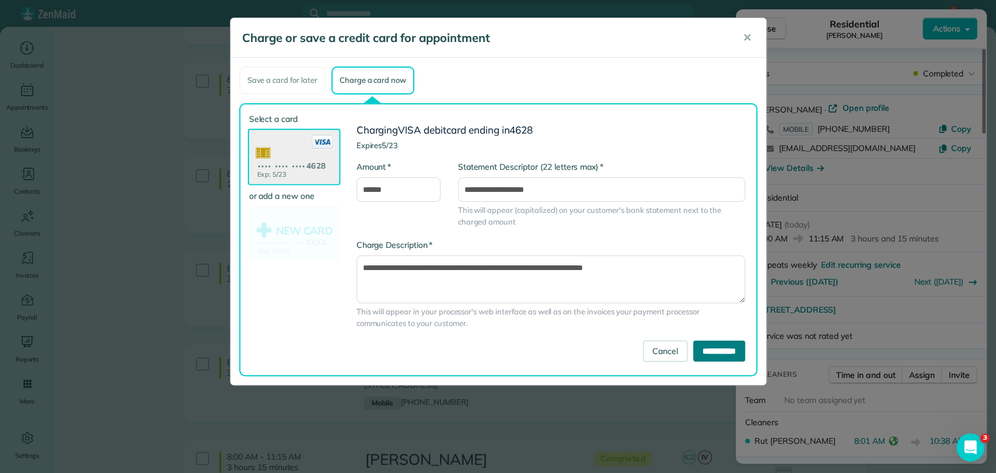
click at [714, 343] on input "**********" at bounding box center [719, 351] width 52 height 21
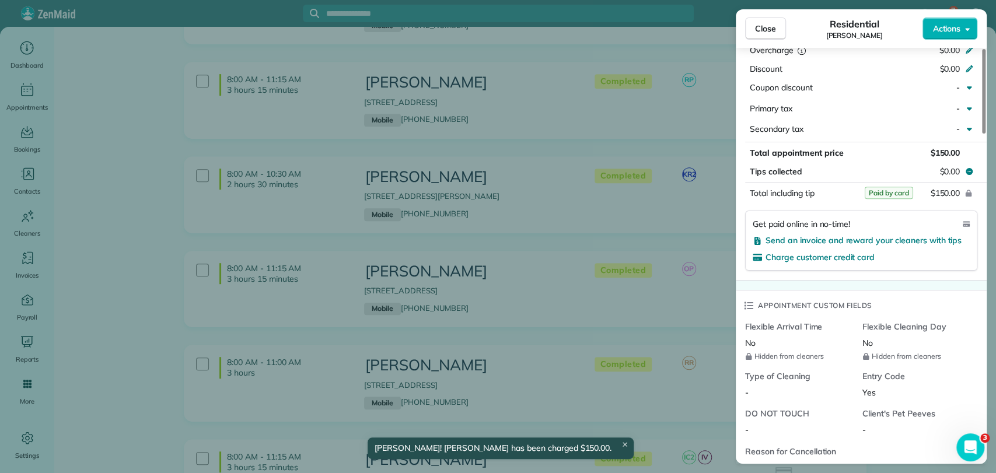
scroll to position [630, 0]
click at [768, 25] on span "Close" at bounding box center [765, 29] width 21 height 12
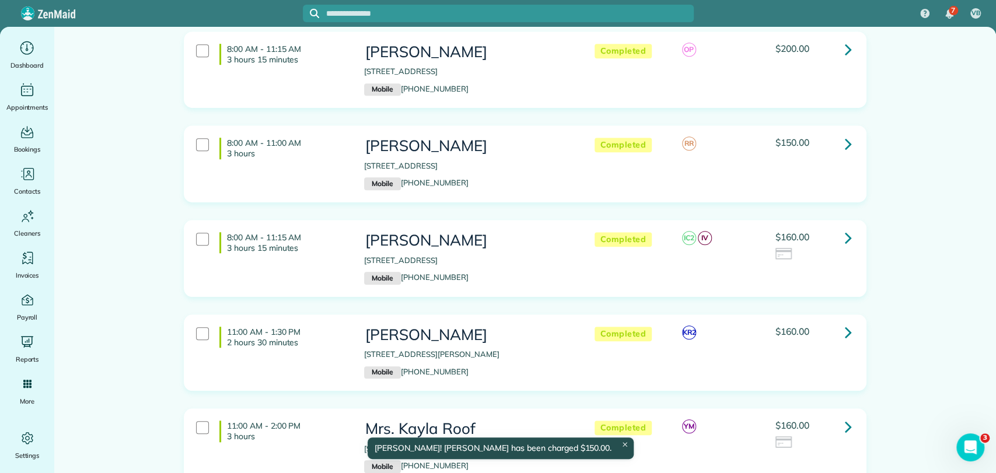
scroll to position [593, 0]
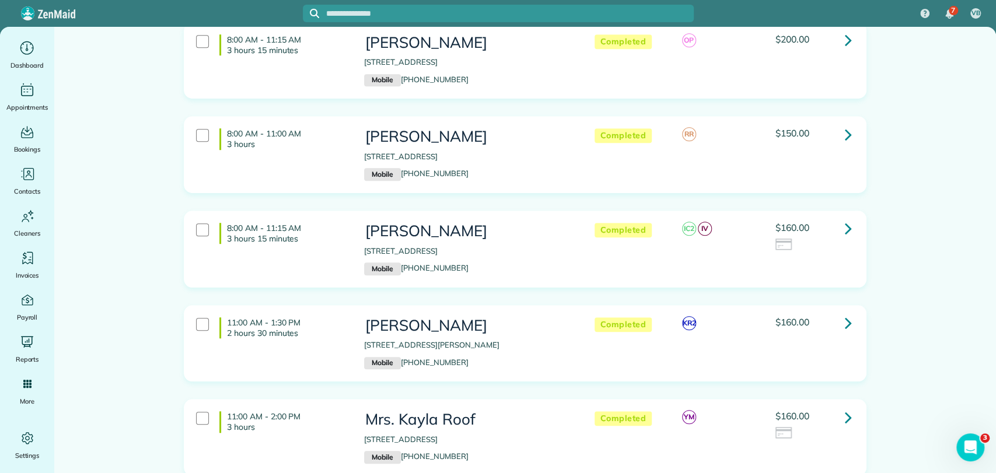
click at [837, 229] on link at bounding box center [848, 228] width 23 height 23
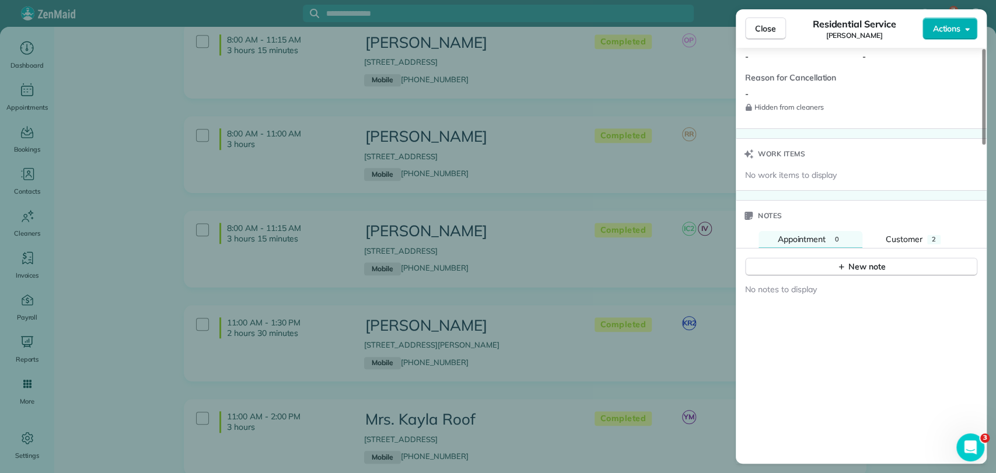
scroll to position [1031, 0]
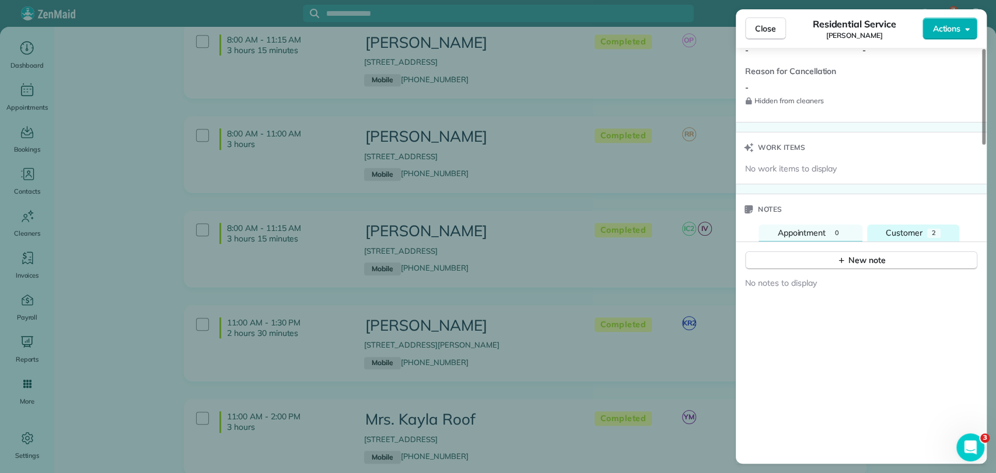
click at [887, 235] on button "Customer 2" at bounding box center [913, 234] width 92 height 18
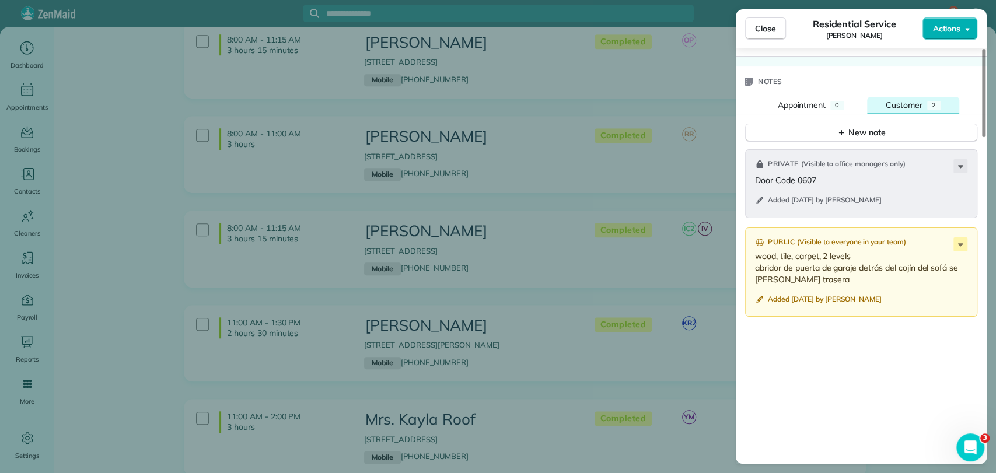
scroll to position [1163, 0]
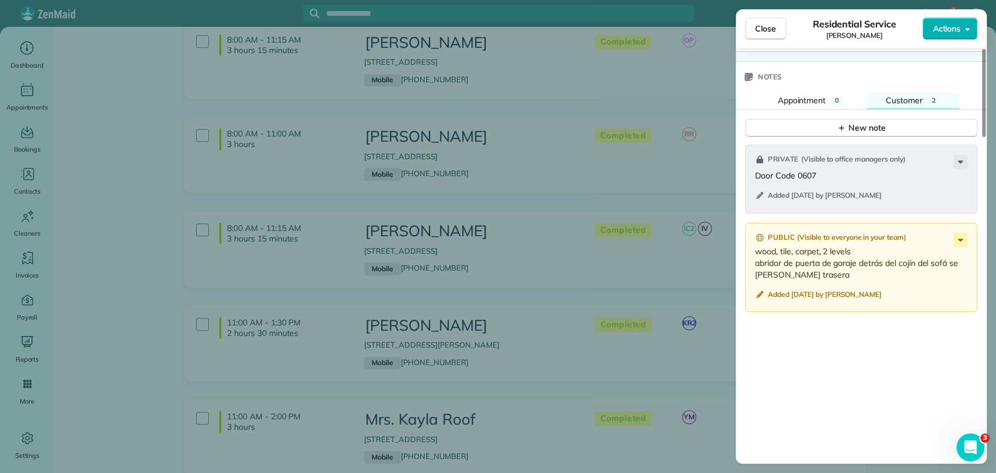
click at [965, 11] on div "Close Residential Service Roxie Thompson Actions" at bounding box center [861, 28] width 251 height 39
click at [953, 23] on span "Actions" at bounding box center [946, 29] width 28 height 12
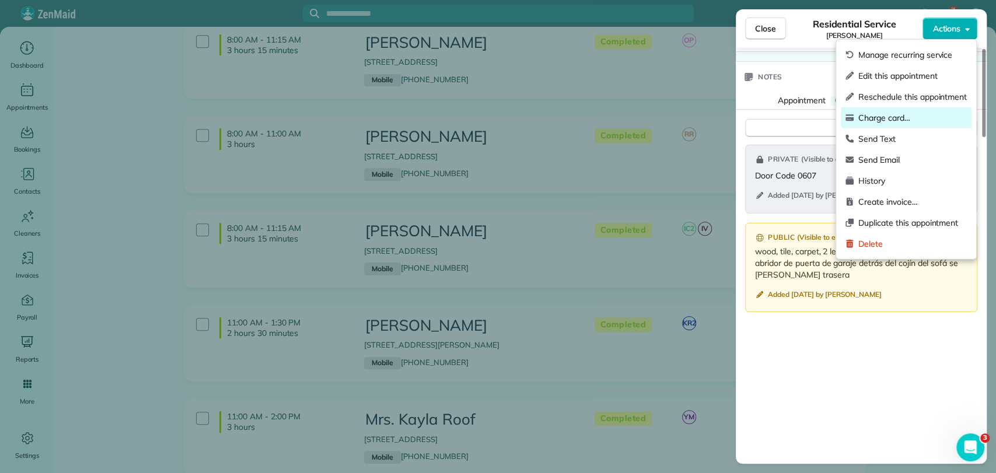
click at [897, 110] on div "Charge card…" at bounding box center [906, 117] width 131 height 21
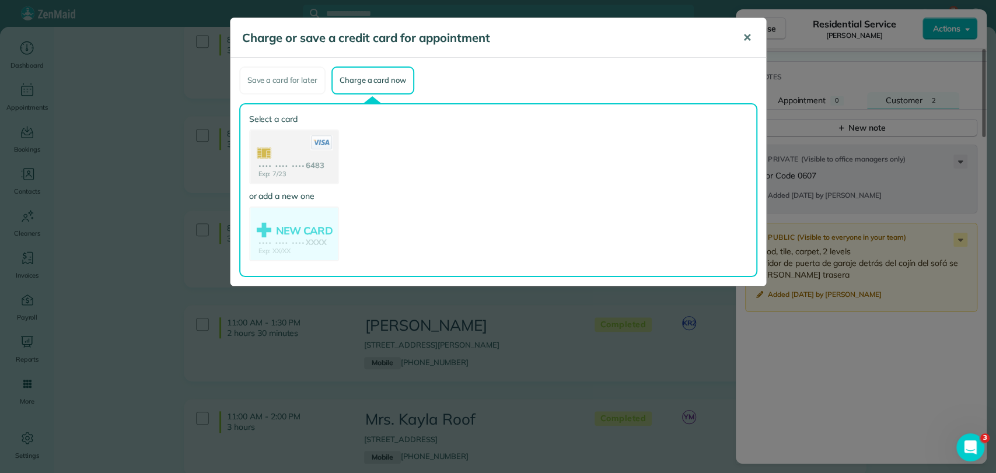
click at [748, 41] on span "✕" at bounding box center [747, 37] width 9 height 13
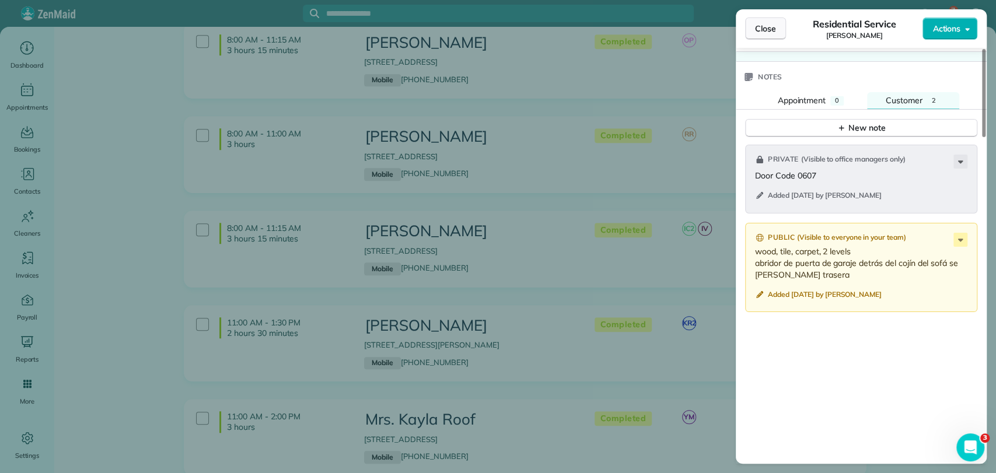
click at [757, 36] on button "Close" at bounding box center [765, 29] width 41 height 22
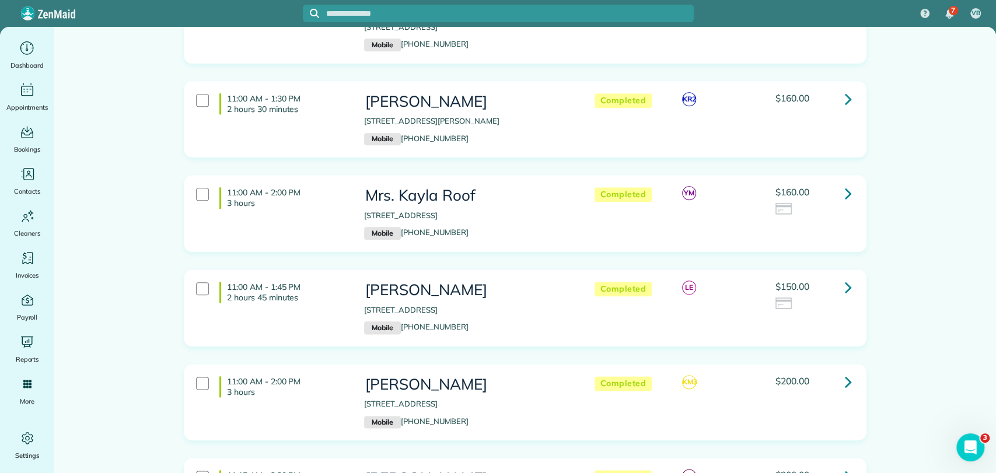
scroll to position [829, 0]
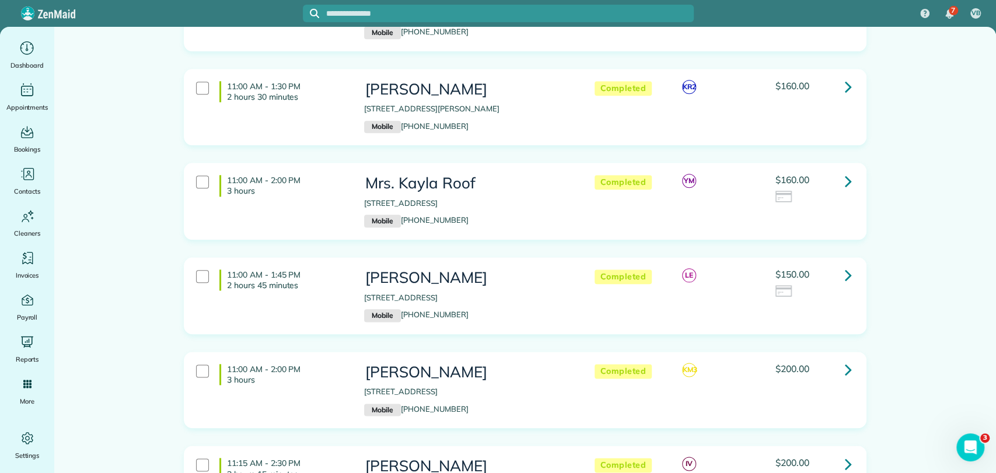
click at [845, 174] on icon at bounding box center [848, 181] width 7 height 20
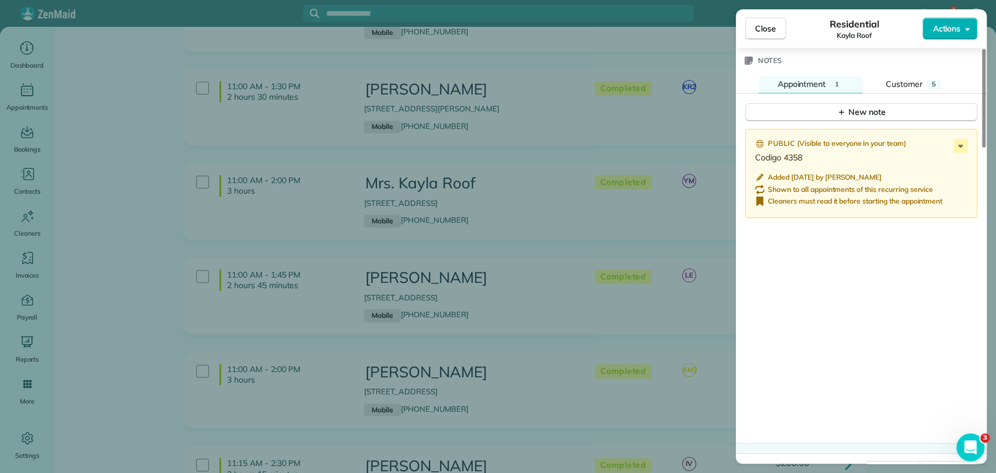
scroll to position [1158, 0]
click at [900, 87] on span "Customer" at bounding box center [904, 86] width 37 height 11
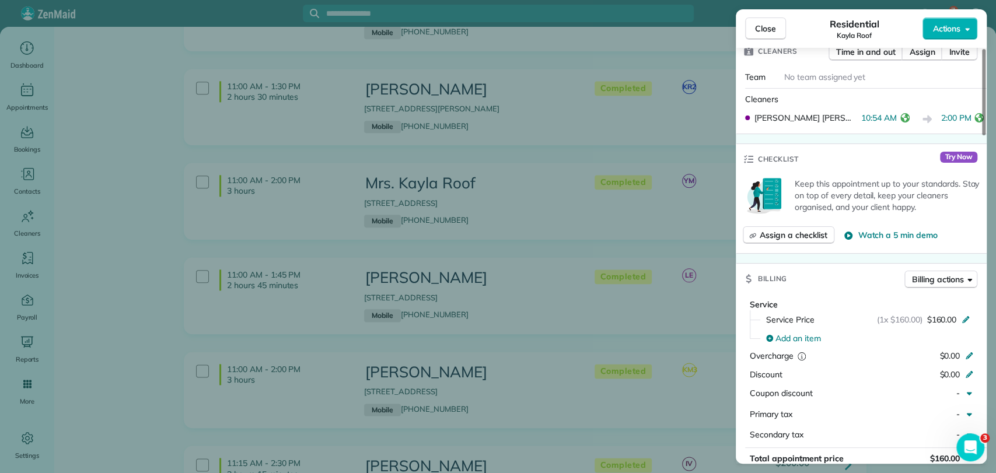
scroll to position [0, 0]
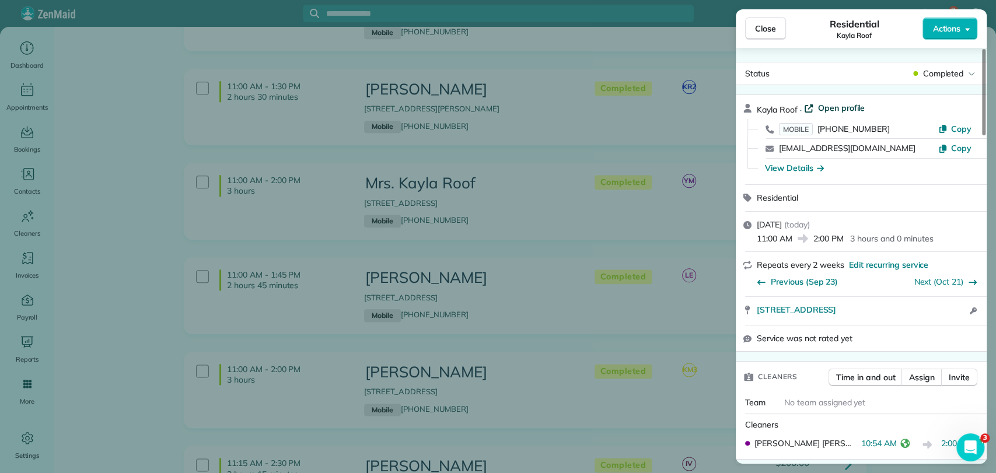
click at [836, 107] on span "Open profile" at bounding box center [841, 108] width 47 height 12
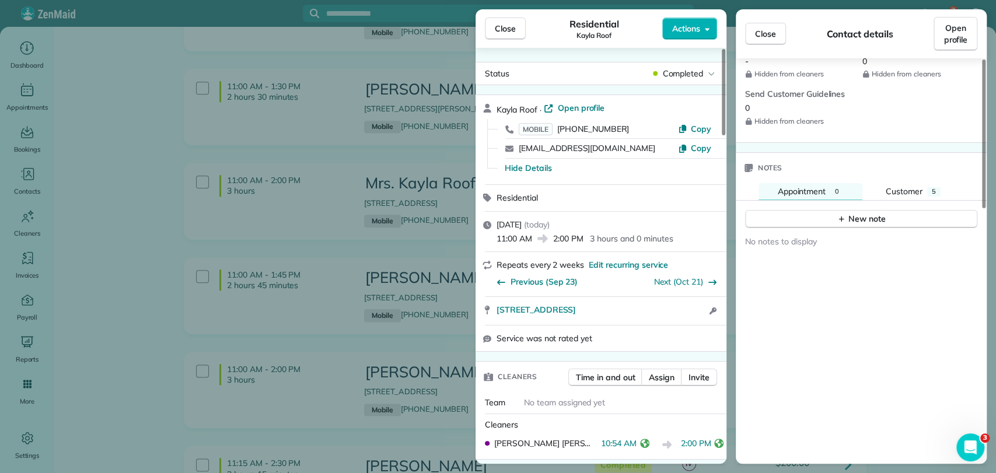
scroll to position [644, 0]
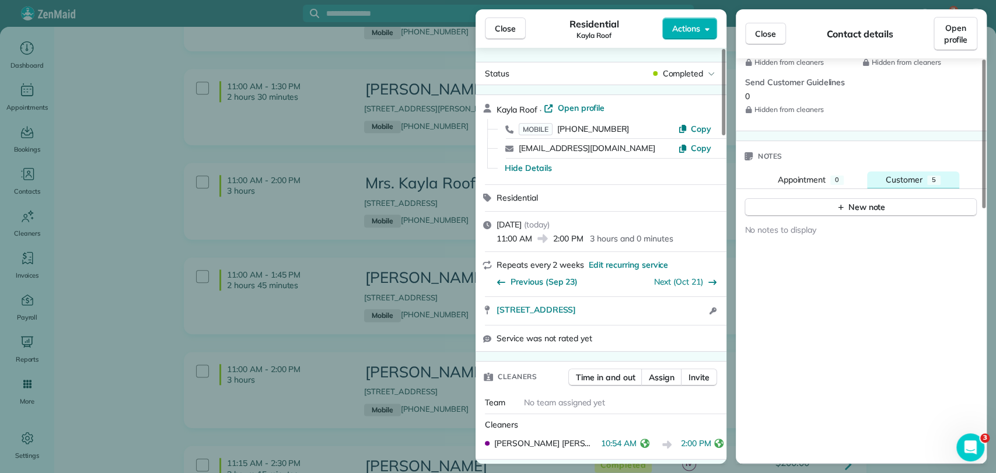
click at [882, 183] on button "Customer 5" at bounding box center [913, 181] width 92 height 18
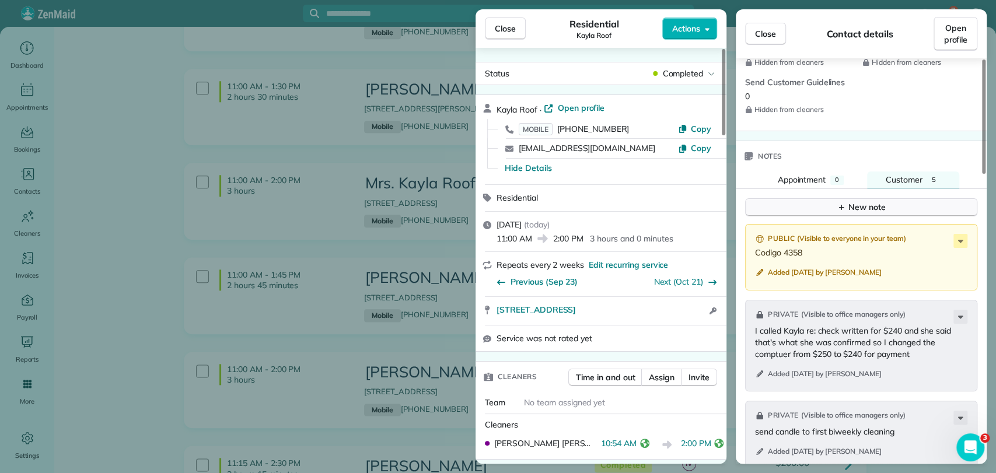
click at [887, 206] on button "New note" at bounding box center [861, 207] width 232 height 18
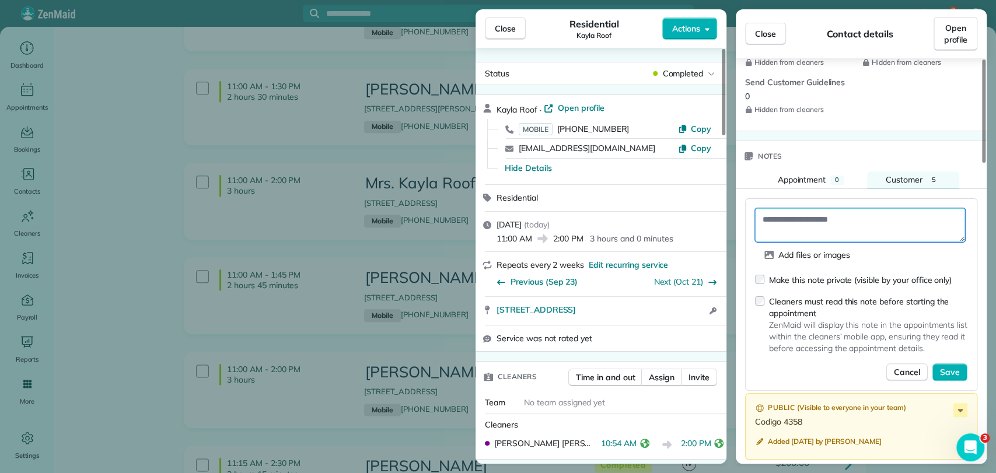
click at [869, 215] on textarea at bounding box center [860, 225] width 210 height 34
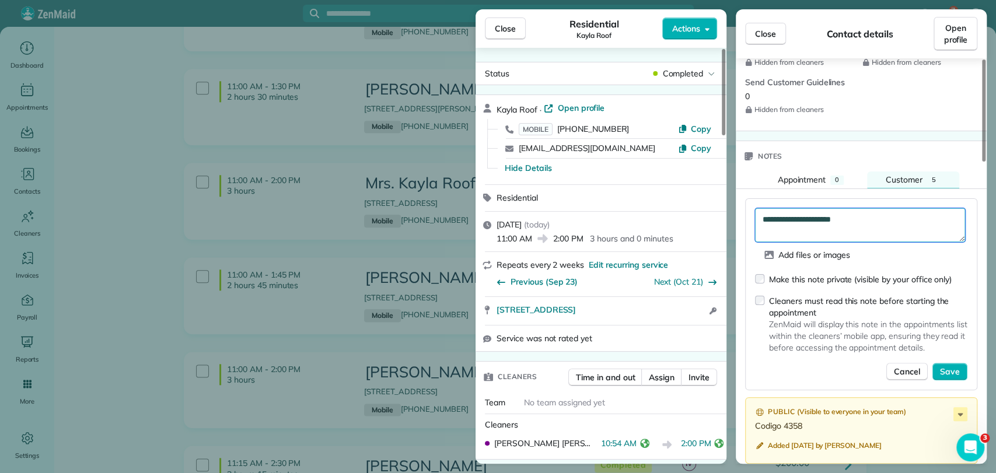
click at [854, 217] on textarea "**********" at bounding box center [860, 225] width 210 height 34
type textarea "**********"
click at [812, 281] on div "Make this note private (visible by your office only)" at bounding box center [860, 280] width 183 height 12
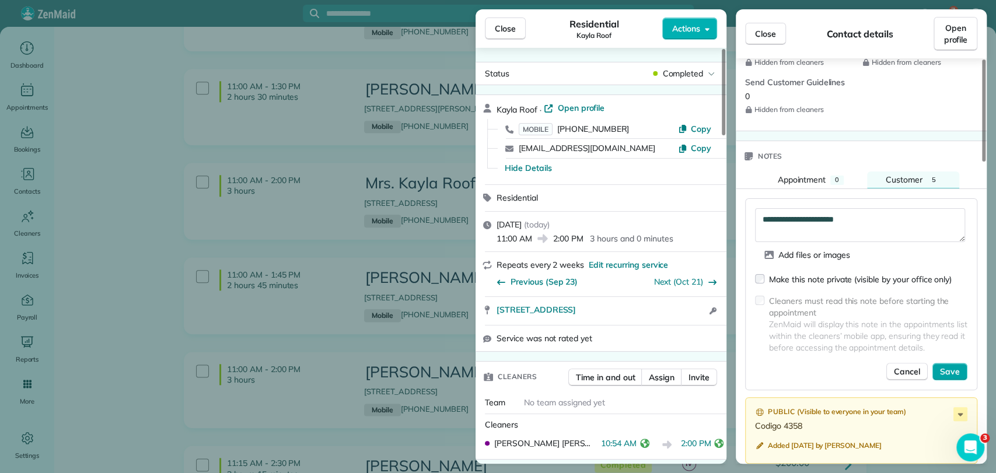
click at [934, 373] on div "Cancel Save" at bounding box center [861, 372] width 212 height 18
click at [934, 373] on button "Save" at bounding box center [949, 372] width 35 height 18
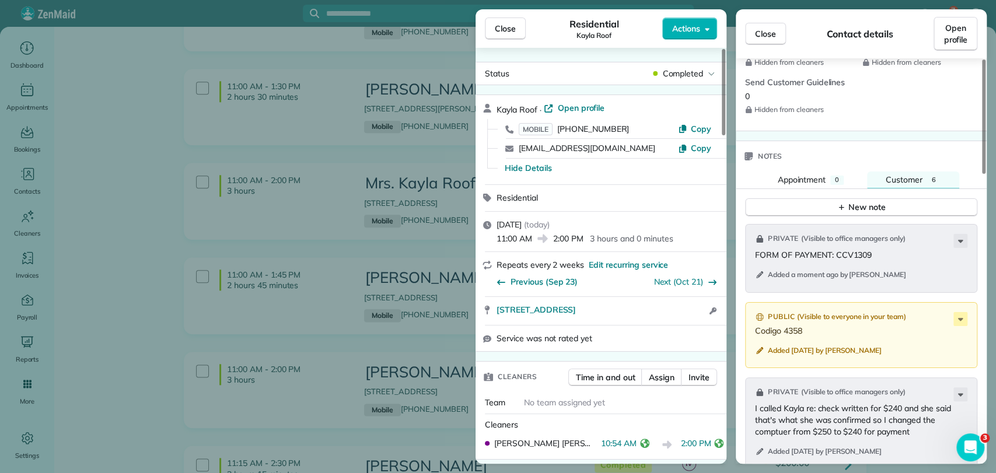
click at [322, 43] on div "Close Residential Kayla Roof Actions Status Completed Kayla Roof · Open profile…" at bounding box center [498, 236] width 996 height 473
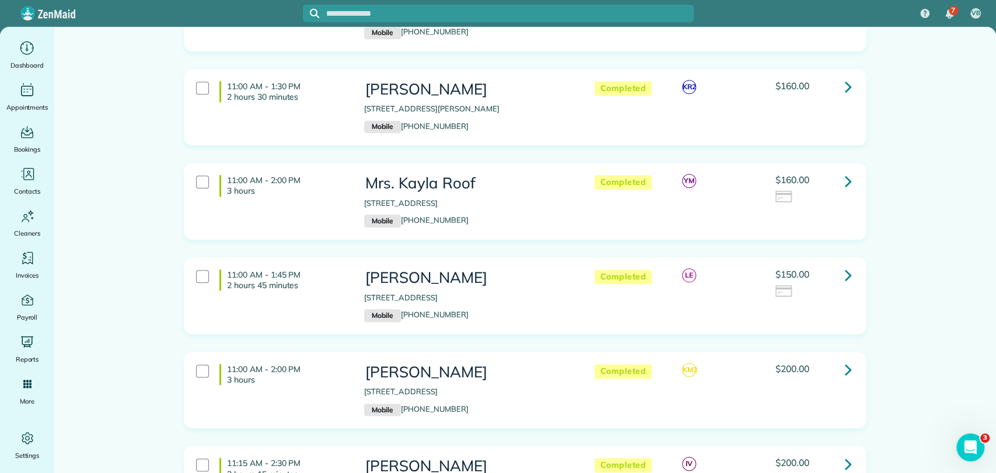
click at [845, 177] on icon at bounding box center [848, 181] width 7 height 20
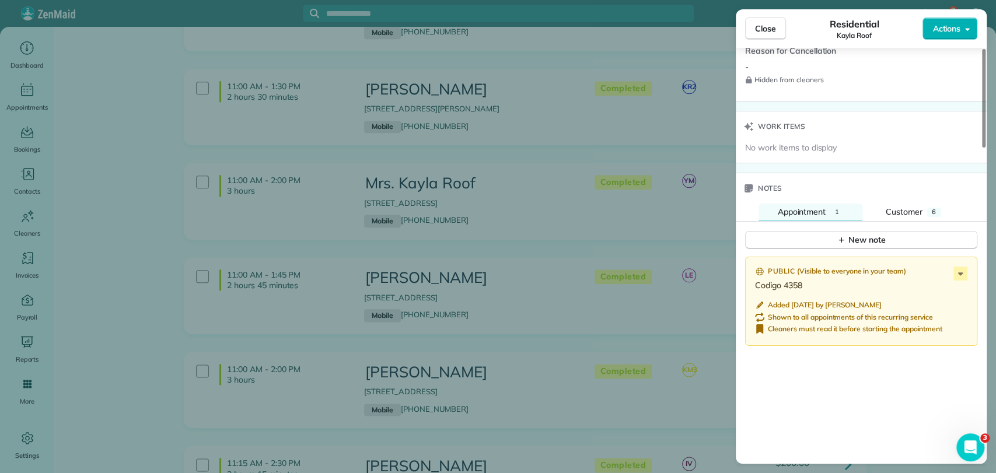
scroll to position [1033, 0]
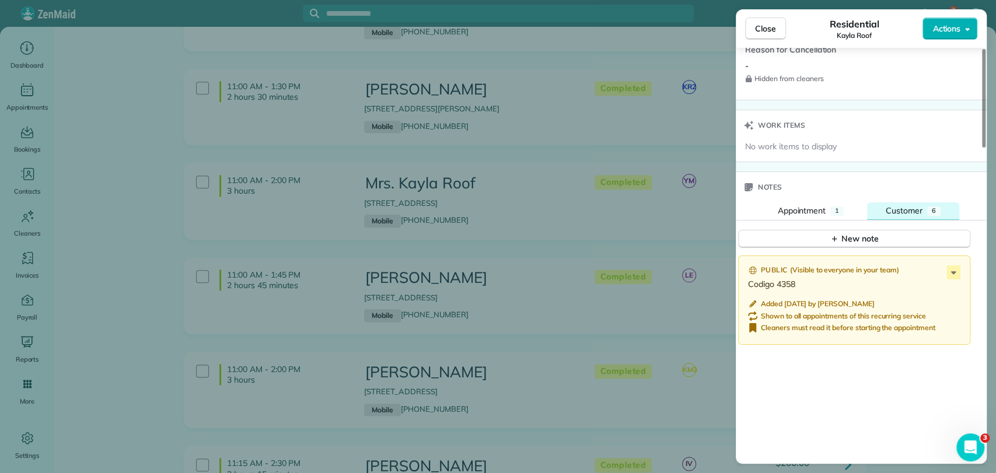
click at [907, 206] on span "Customer" at bounding box center [904, 210] width 37 height 11
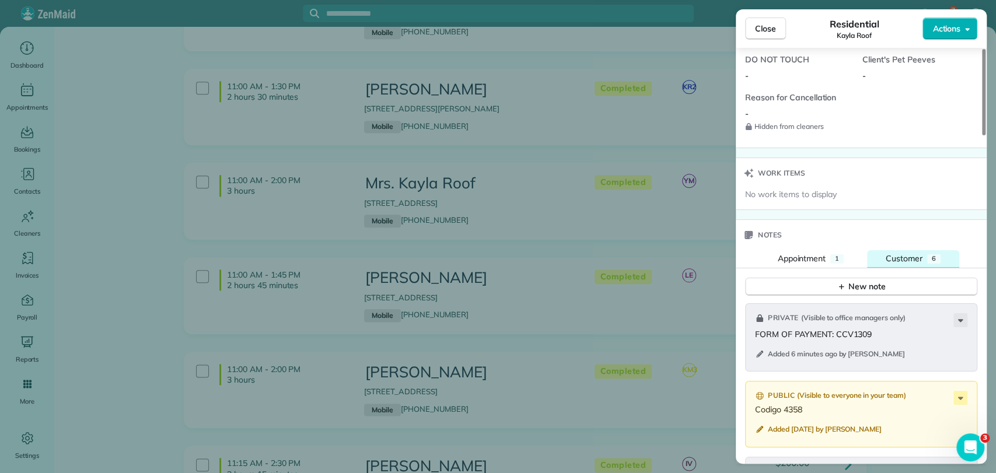
scroll to position [929, 0]
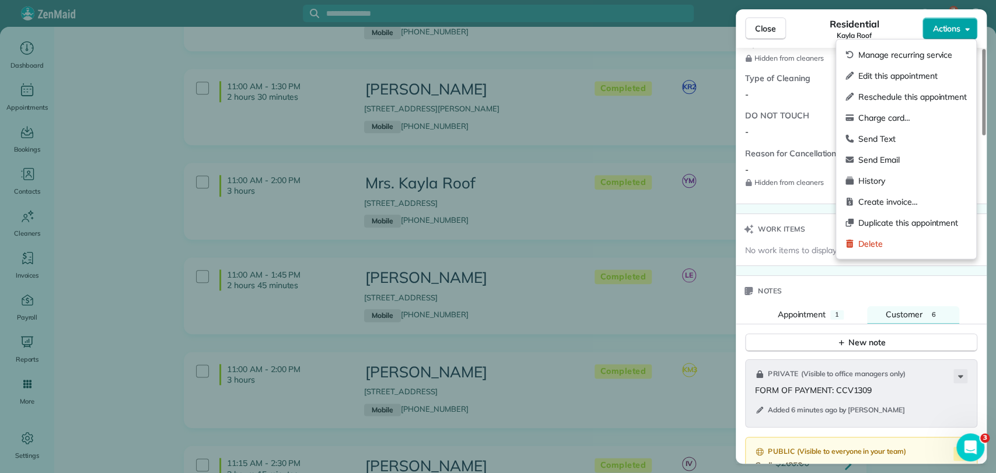
click at [951, 25] on span "Actions" at bounding box center [946, 29] width 28 height 12
click at [883, 125] on div "Charge card…" at bounding box center [906, 117] width 131 height 21
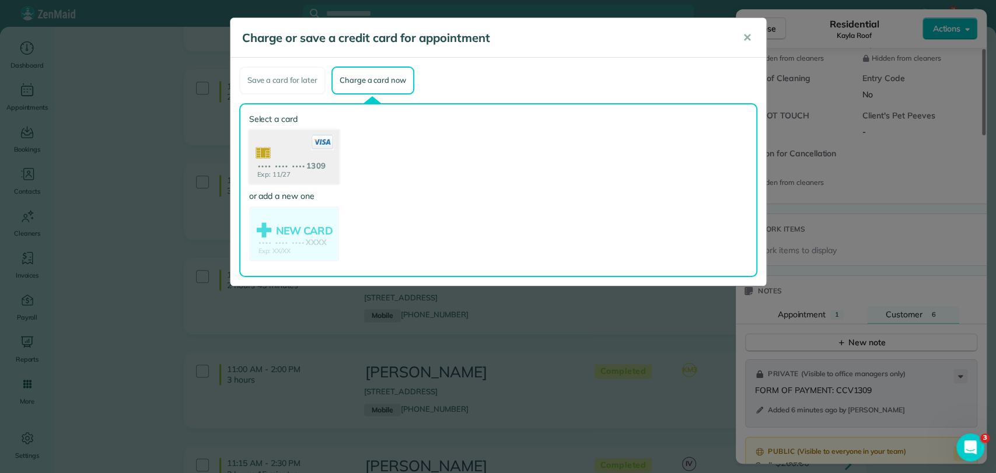
click at [296, 151] on use at bounding box center [294, 158] width 90 height 57
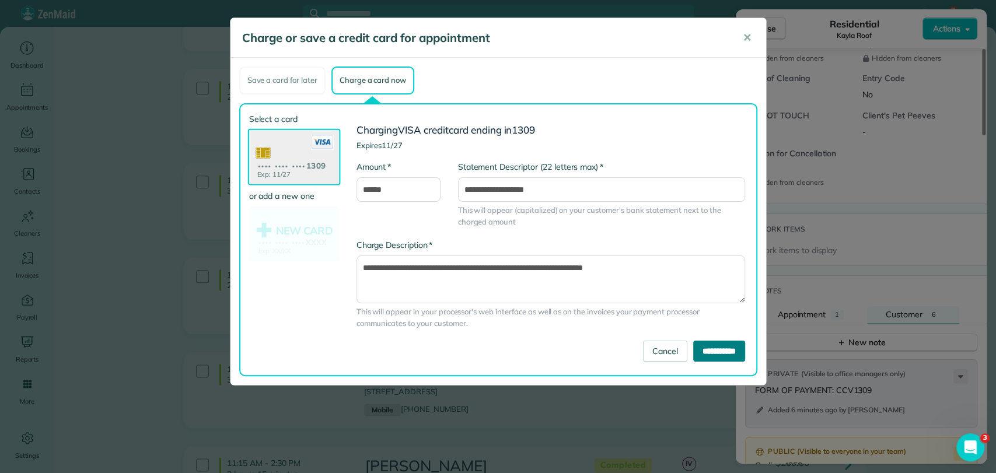
click at [701, 354] on input "**********" at bounding box center [719, 351] width 52 height 21
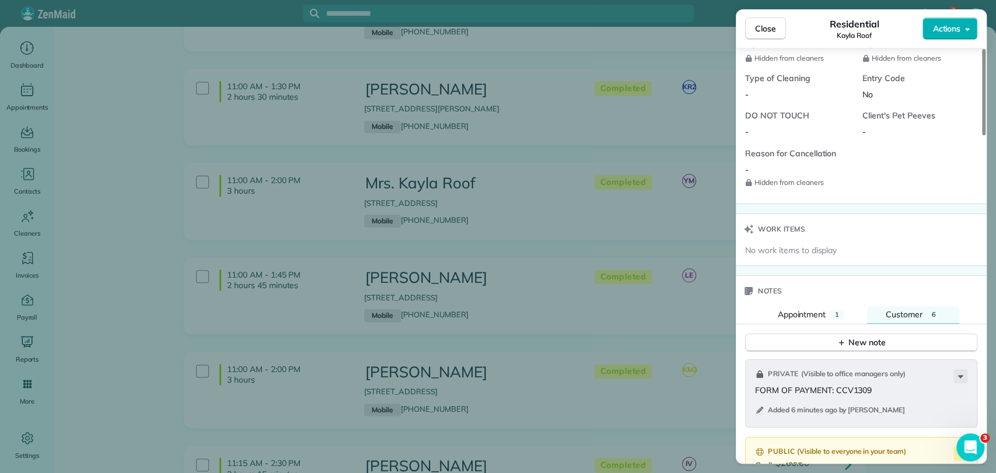
click at [654, 312] on div "Close Residential Kayla Roof Actions Status Completed Kayla Roof · Open profile…" at bounding box center [498, 236] width 996 height 473
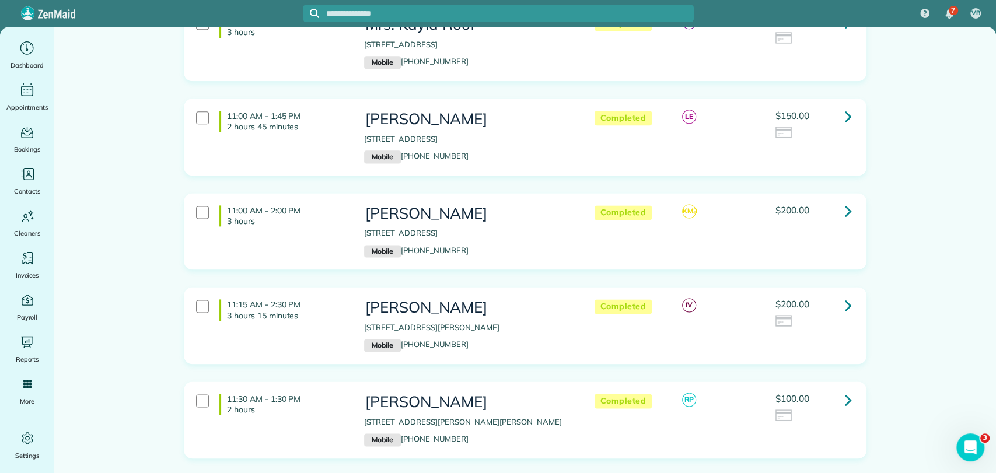
scroll to position [998, 0]
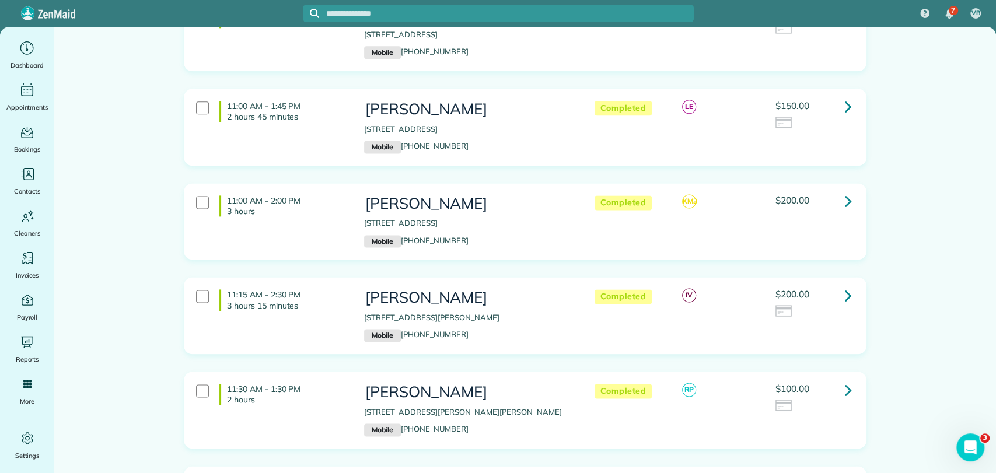
click at [845, 109] on icon at bounding box center [848, 106] width 7 height 20
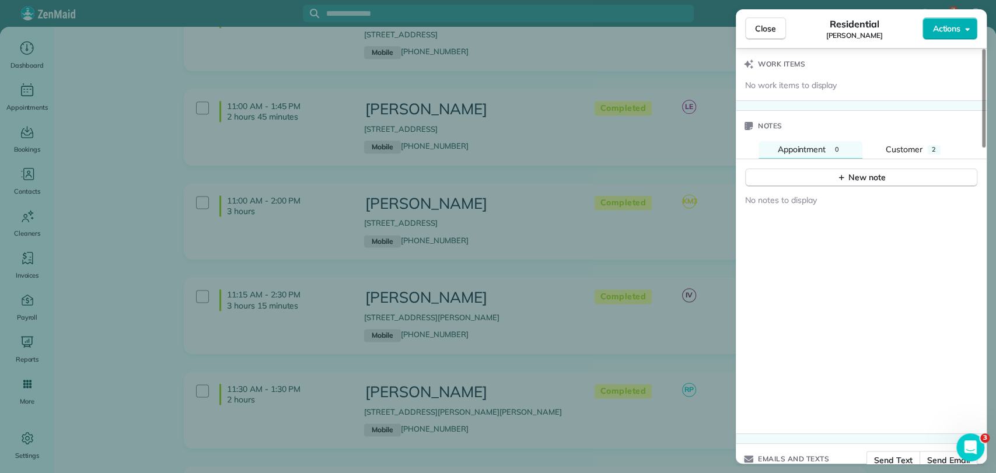
scroll to position [1095, 0]
click at [890, 142] on span "Customer" at bounding box center [904, 147] width 37 height 11
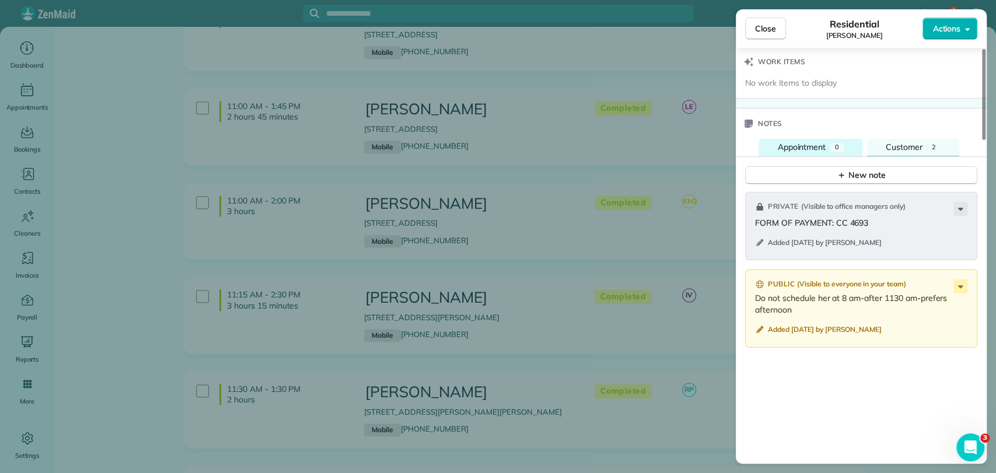
click at [833, 144] on div "0" at bounding box center [836, 147] width 13 height 9
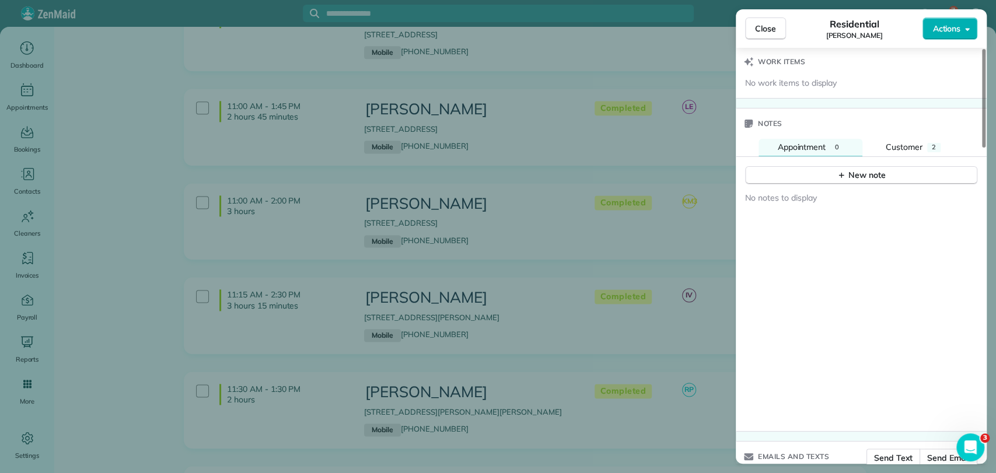
click at [935, 15] on div "Close Residential Tiffany Williams Actions" at bounding box center [861, 28] width 251 height 39
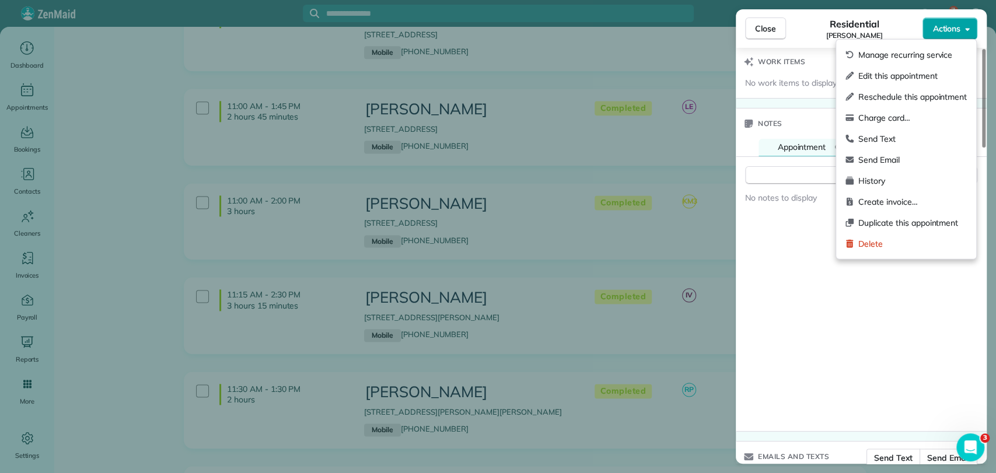
click at [939, 23] on span "Actions" at bounding box center [946, 29] width 28 height 12
click at [887, 124] on div "Charge card…" at bounding box center [906, 117] width 131 height 21
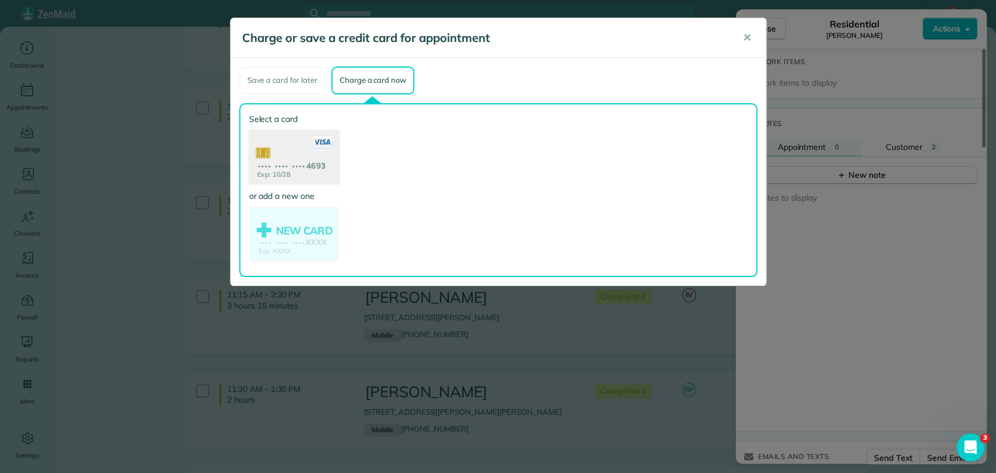
click at [299, 157] on use at bounding box center [294, 158] width 90 height 57
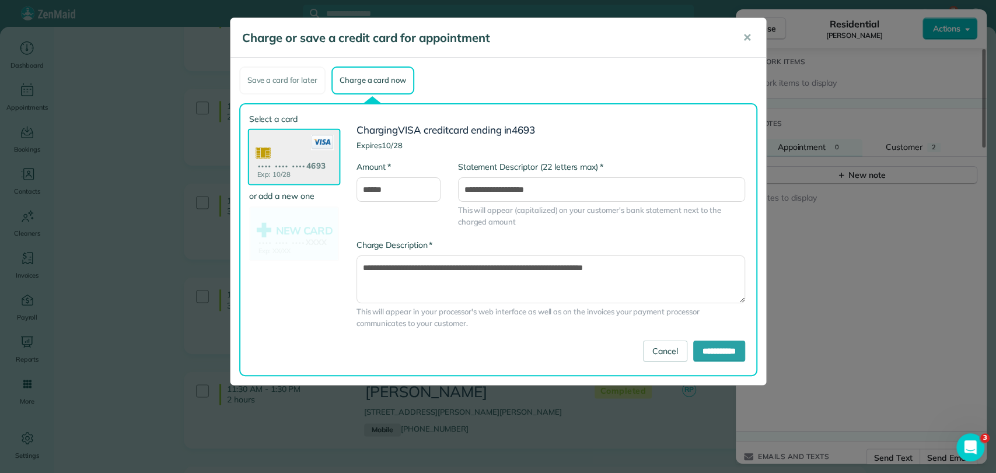
click at [708, 339] on div "**********" at bounding box center [551, 290] width 406 height 102
click at [712, 344] on input "**********" at bounding box center [719, 351] width 52 height 21
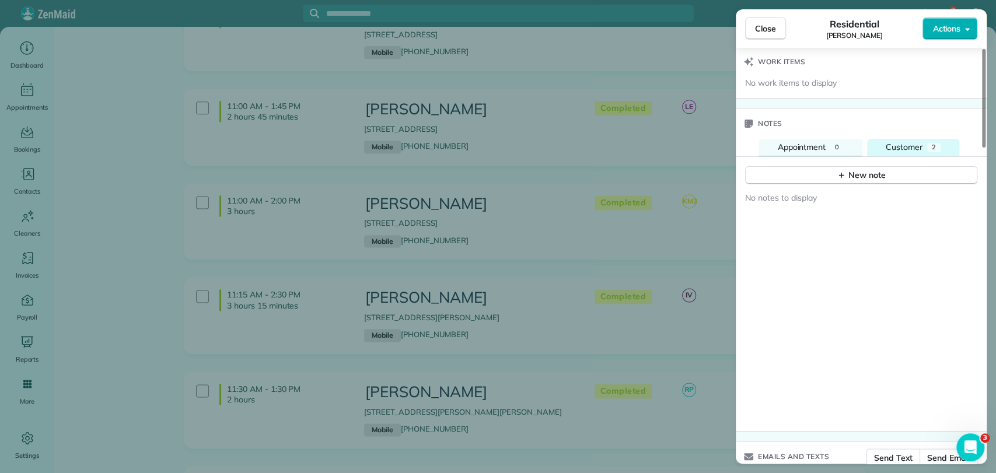
click at [943, 141] on button "Customer 2" at bounding box center [913, 148] width 92 height 18
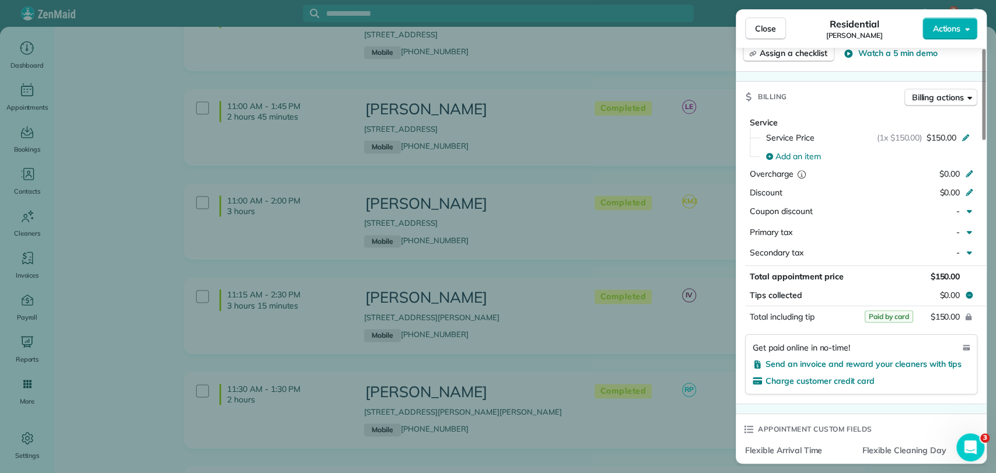
scroll to position [509, 0]
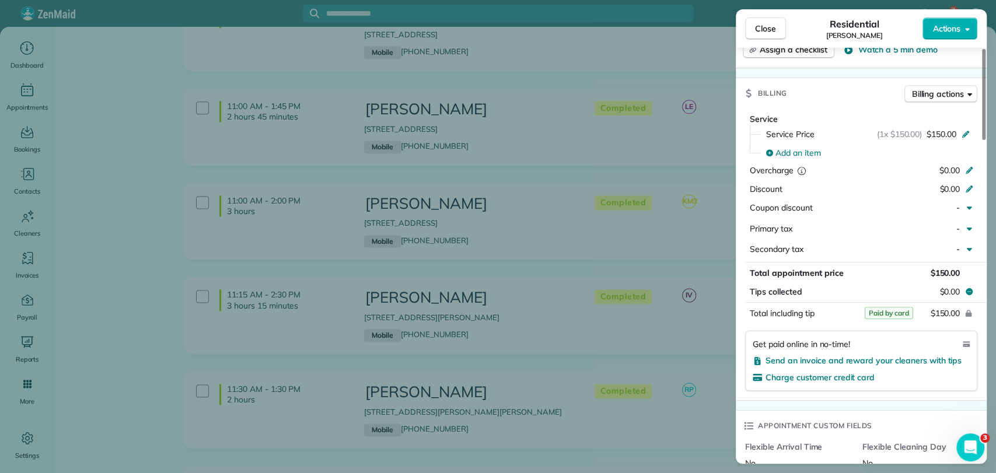
click at [492, 285] on div "Close Residential Tiffany Williams Actions Status Completed Tiffany Williams · …" at bounding box center [498, 236] width 996 height 473
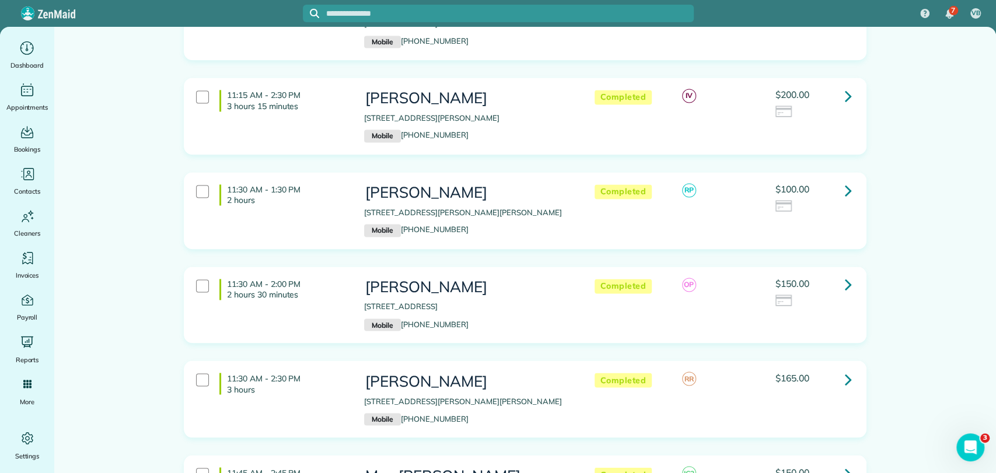
scroll to position [1198, 0]
click at [845, 98] on icon at bounding box center [848, 95] width 7 height 20
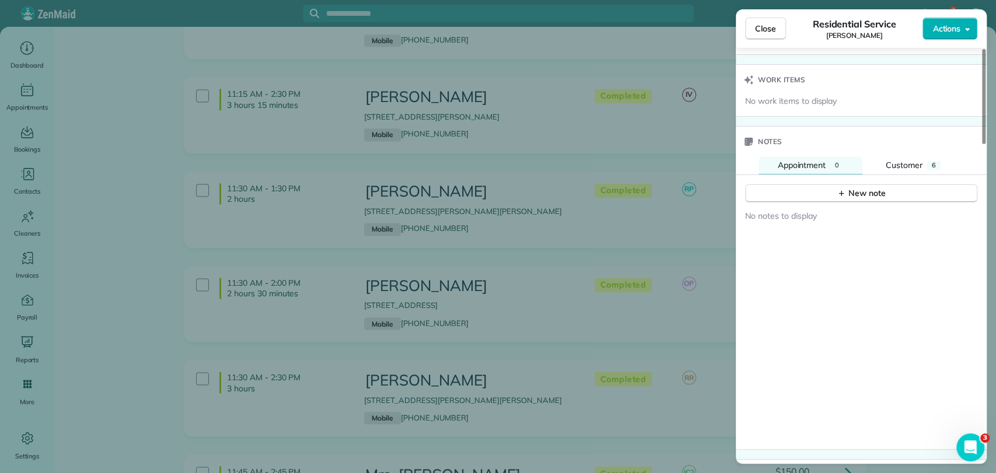
scroll to position [1081, 0]
click at [902, 172] on div "New note" at bounding box center [861, 186] width 251 height 28
click at [899, 156] on span "Customer" at bounding box center [904, 161] width 37 height 11
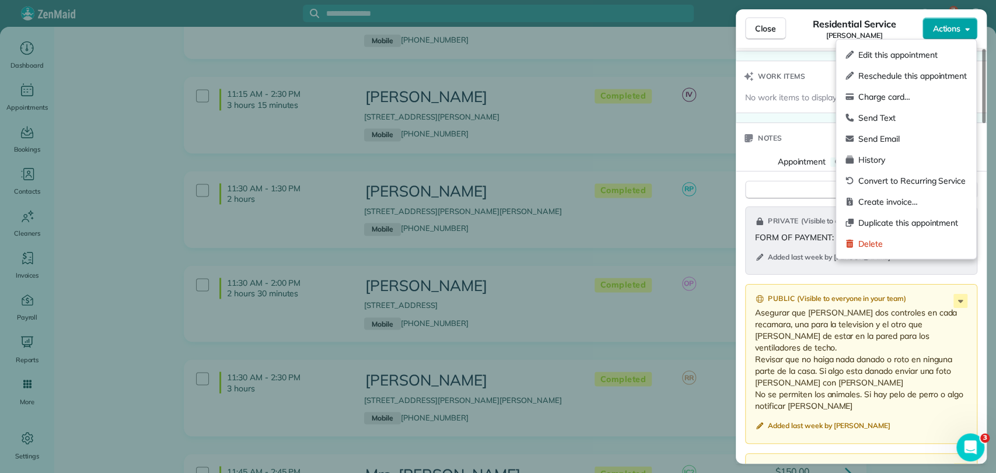
click at [959, 34] on span "Actions" at bounding box center [946, 29] width 28 height 12
click at [818, 315] on p "Asegurar que haigan dos controles en cada recamara, una para la television y el…" at bounding box center [862, 359] width 215 height 105
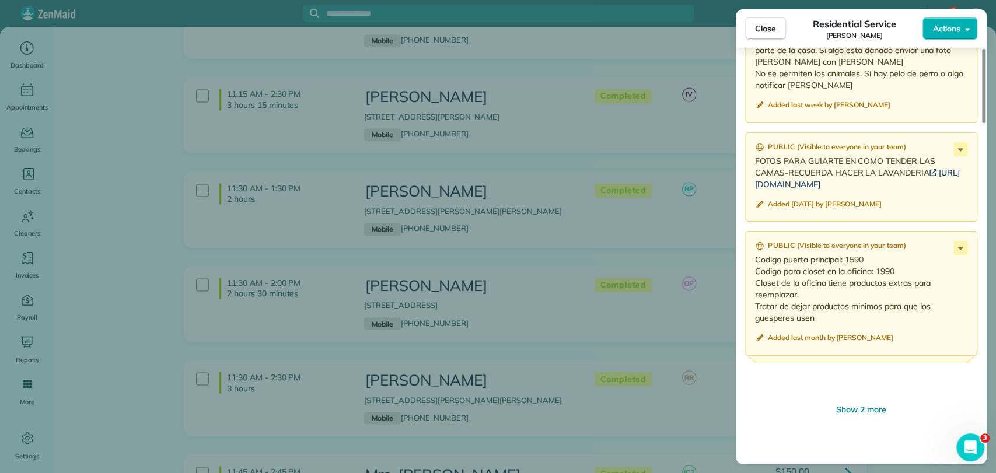
scroll to position [1403, 0]
click at [943, 30] on span "Actions" at bounding box center [946, 29] width 28 height 12
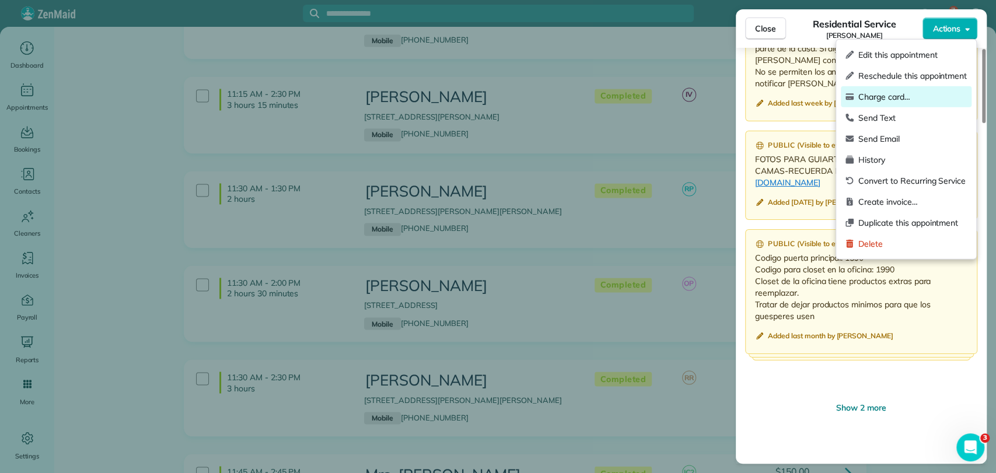
click at [869, 92] on span "Charge card…" at bounding box center [912, 97] width 109 height 12
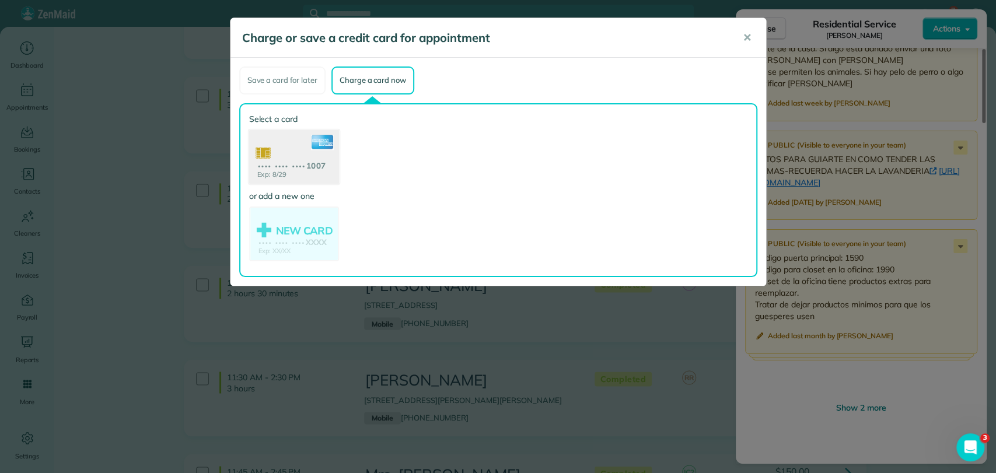
click at [268, 151] on use at bounding box center [294, 158] width 90 height 57
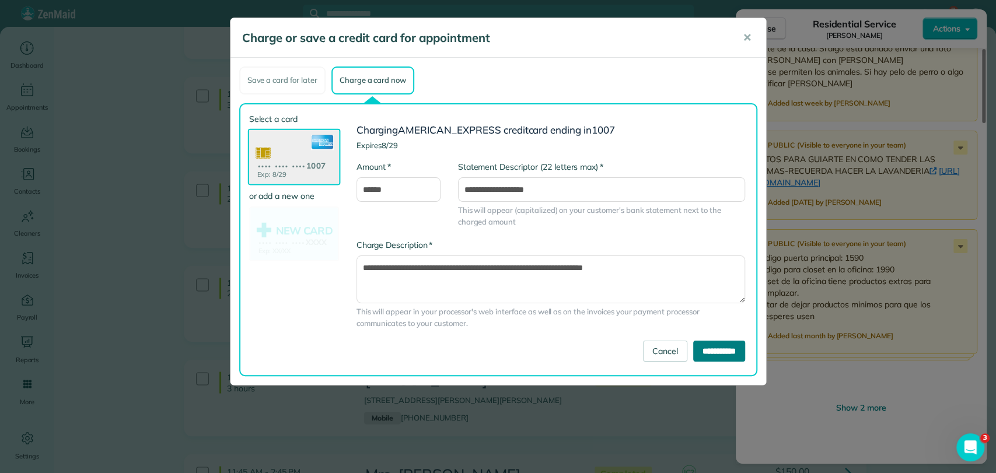
click at [693, 350] on input "**********" at bounding box center [719, 351] width 52 height 21
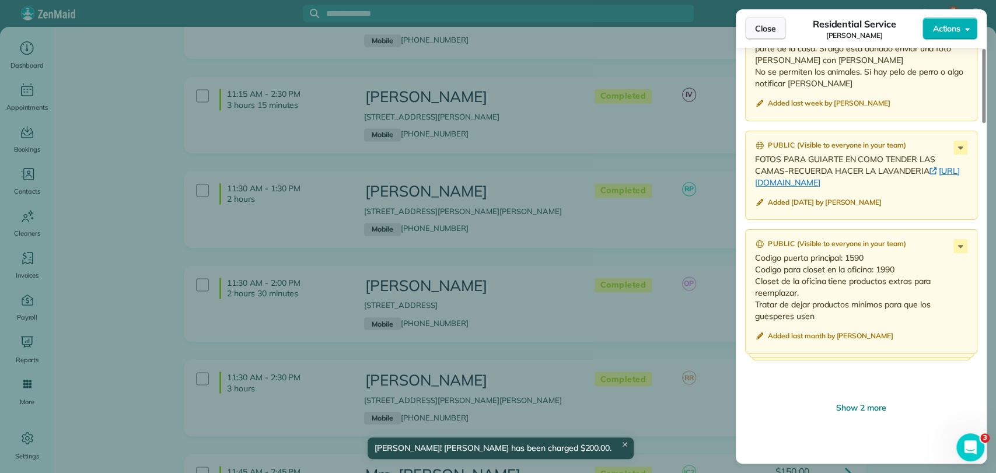
click at [770, 29] on span "Close" at bounding box center [765, 29] width 21 height 12
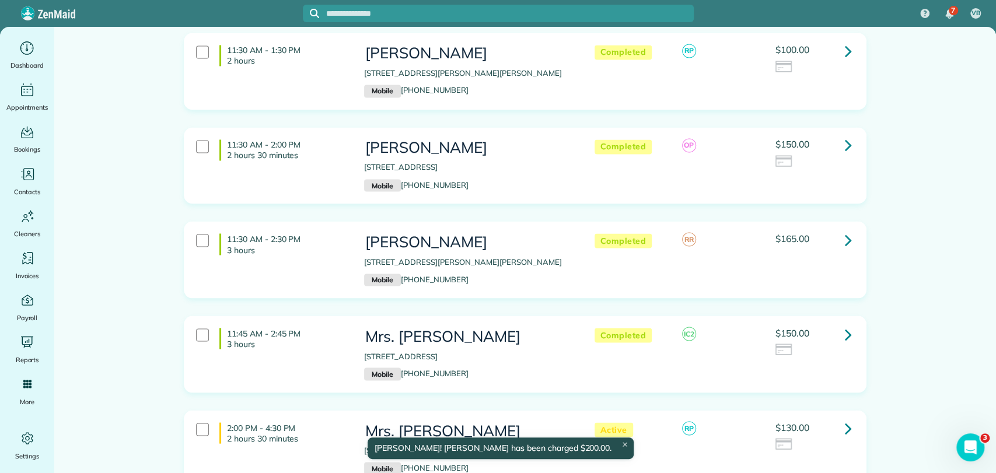
scroll to position [1343, 0]
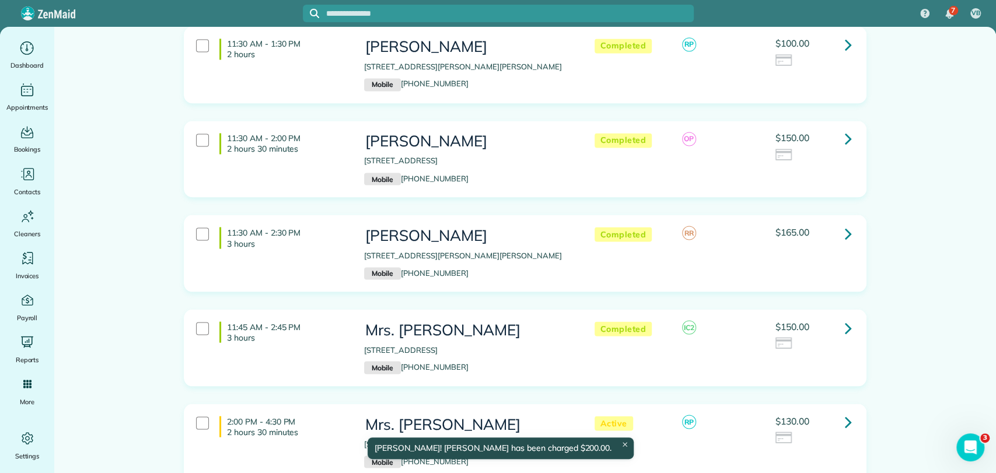
click at [837, 139] on link at bounding box center [848, 138] width 23 height 23
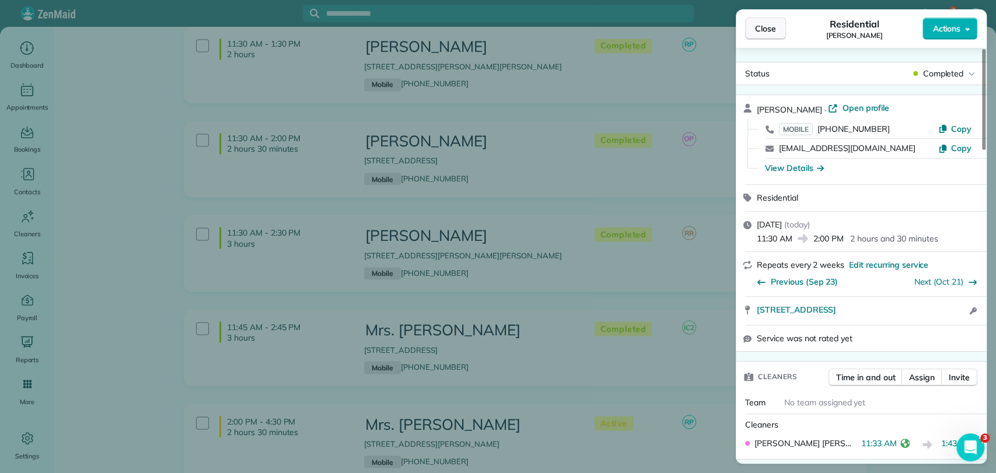
click at [767, 23] on span "Close" at bounding box center [765, 29] width 21 height 12
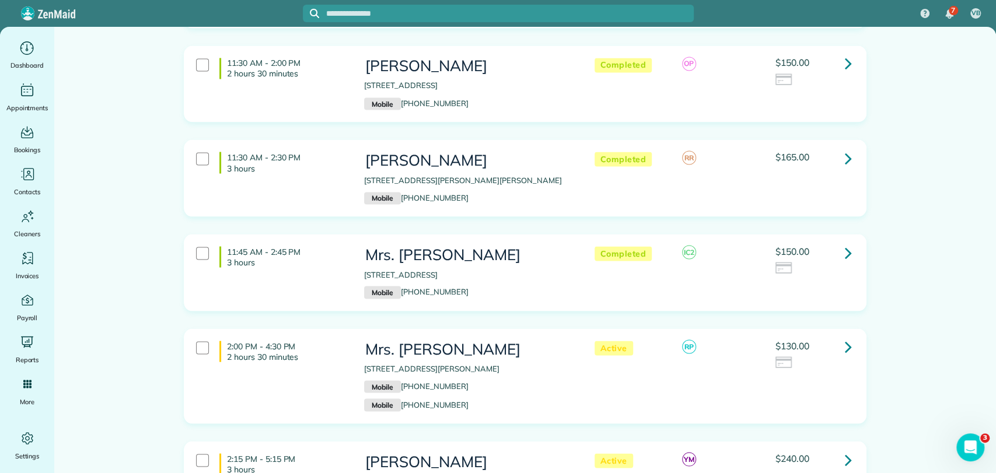
scroll to position [1463, 0]
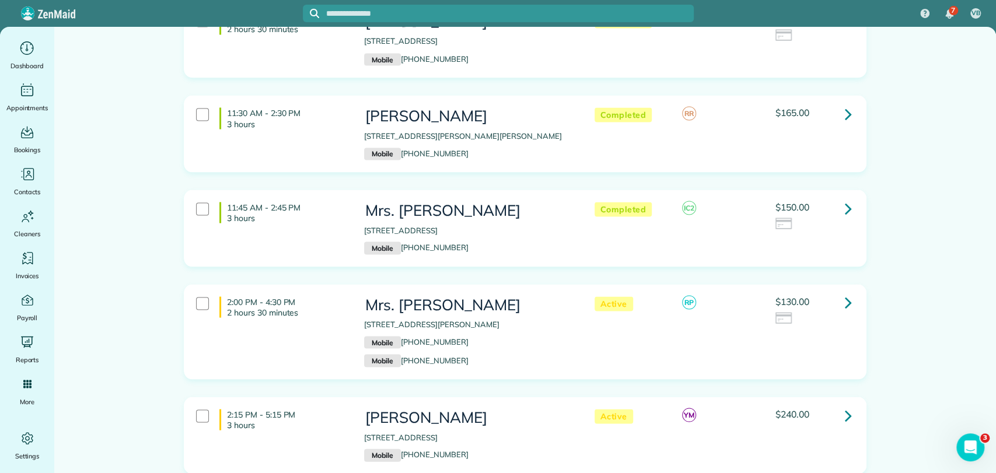
click at [845, 302] on icon at bounding box center [848, 302] width 7 height 20
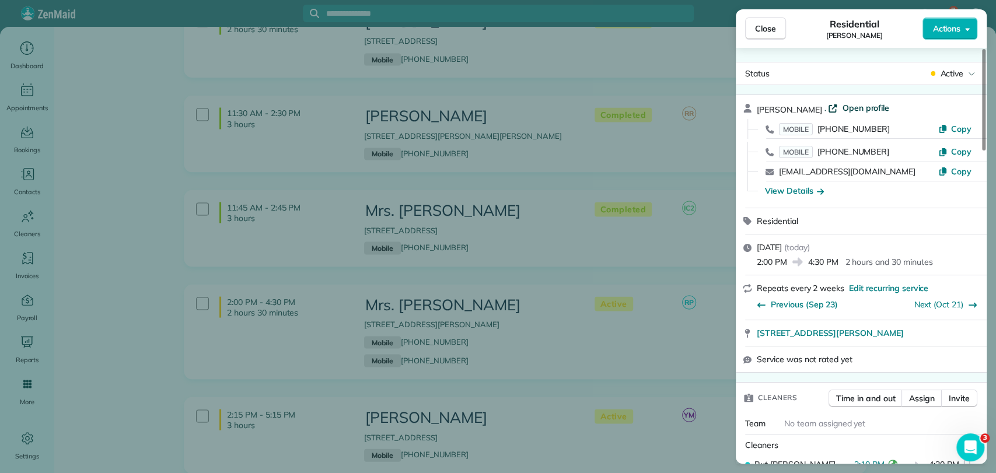
click at [847, 108] on span "Open profile" at bounding box center [865, 108] width 47 height 12
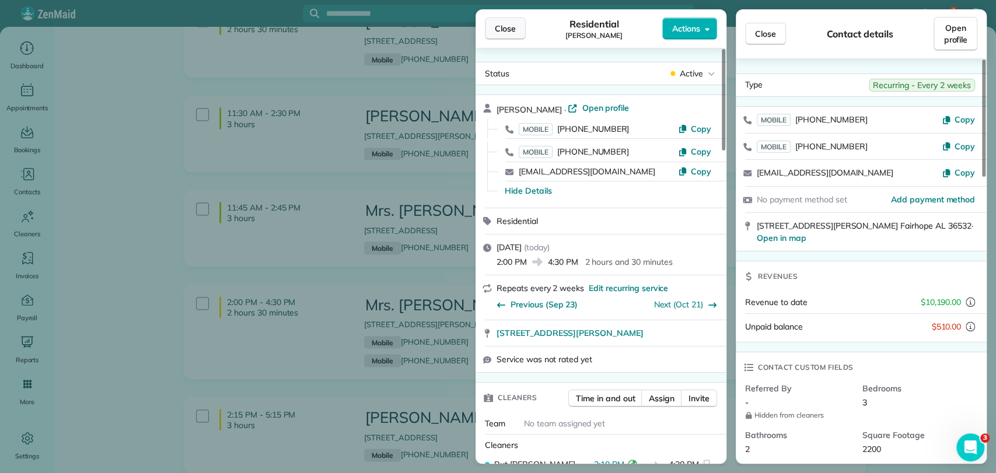
click at [519, 26] on button "Close" at bounding box center [505, 29] width 41 height 22
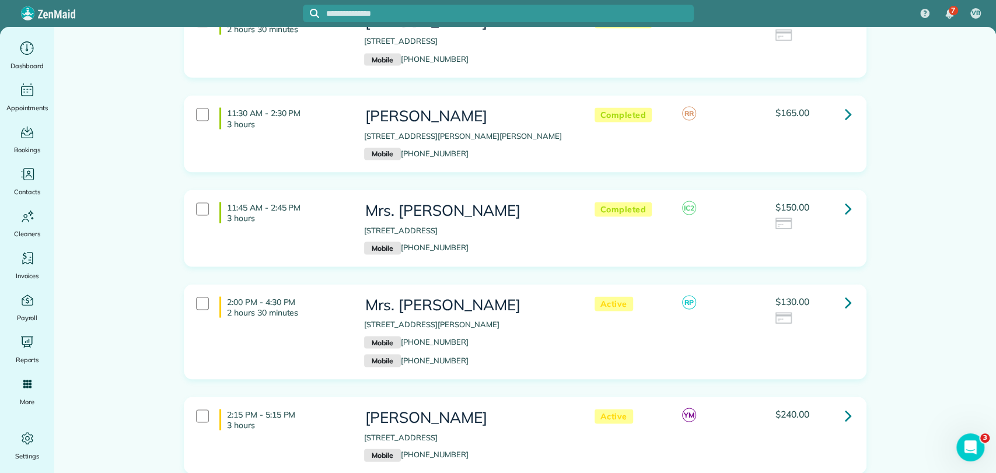
scroll to position [1489, 0]
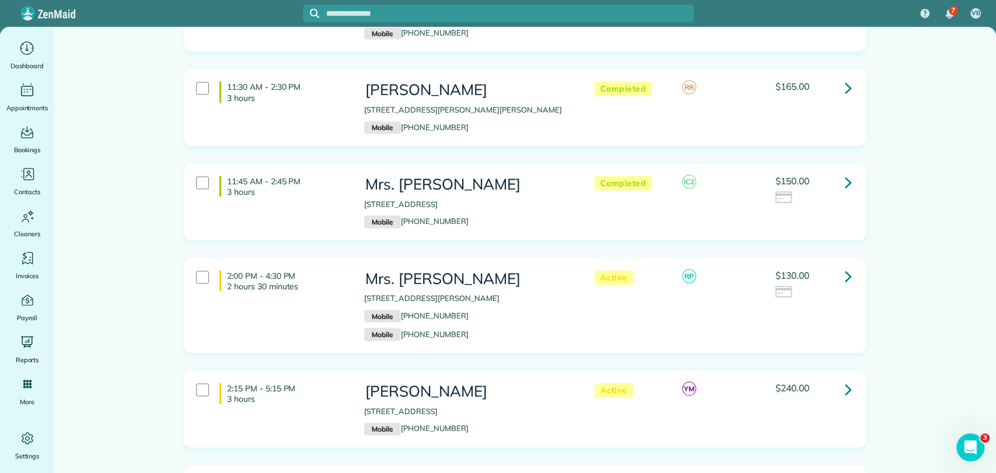
click at [845, 176] on icon at bounding box center [848, 182] width 7 height 20
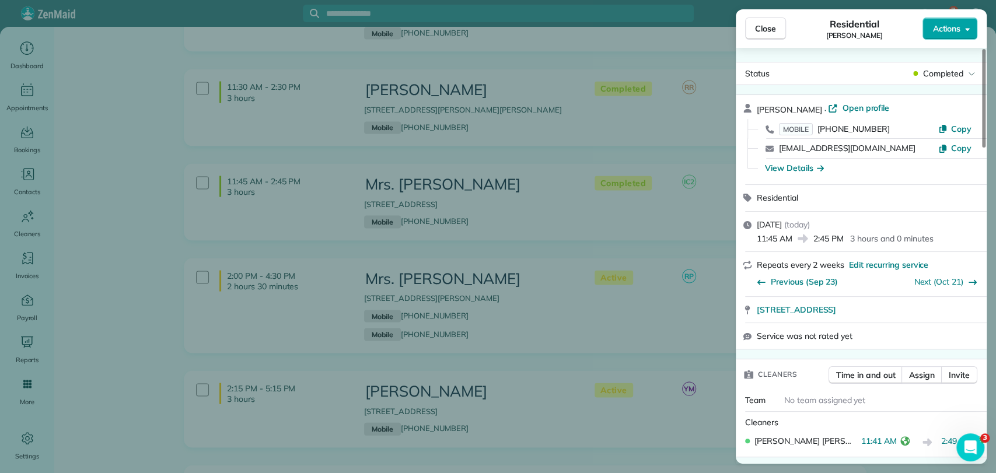
click at [950, 29] on span "Actions" at bounding box center [946, 29] width 28 height 12
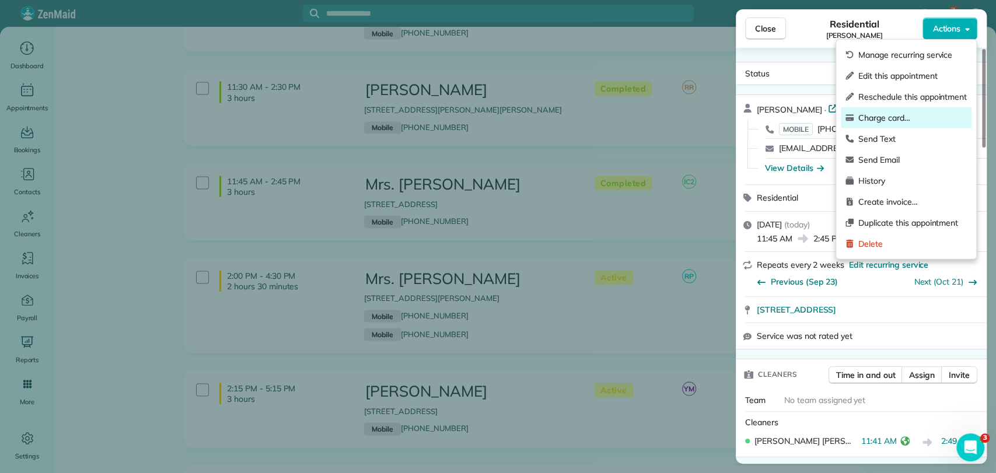
click at [901, 121] on span "Charge card…" at bounding box center [912, 118] width 109 height 12
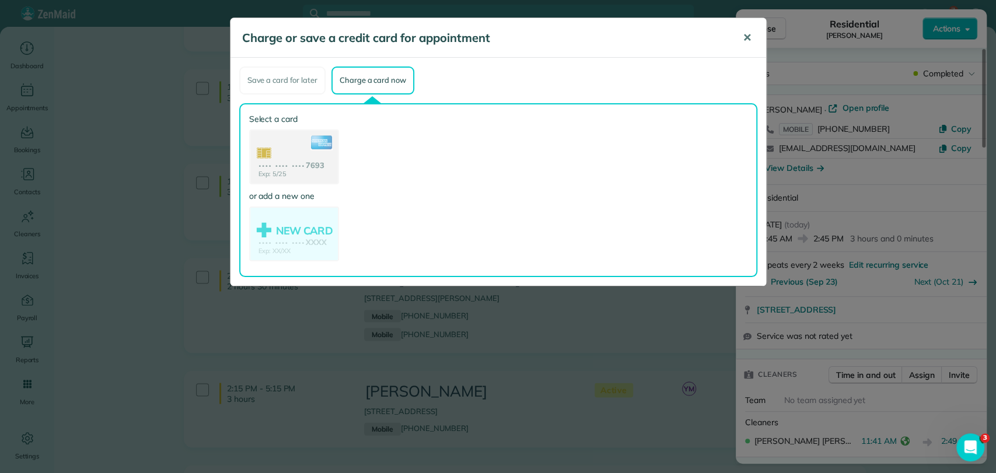
click at [754, 37] on button "✕" at bounding box center [747, 38] width 26 height 28
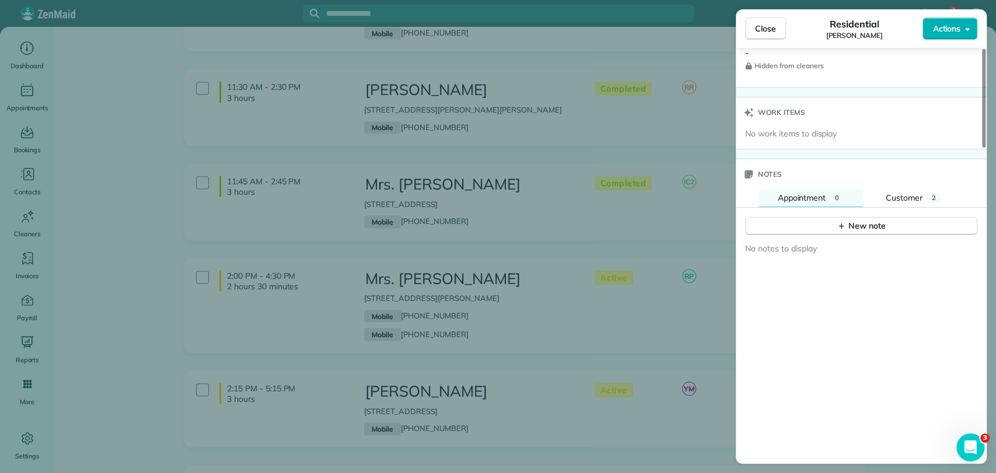
scroll to position [1047, 0]
click at [903, 189] on span "Customer" at bounding box center [904, 194] width 37 height 11
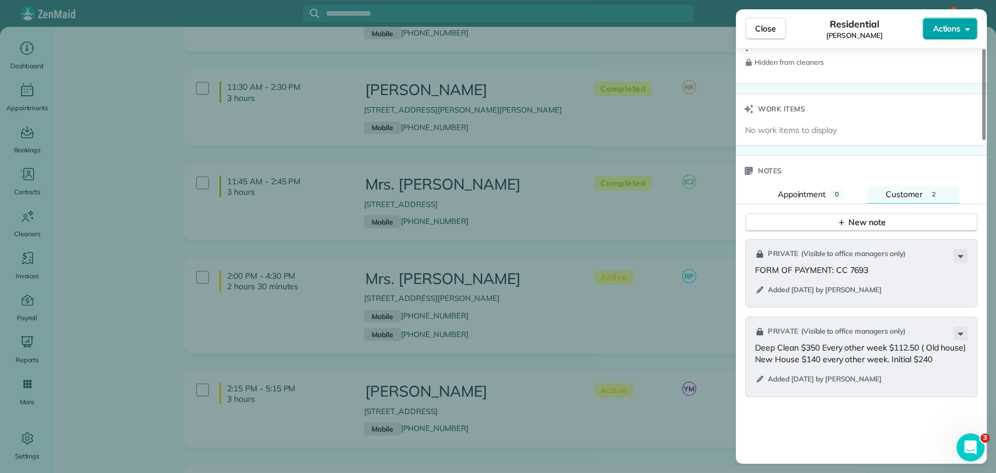
click at [969, 22] on button "Actions" at bounding box center [949, 29] width 55 height 22
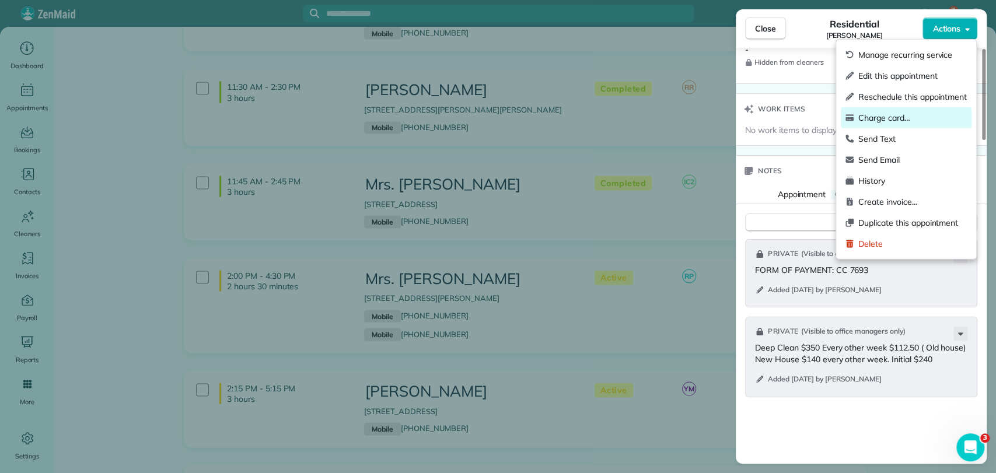
click at [892, 110] on div "Charge card…" at bounding box center [906, 117] width 131 height 21
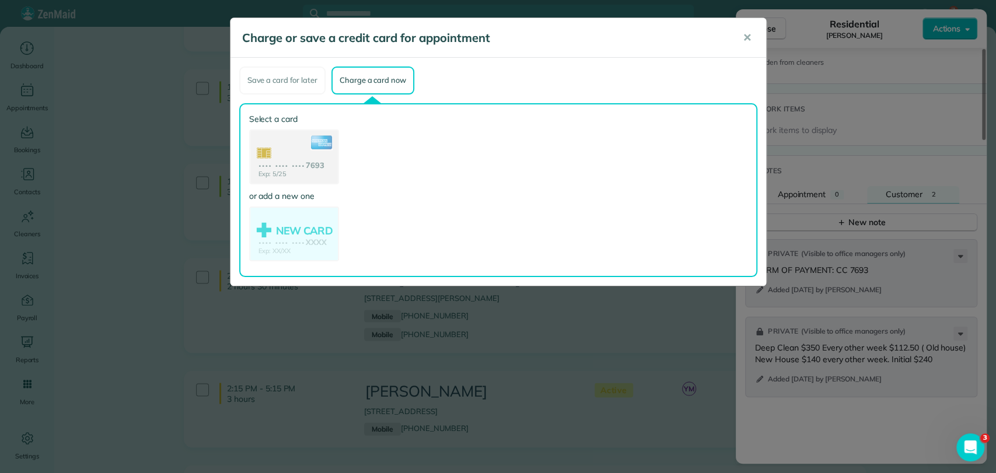
click at [289, 148] on use at bounding box center [294, 158] width 88 height 55
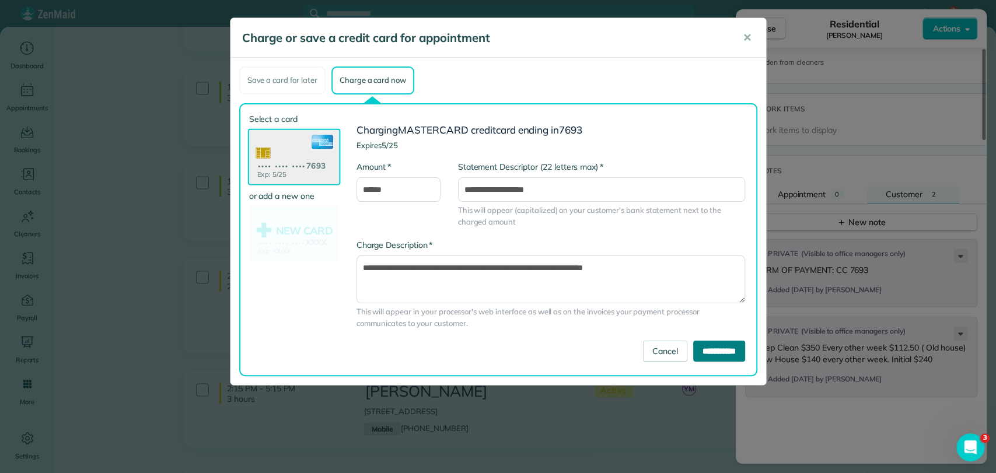
click at [693, 351] on input "**********" at bounding box center [719, 351] width 52 height 21
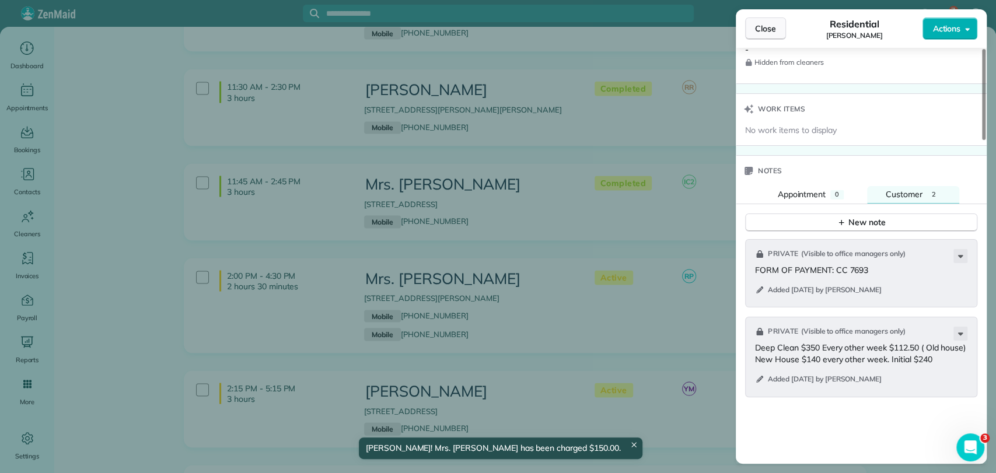
click at [778, 30] on button "Close" at bounding box center [765, 29] width 41 height 22
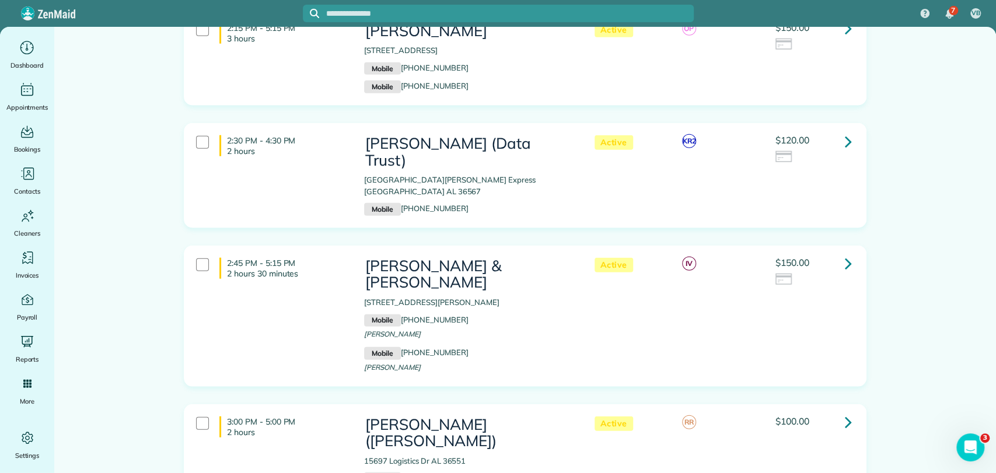
scroll to position [1989, 0]
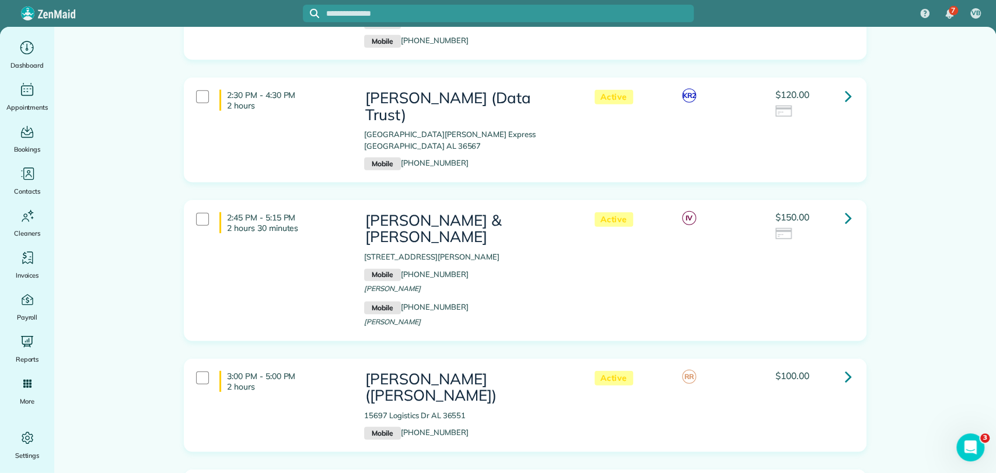
click at [845, 97] on icon at bounding box center [848, 96] width 7 height 20
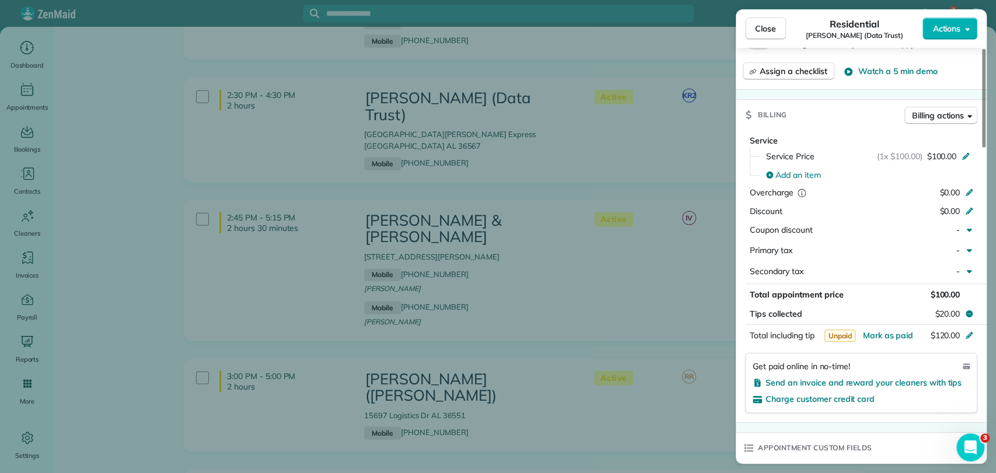
scroll to position [495, 0]
click at [944, 30] on span "Actions" at bounding box center [946, 29] width 28 height 12
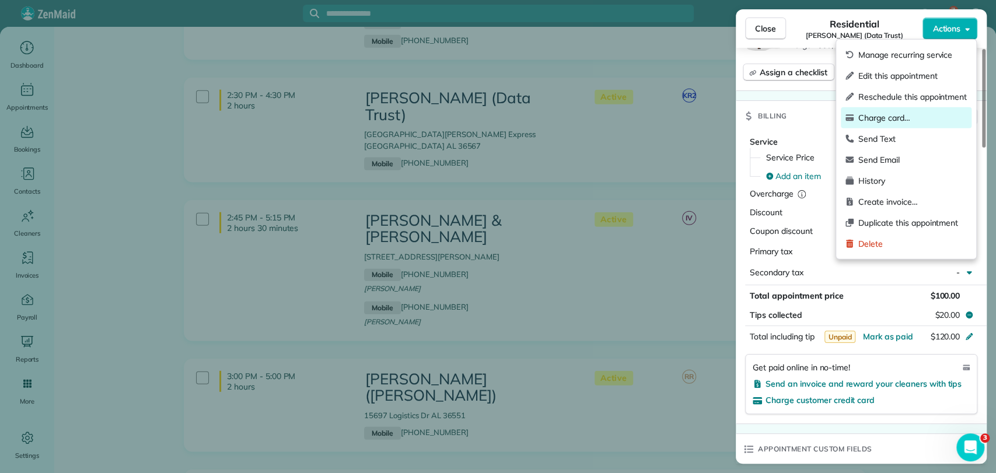
click at [903, 122] on span "Charge card…" at bounding box center [912, 118] width 109 height 12
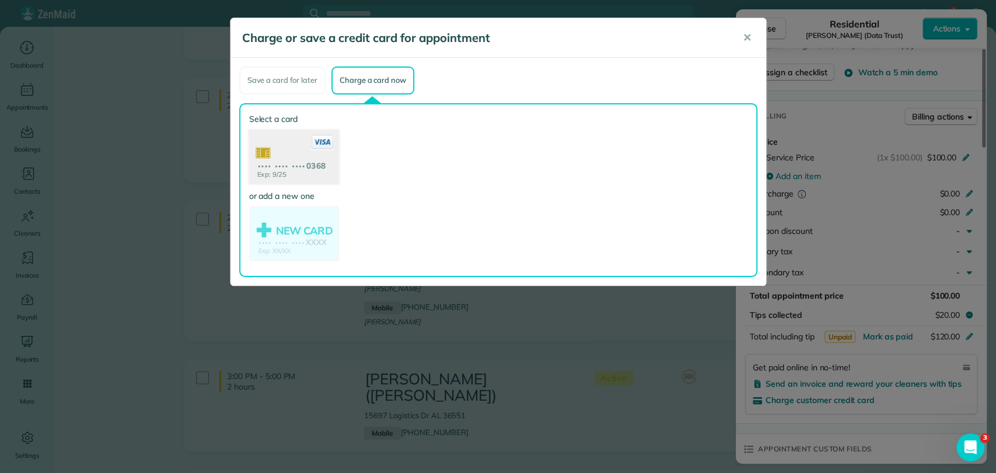
click at [284, 164] on use at bounding box center [294, 158] width 90 height 57
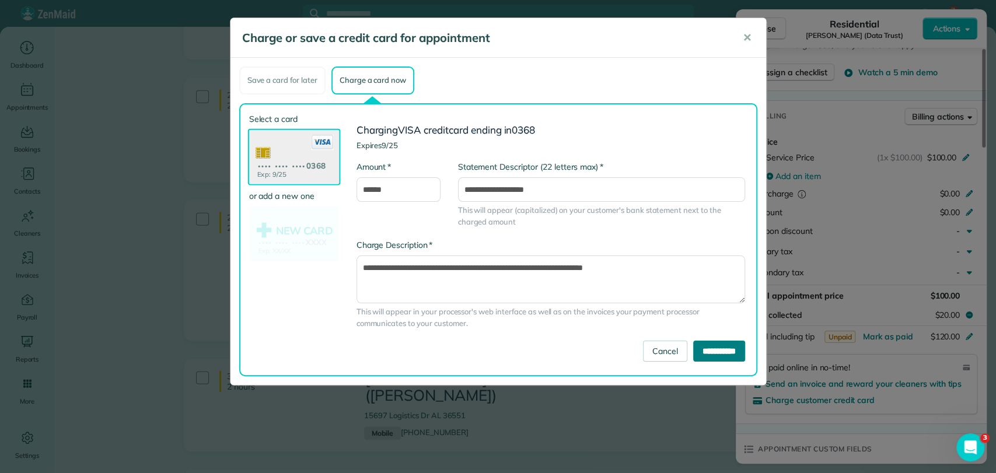
click at [721, 347] on input "**********" at bounding box center [719, 351] width 52 height 21
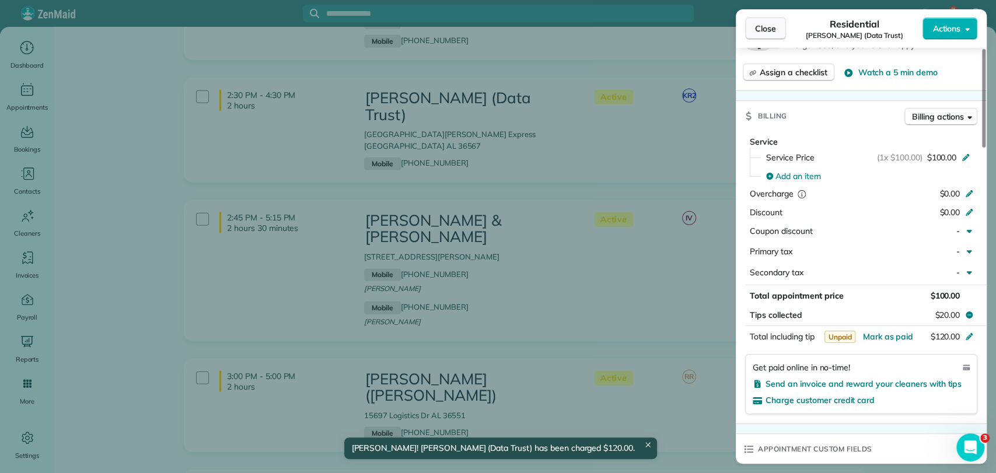
click at [765, 27] on span "Close" at bounding box center [765, 29] width 21 height 12
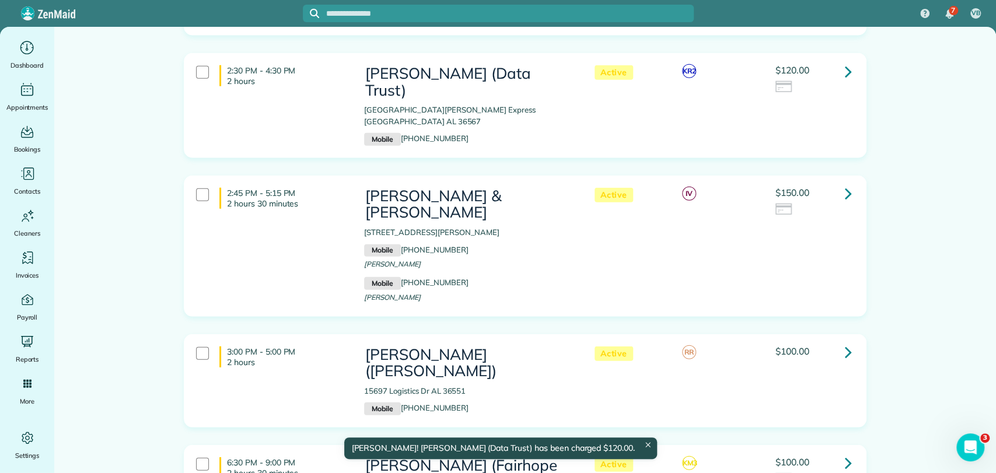
scroll to position [2013, 0]
click at [845, 184] on icon at bounding box center [848, 194] width 7 height 20
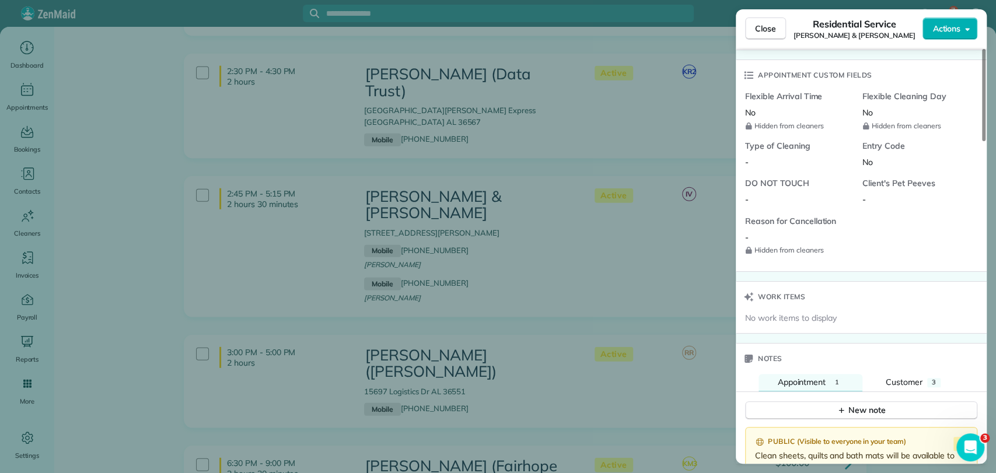
scroll to position [892, 0]
click at [896, 384] on button "Customer 3" at bounding box center [913, 382] width 92 height 18
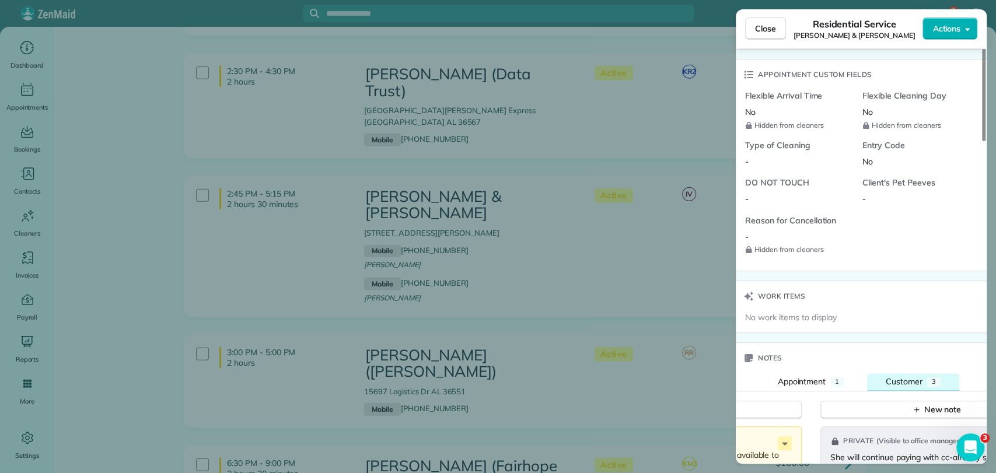
click at [896, 384] on button "Customer 3" at bounding box center [913, 382] width 92 height 18
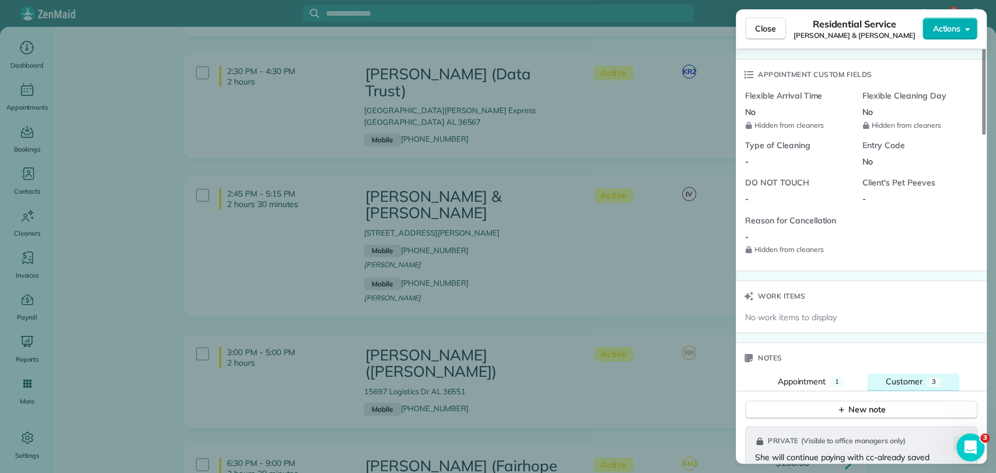
scroll to position [1106, 0]
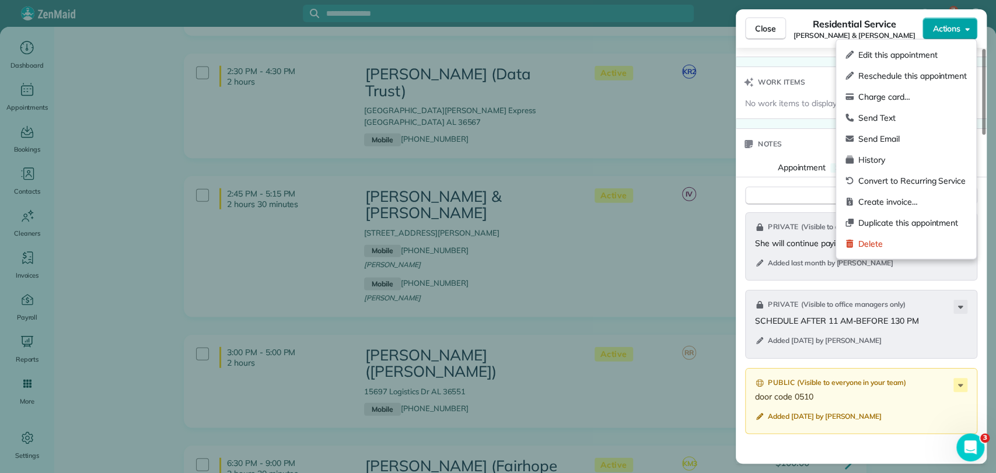
click at [946, 29] on span "Actions" at bounding box center [946, 29] width 28 height 12
click at [908, 96] on span "Charge card…" at bounding box center [912, 97] width 109 height 12
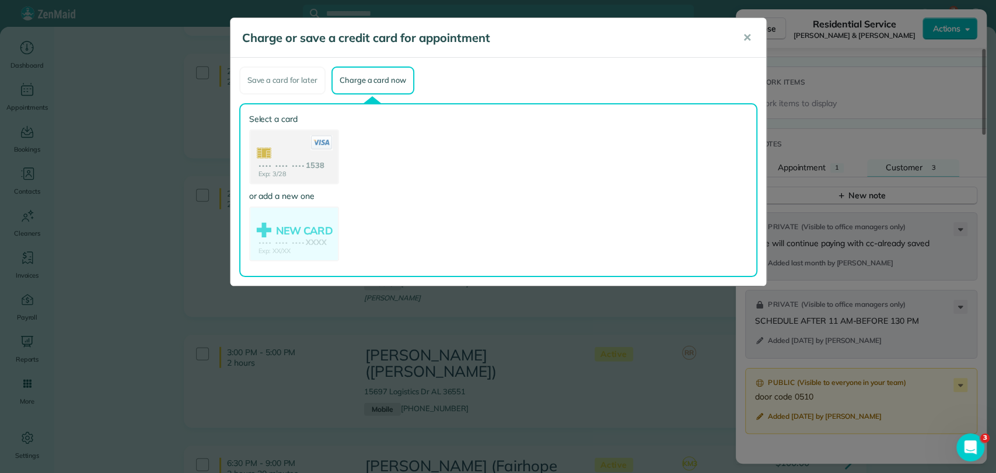
click at [283, 160] on use at bounding box center [294, 158] width 88 height 55
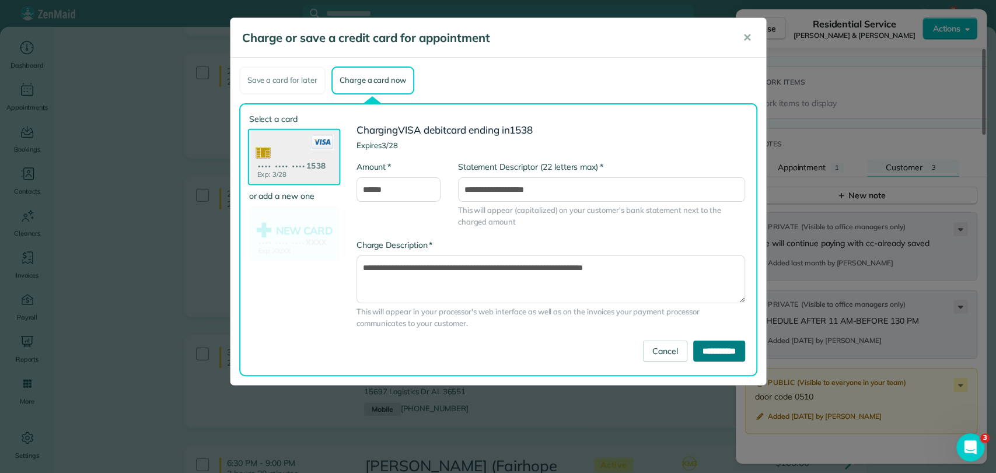
click at [708, 348] on input "**********" at bounding box center [719, 351] width 52 height 21
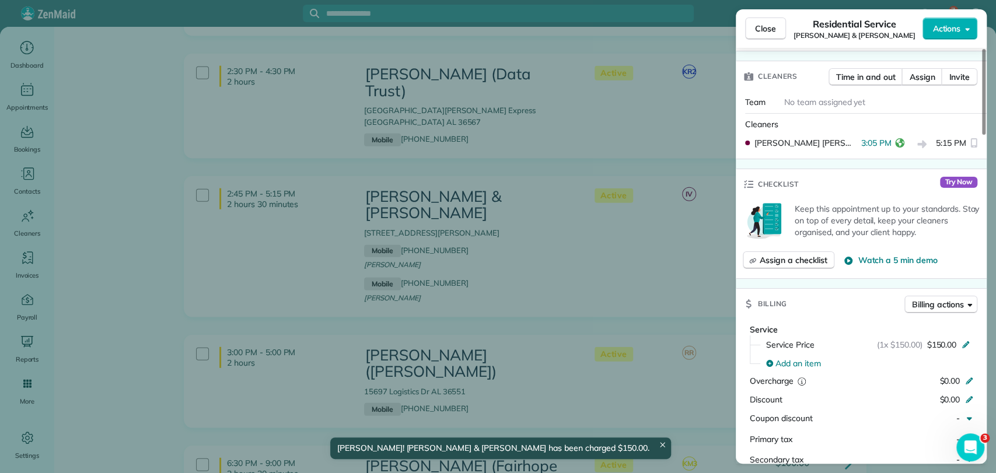
scroll to position [328, 0]
click at [751, 23] on button "Close" at bounding box center [765, 29] width 41 height 22
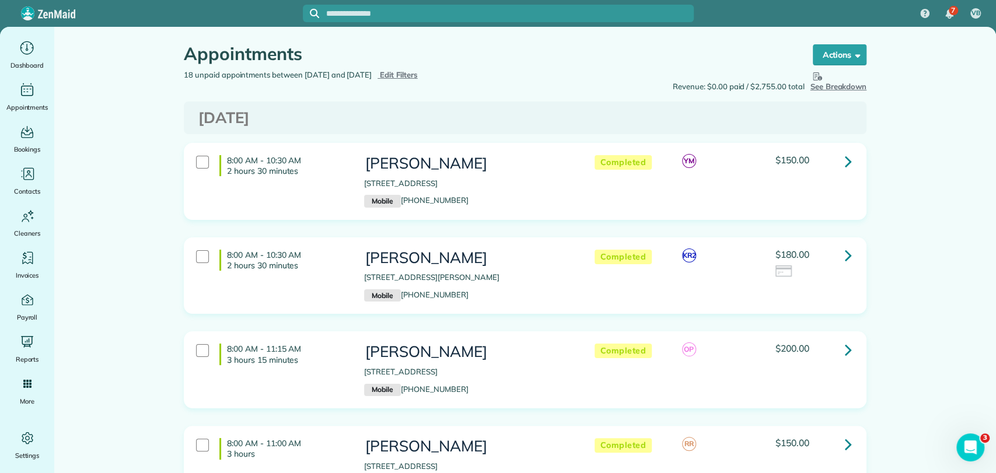
click at [411, 13] on input "text" at bounding box center [510, 13] width 368 height 9
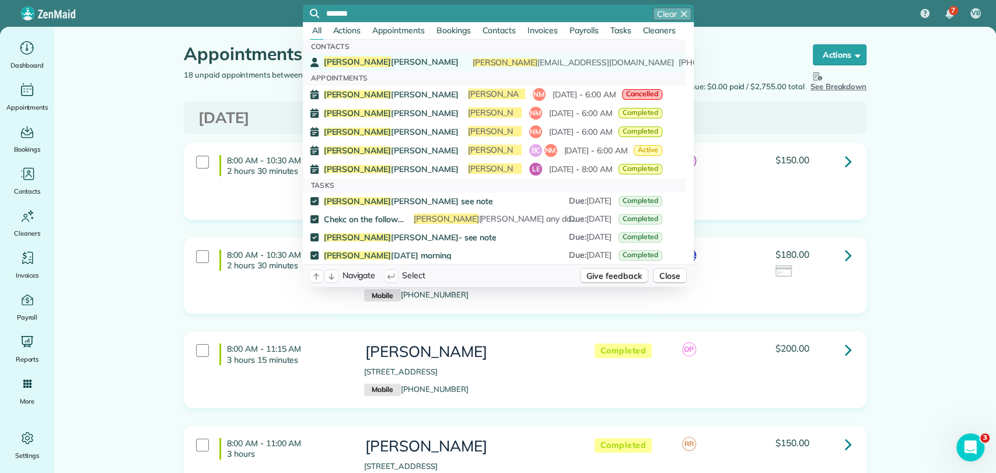
type input "*******"
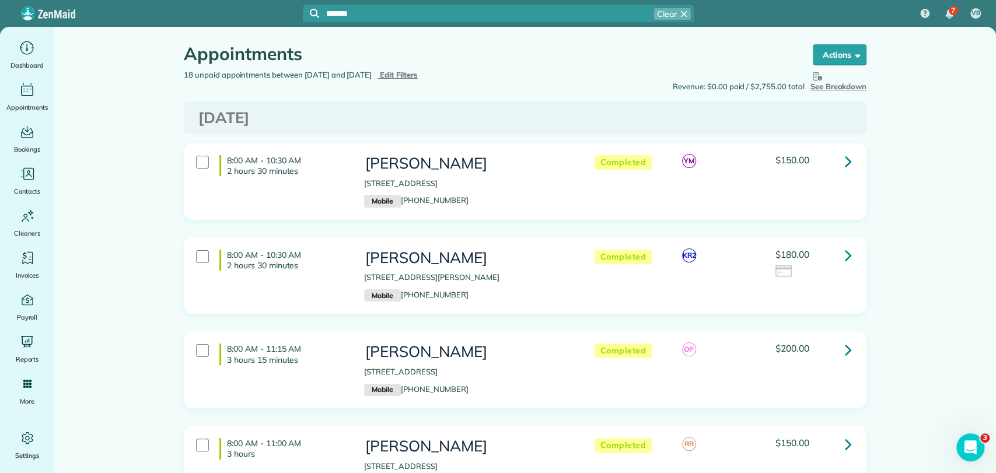
click at [394, 57] on div "[PERSON_NAME] [PERSON_NAME] [EMAIL_ADDRESS][DOMAIN_NAME] [PHONE_NUMBER]" at bounding box center [493, 63] width 338 height 12
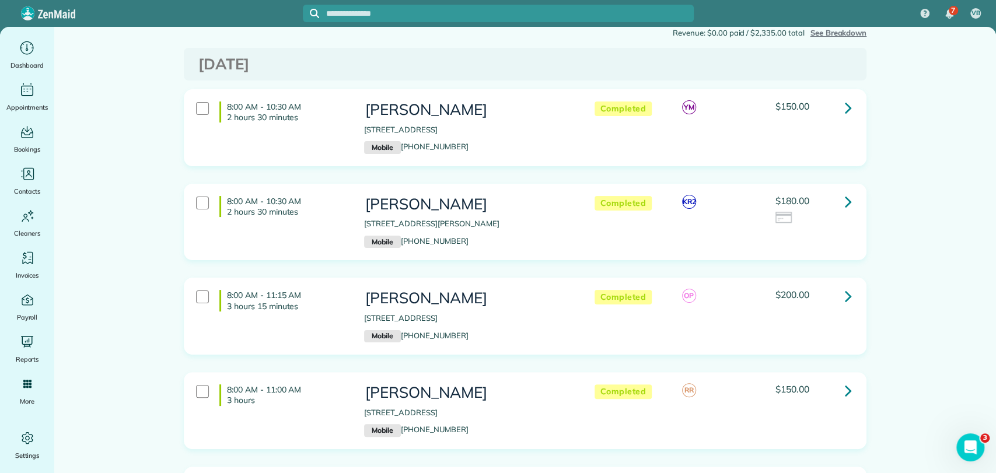
click at [845, 201] on icon at bounding box center [848, 201] width 7 height 20
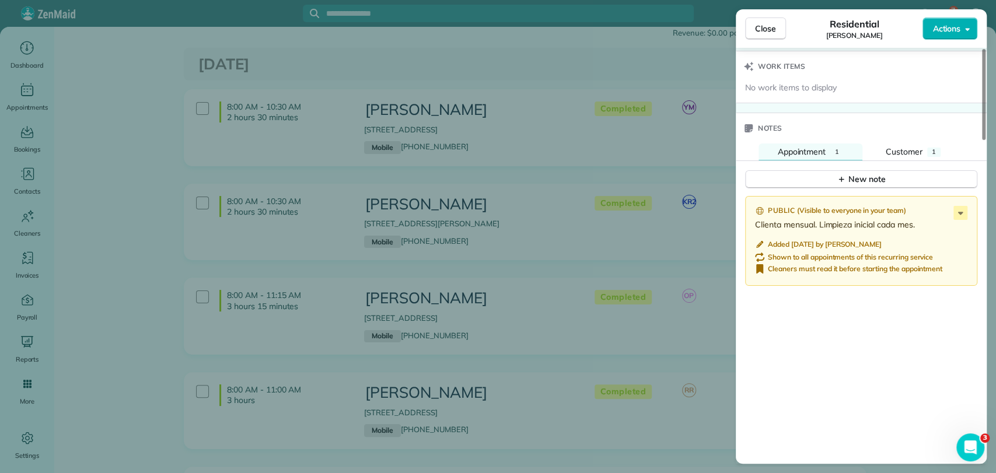
scroll to position [1092, 0]
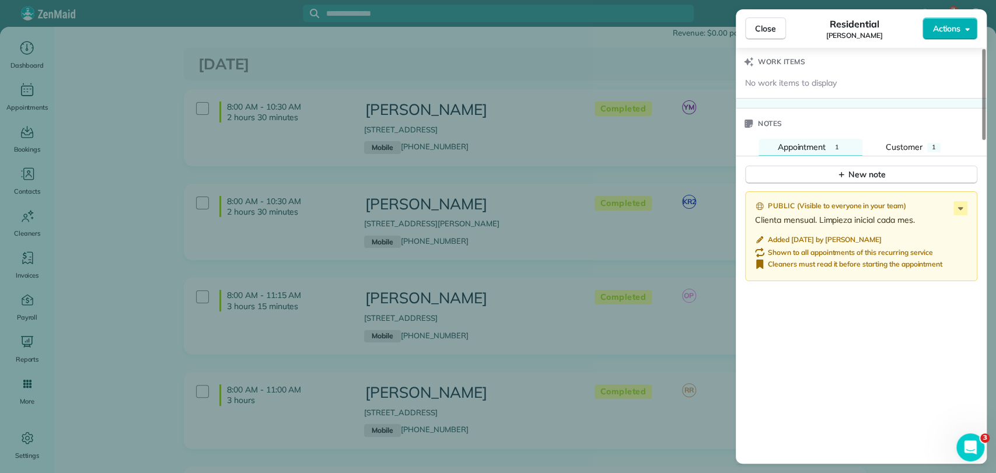
click at [893, 134] on div "Notes" at bounding box center [861, 124] width 251 height 30
click at [898, 143] on span "Customer" at bounding box center [904, 147] width 37 height 11
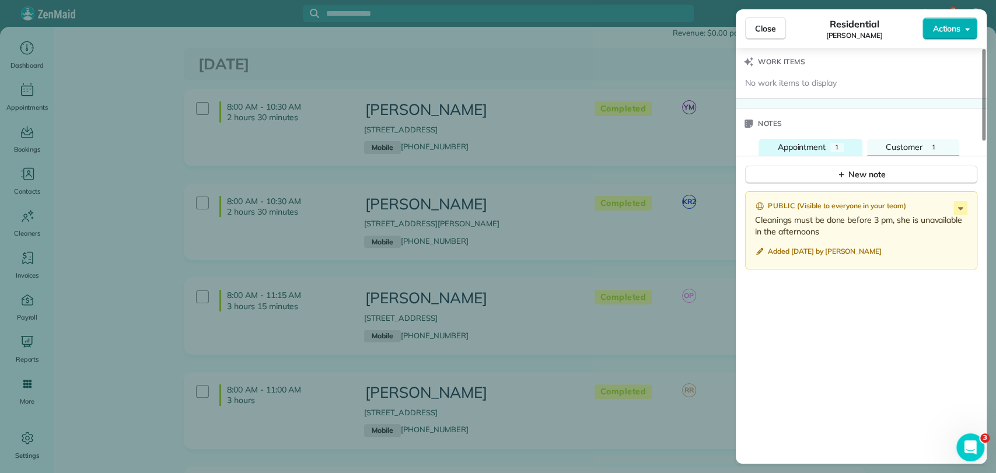
click at [823, 142] on span "Appointment" at bounding box center [801, 147] width 48 height 11
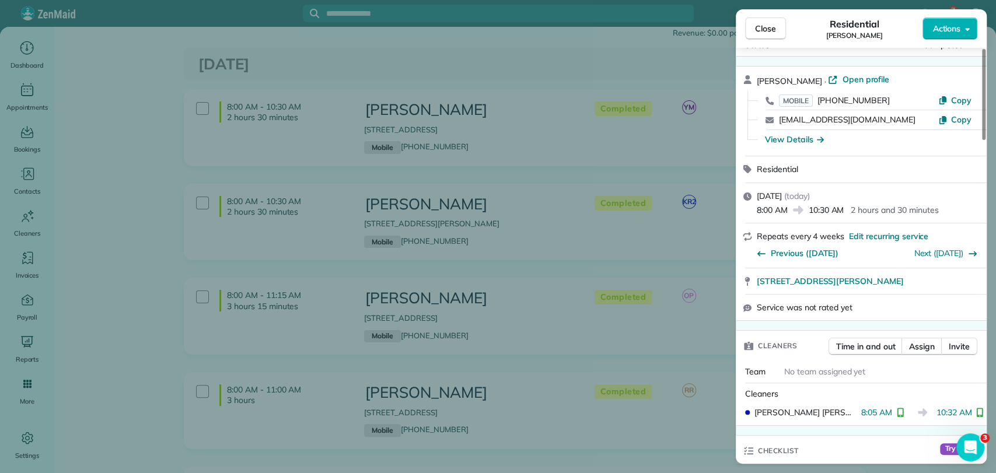
scroll to position [0, 0]
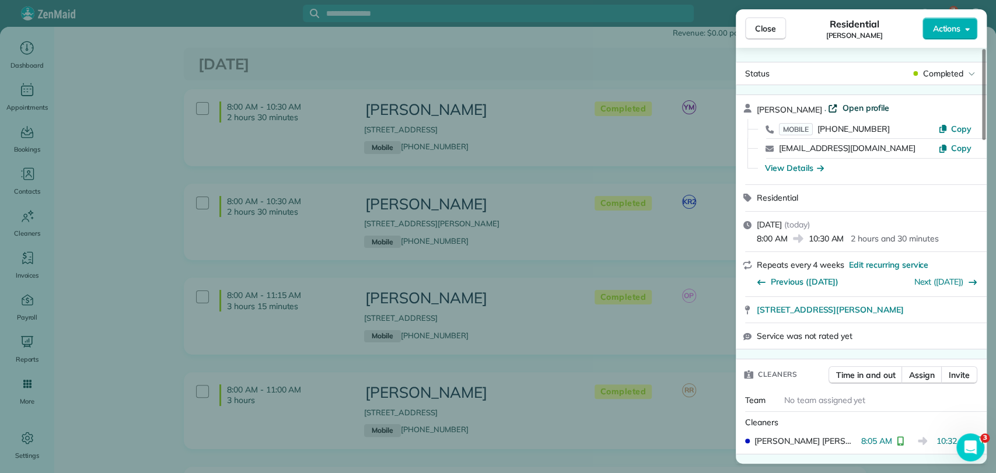
click at [850, 111] on span "Open profile" at bounding box center [865, 108] width 47 height 12
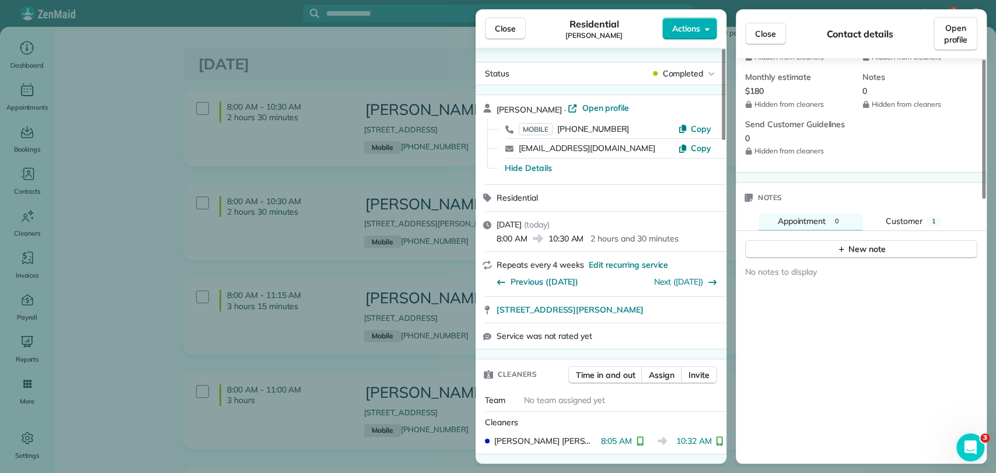
scroll to position [617, 0]
click at [926, 194] on div "Notes" at bounding box center [861, 194] width 251 height 30
click at [920, 212] on span "Customer" at bounding box center [904, 217] width 37 height 11
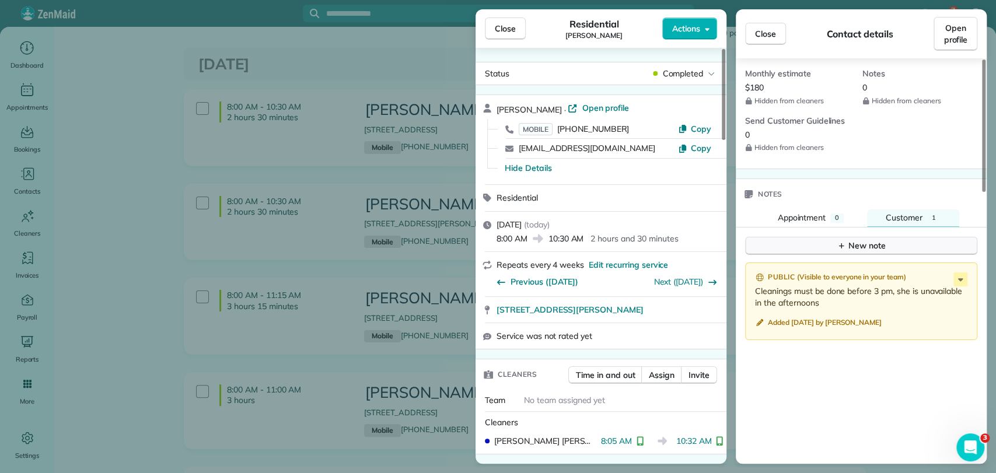
click at [880, 237] on button "New note" at bounding box center [861, 246] width 232 height 18
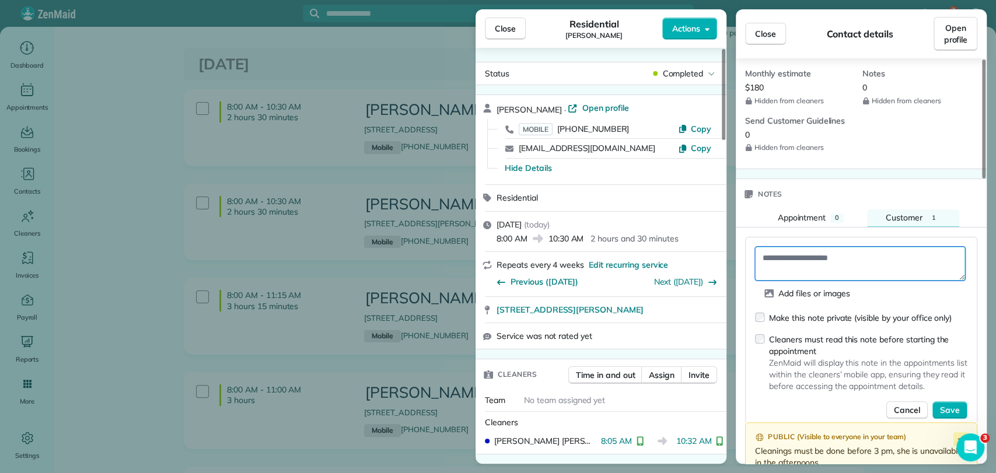
click at [824, 253] on textarea at bounding box center [860, 264] width 210 height 34
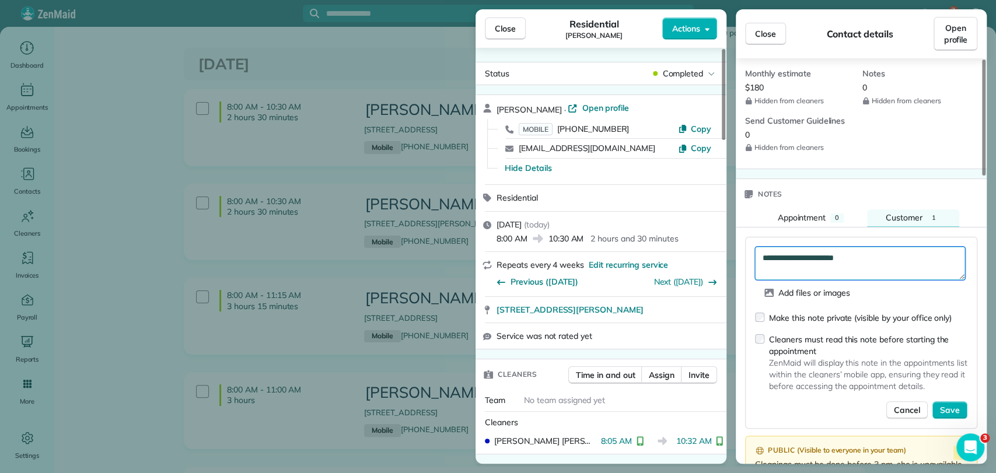
type textarea "**********"
click at [831, 312] on div "Make this note private (visible by your office only)" at bounding box center [860, 318] width 183 height 12
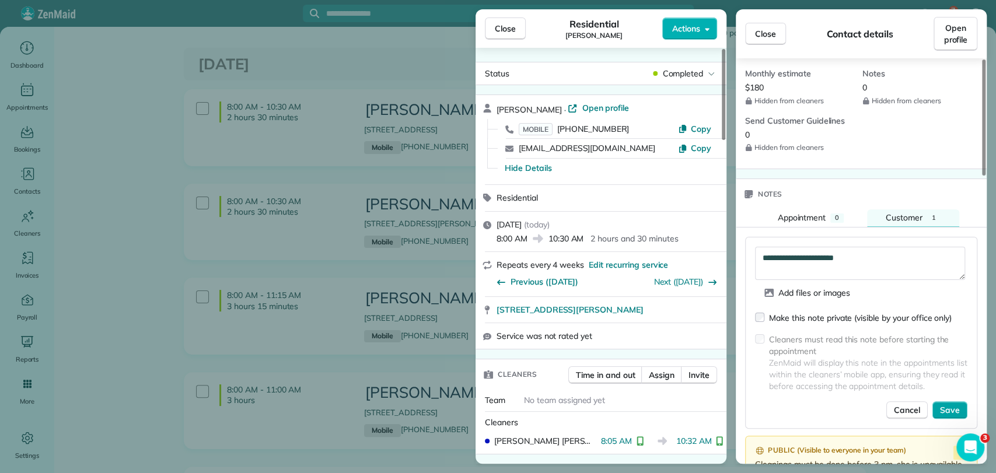
click at [959, 404] on span "Save" at bounding box center [950, 410] width 20 height 12
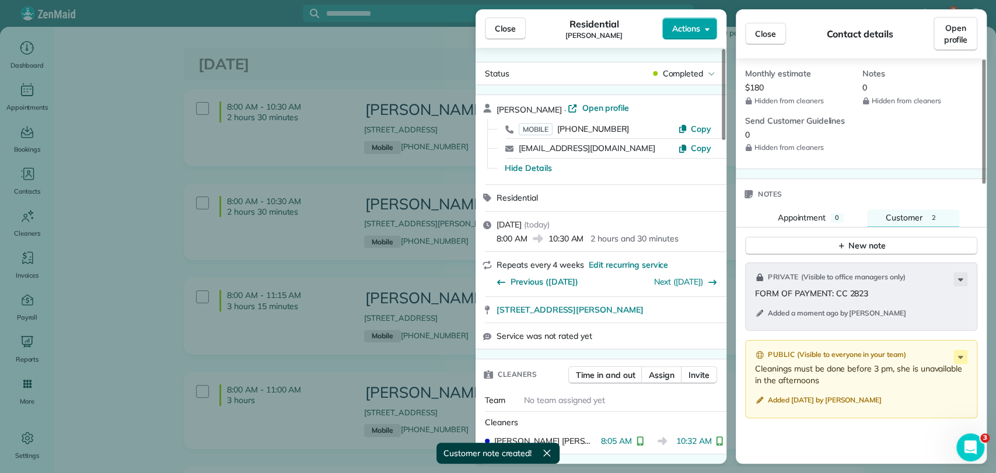
click at [684, 34] on span "Actions" at bounding box center [686, 29] width 28 height 12
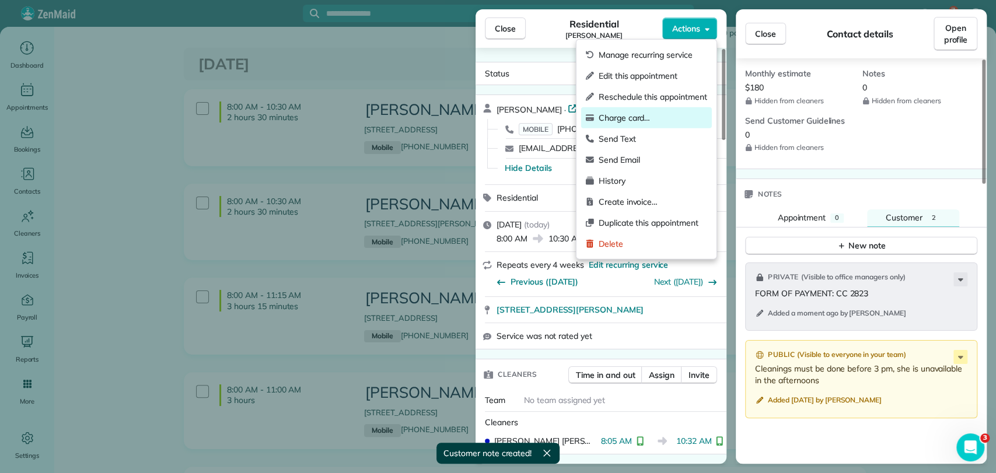
click at [649, 119] on span "Charge card…" at bounding box center [653, 118] width 109 height 12
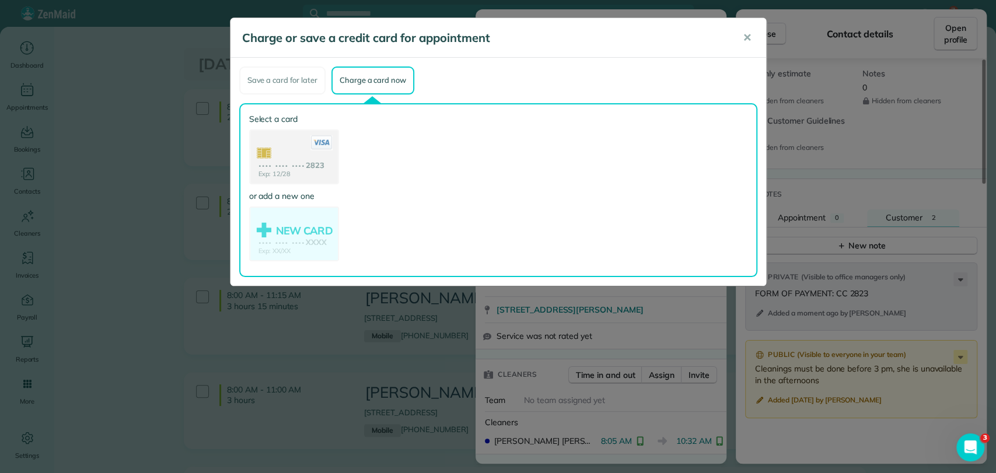
click at [303, 174] on use at bounding box center [294, 158] width 88 height 55
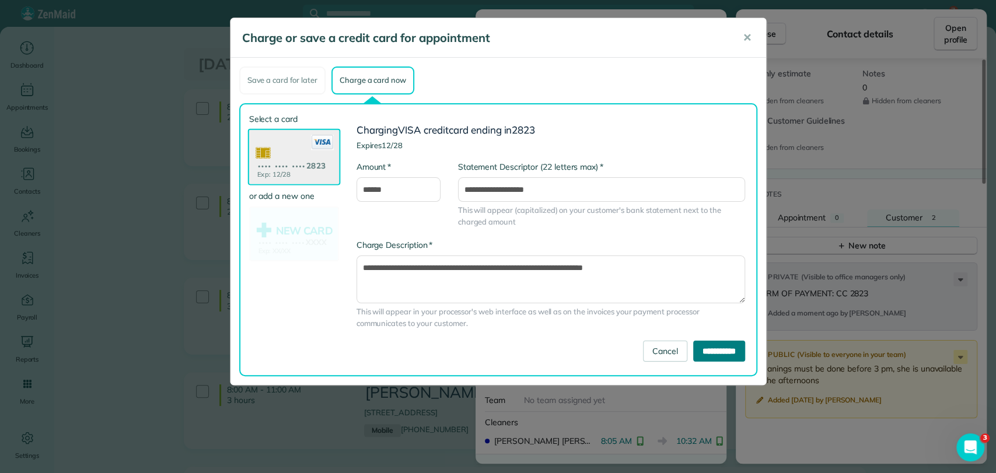
click at [693, 351] on input "**********" at bounding box center [719, 351] width 52 height 21
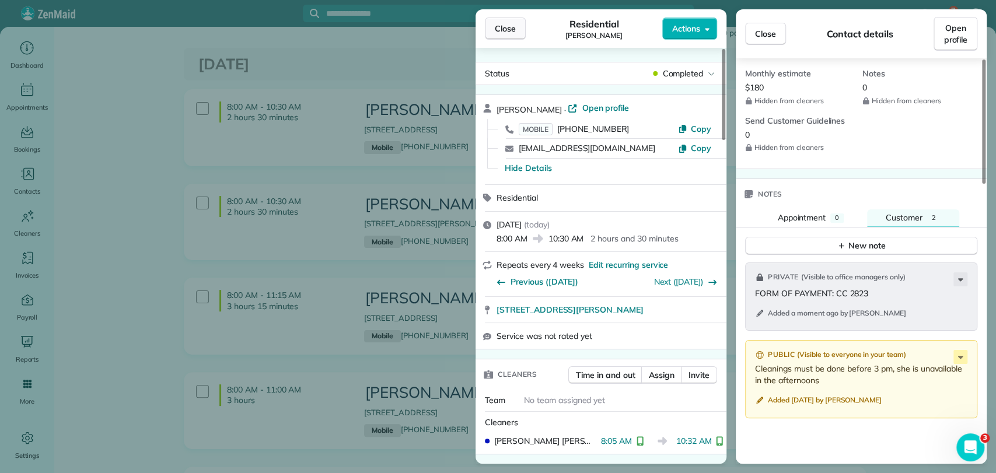
click at [506, 29] on span "Close" at bounding box center [505, 29] width 21 height 12
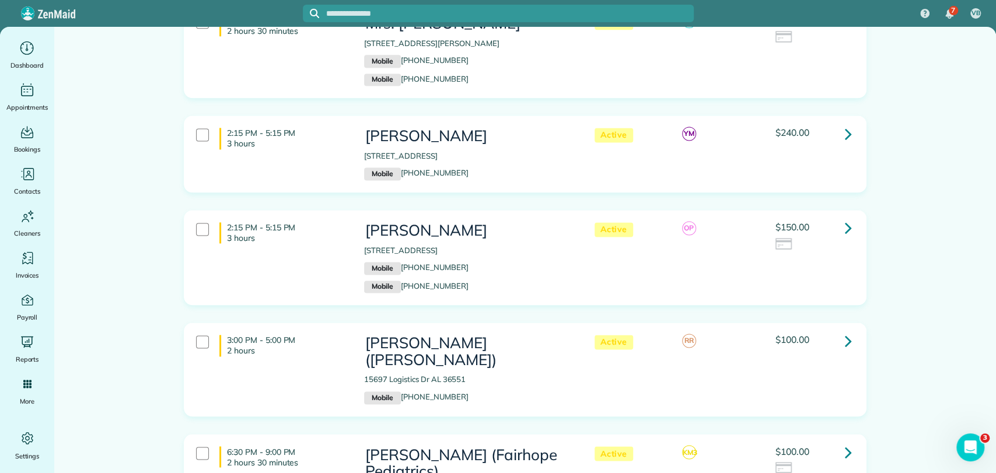
scroll to position [1200, 0]
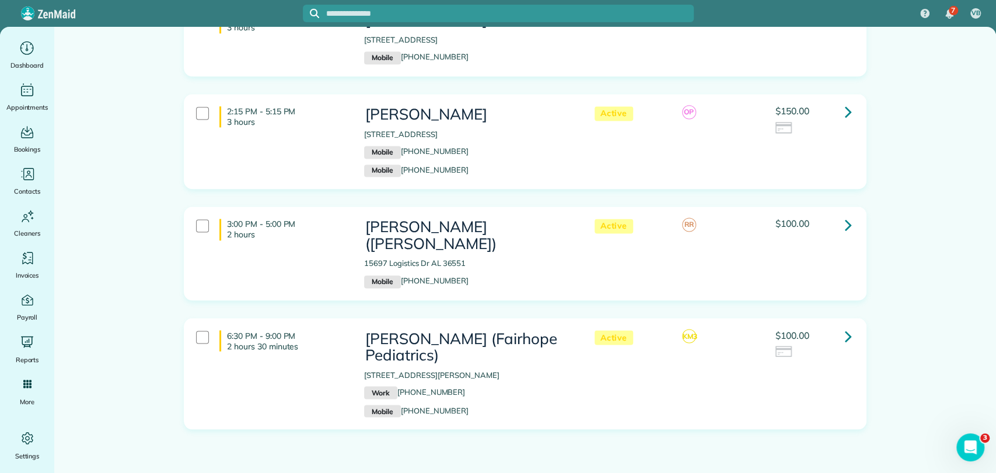
click at [845, 103] on icon at bounding box center [848, 112] width 7 height 20
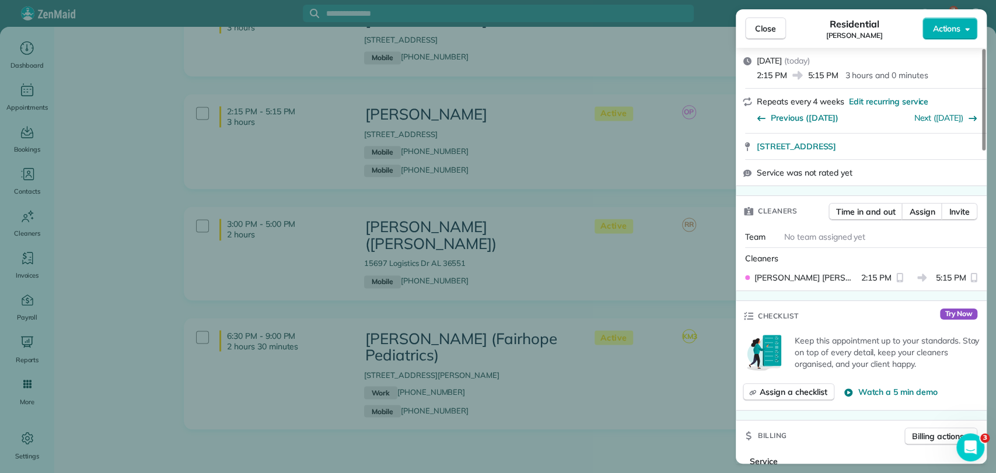
scroll to position [190, 0]
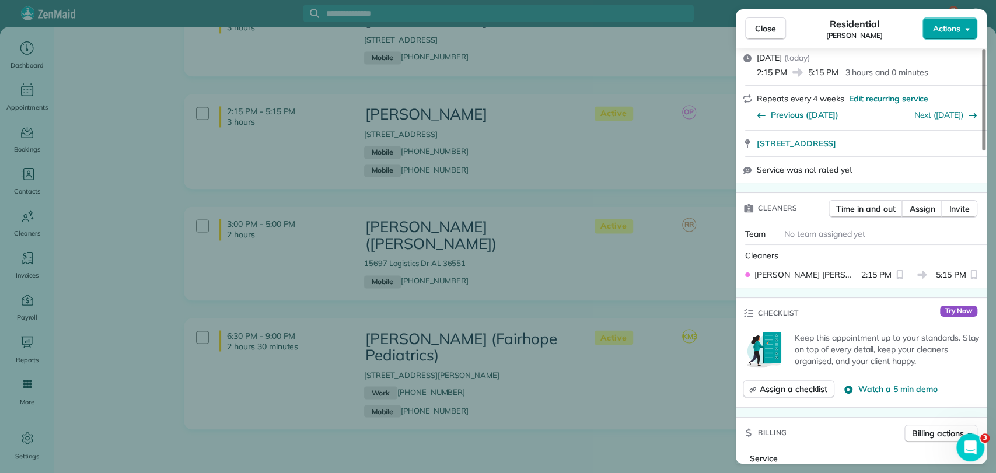
click at [958, 27] on span "Actions" at bounding box center [946, 29] width 28 height 12
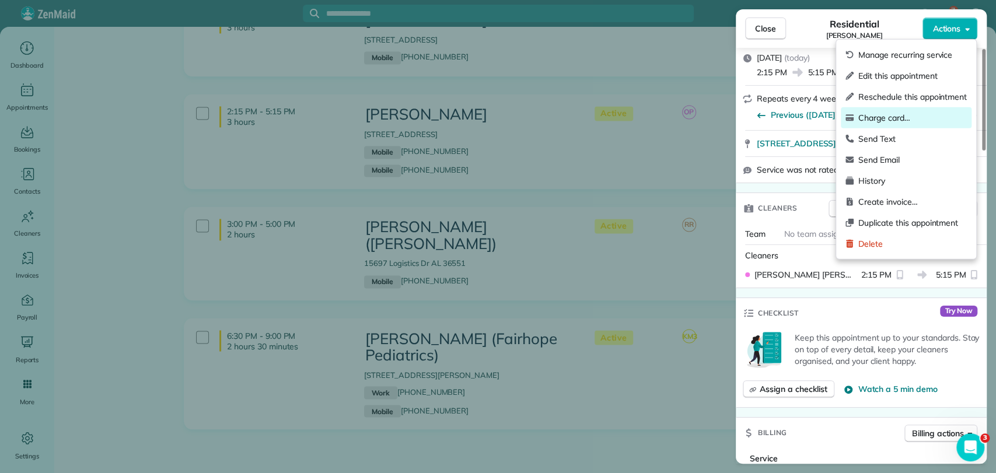
click at [900, 116] on span "Charge card…" at bounding box center [912, 118] width 109 height 12
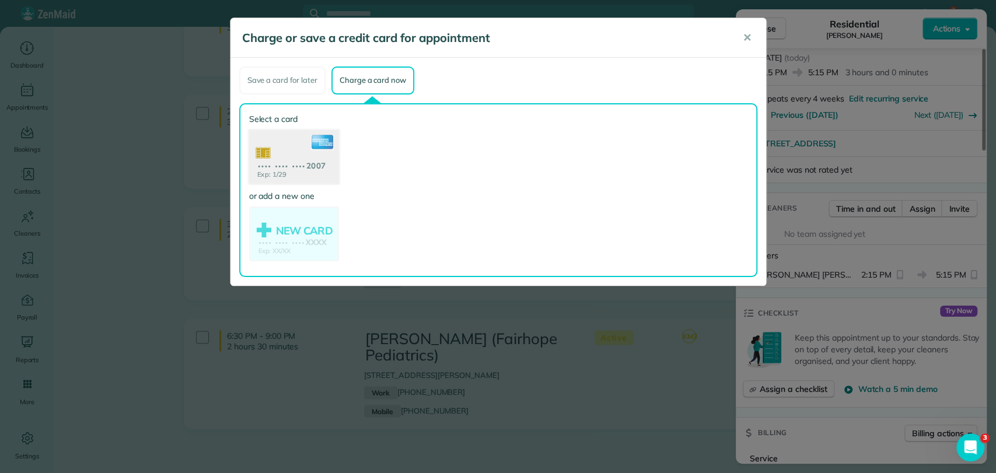
click at [262, 137] on use at bounding box center [294, 158] width 90 height 57
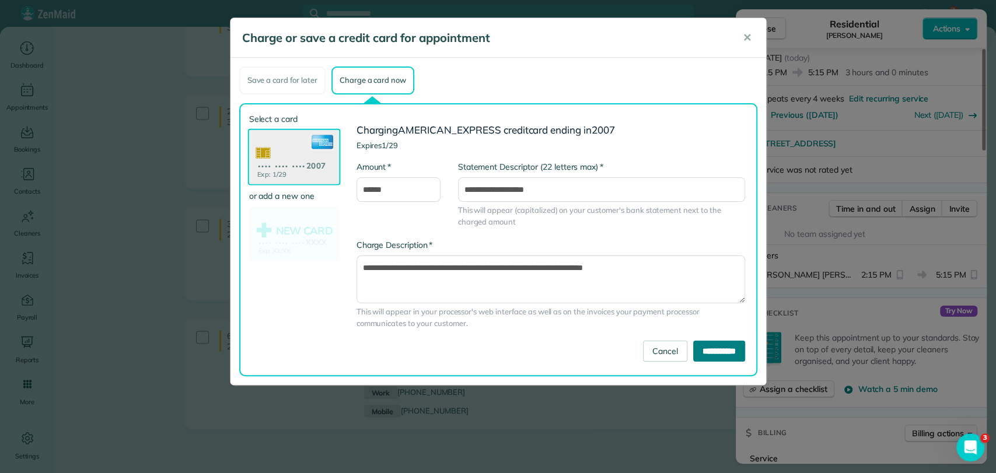
click at [702, 346] on input "**********" at bounding box center [719, 351] width 52 height 21
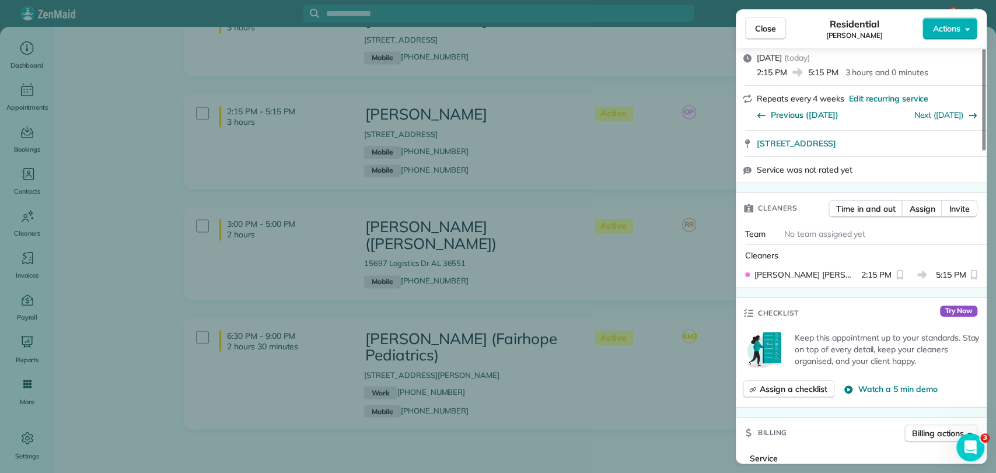
click at [140, 230] on div "Close Residential Amy Burt Actions Status Active Amy Burt · Open profile MOBILE…" at bounding box center [498, 236] width 996 height 473
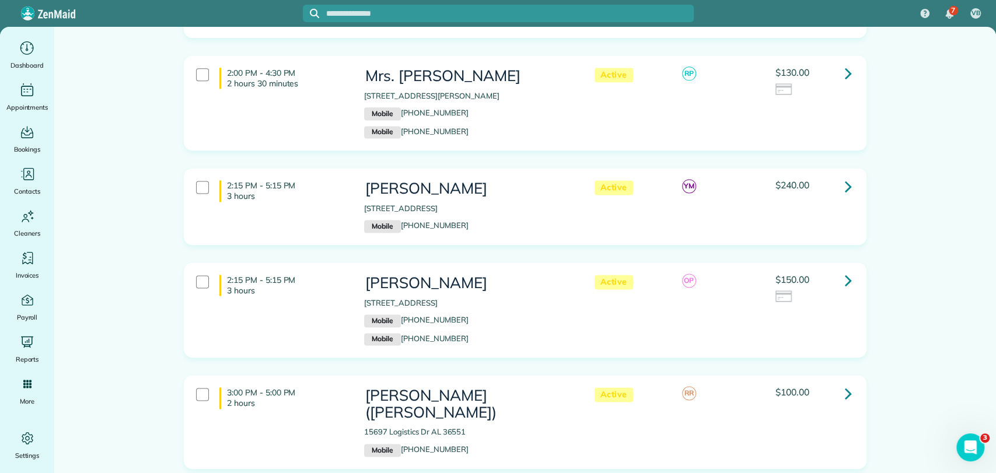
scroll to position [1027, 0]
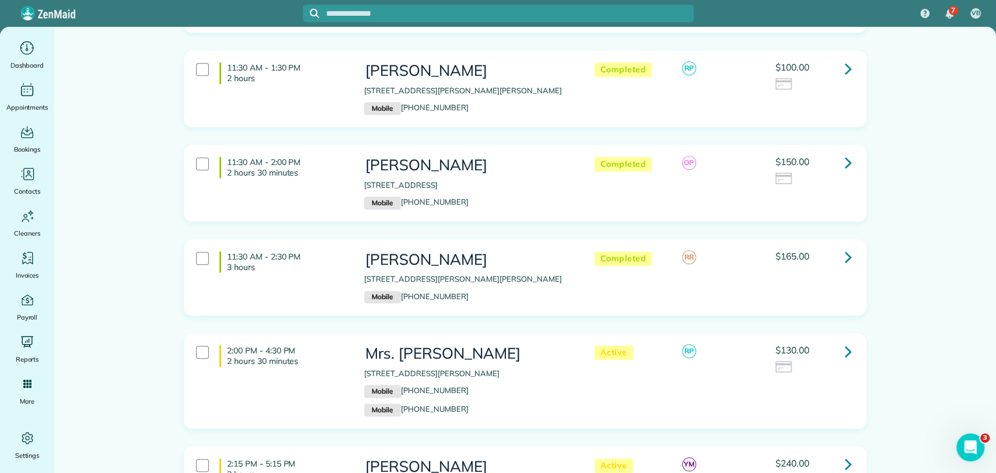
scroll to position [663, 0]
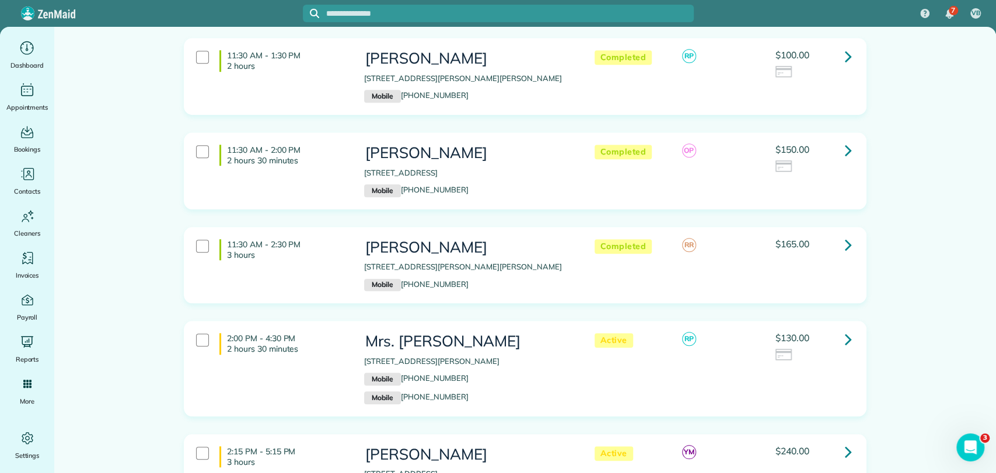
click at [845, 144] on icon at bounding box center [848, 150] width 7 height 20
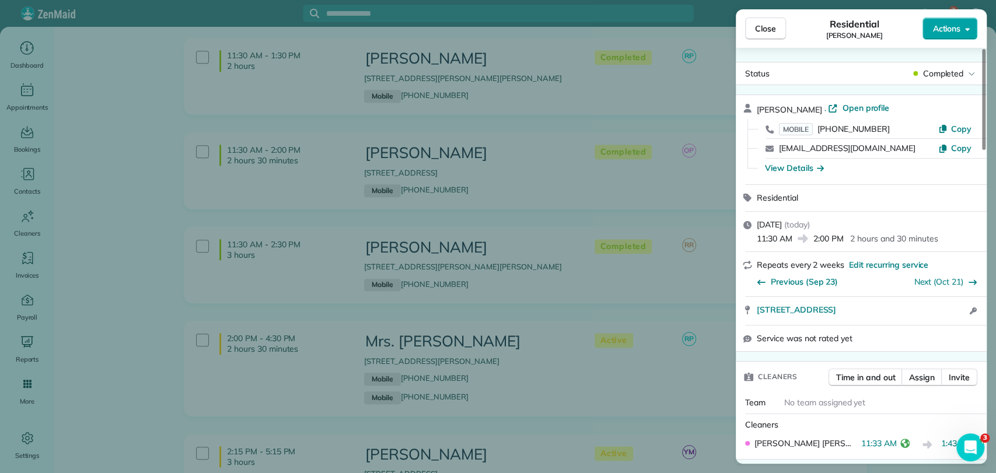
click at [943, 27] on span "Actions" at bounding box center [946, 29] width 28 height 12
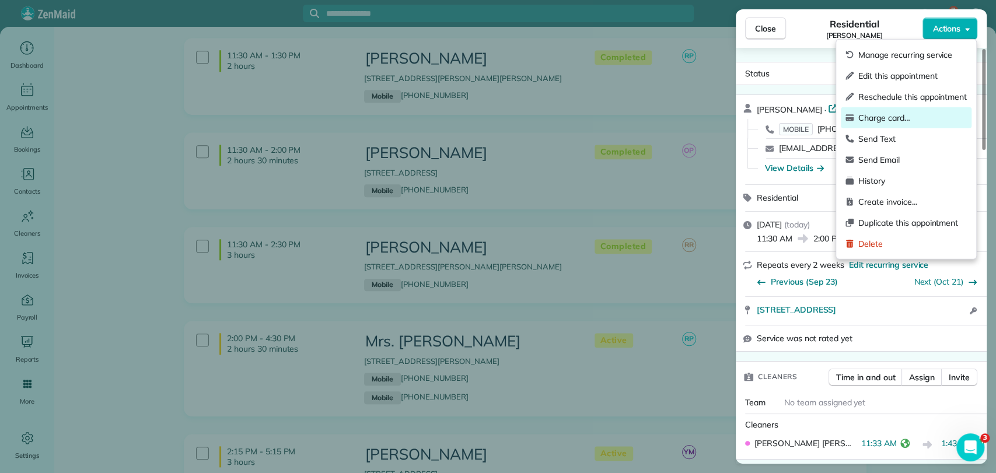
click at [882, 117] on span "Charge card…" at bounding box center [912, 118] width 109 height 12
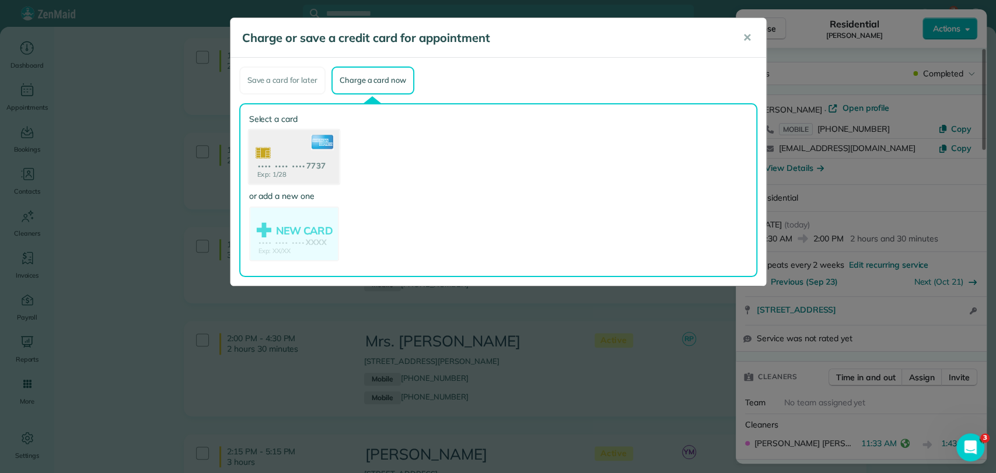
click at [301, 163] on use at bounding box center [294, 158] width 90 height 57
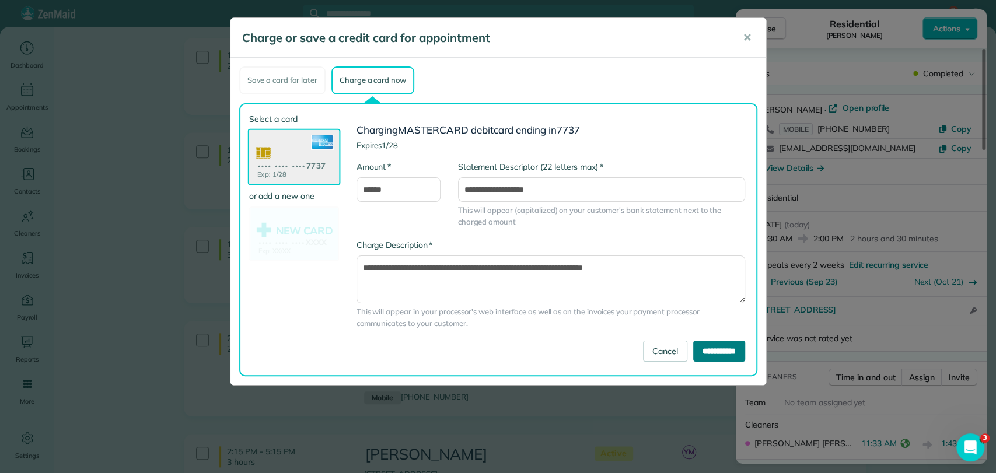
click at [702, 344] on input "**********" at bounding box center [719, 351] width 52 height 21
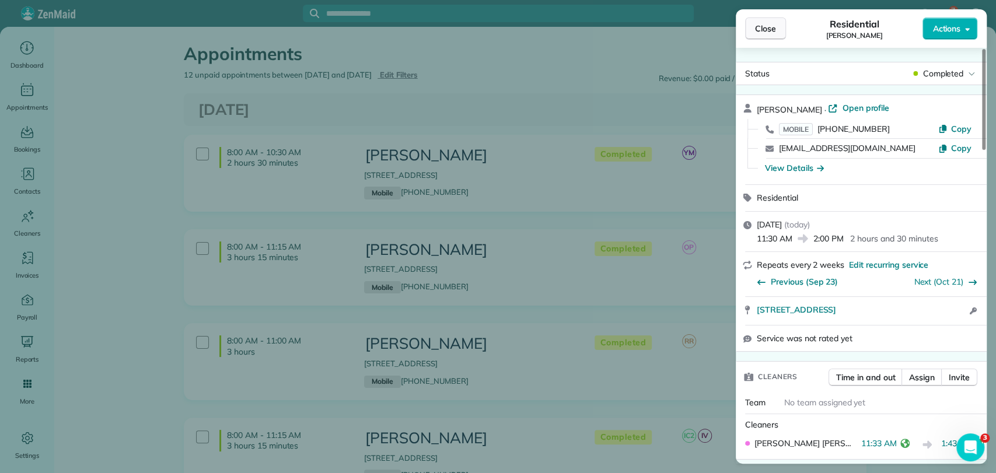
click at [757, 29] on span "Close" at bounding box center [765, 29] width 21 height 12
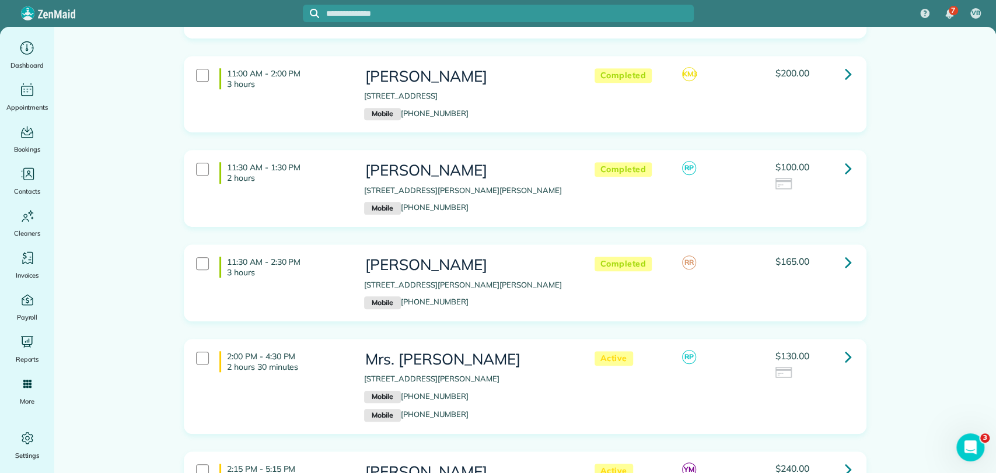
scroll to position [554, 0]
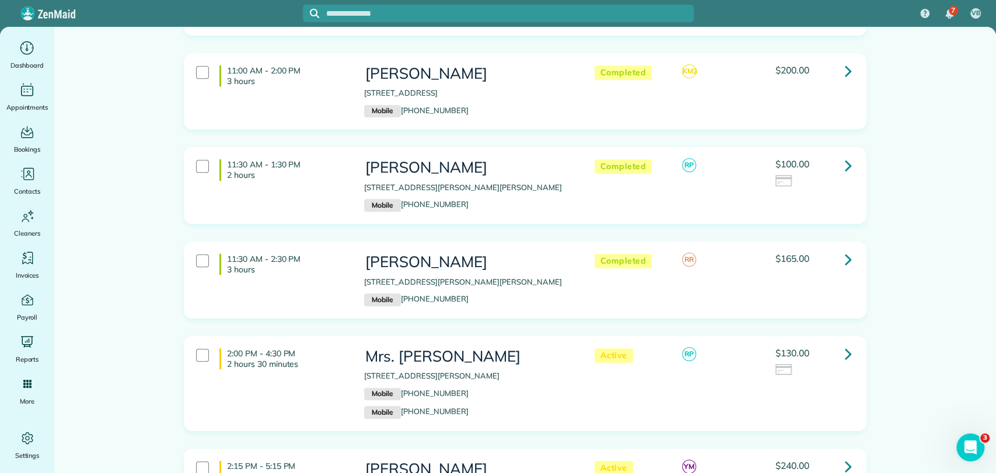
click at [839, 158] on link at bounding box center [848, 164] width 23 height 23
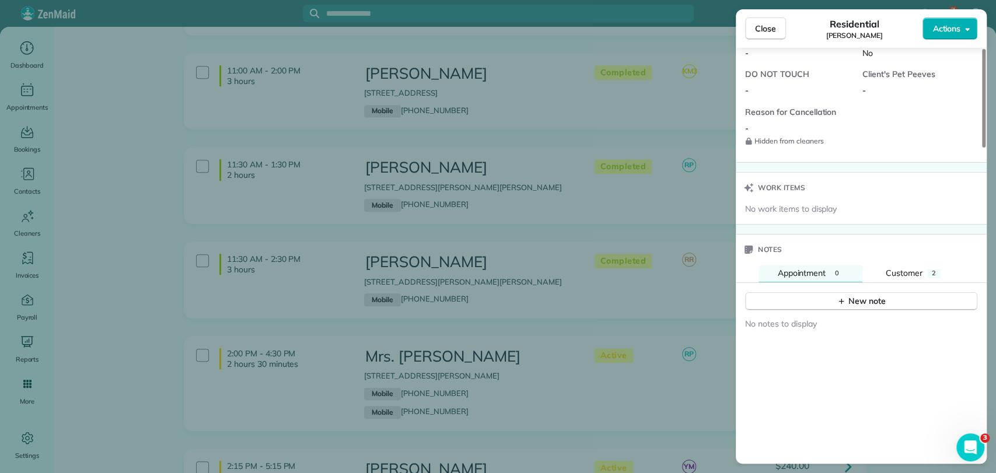
scroll to position [970, 0]
click at [901, 269] on span "Customer" at bounding box center [904, 272] width 37 height 11
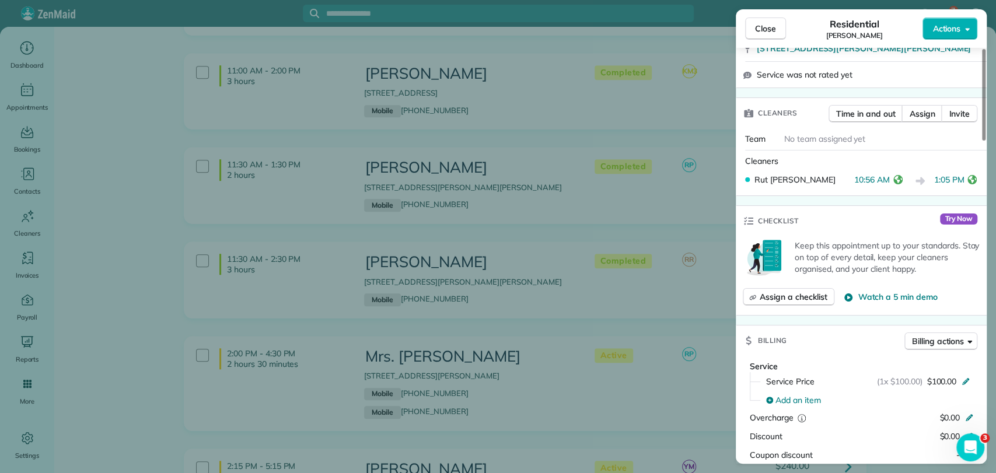
scroll to position [0, 0]
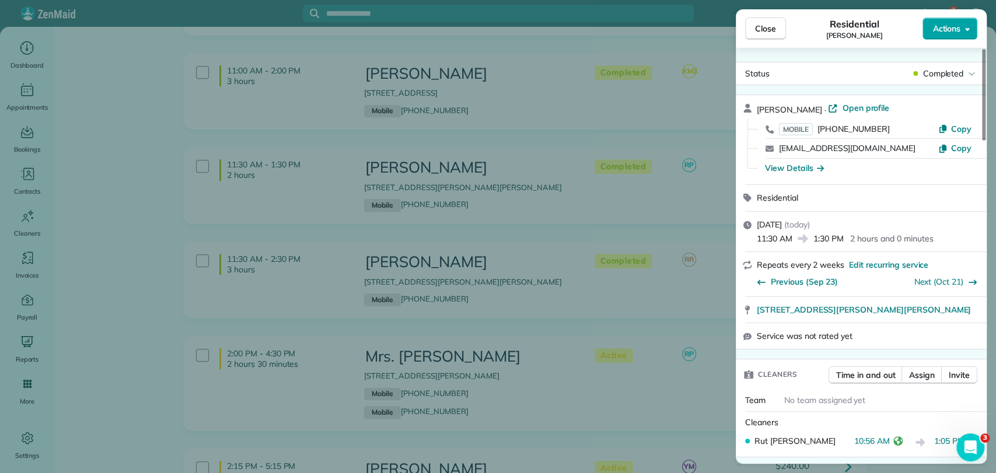
click at [969, 23] on button "Actions" at bounding box center [949, 29] width 55 height 22
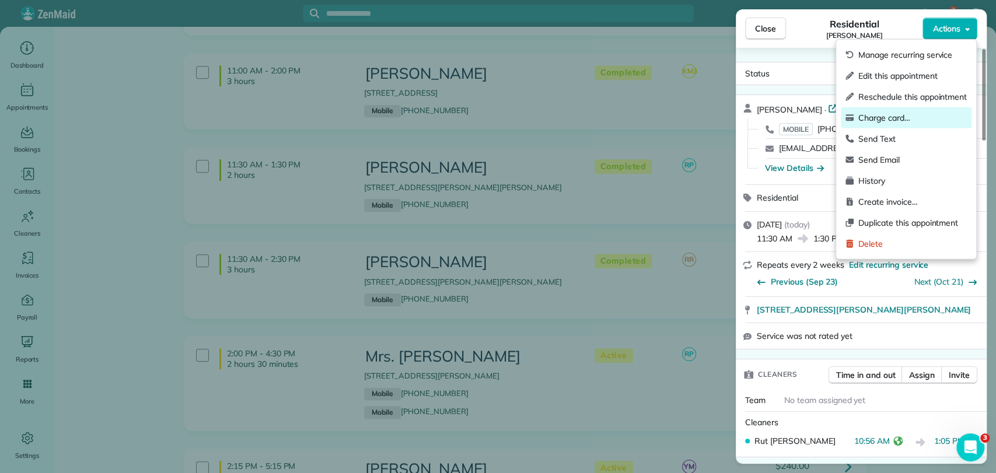
click at [880, 121] on span "Charge card…" at bounding box center [912, 118] width 109 height 12
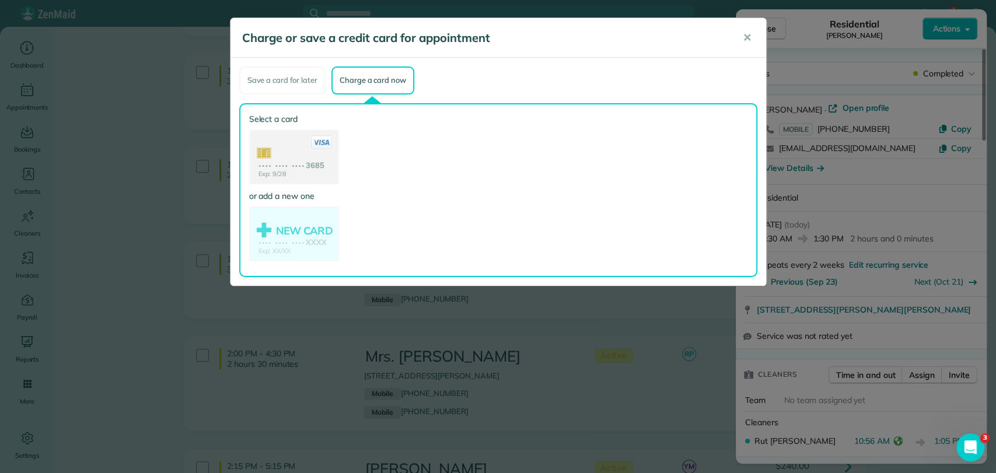
click at [287, 141] on use at bounding box center [294, 158] width 88 height 55
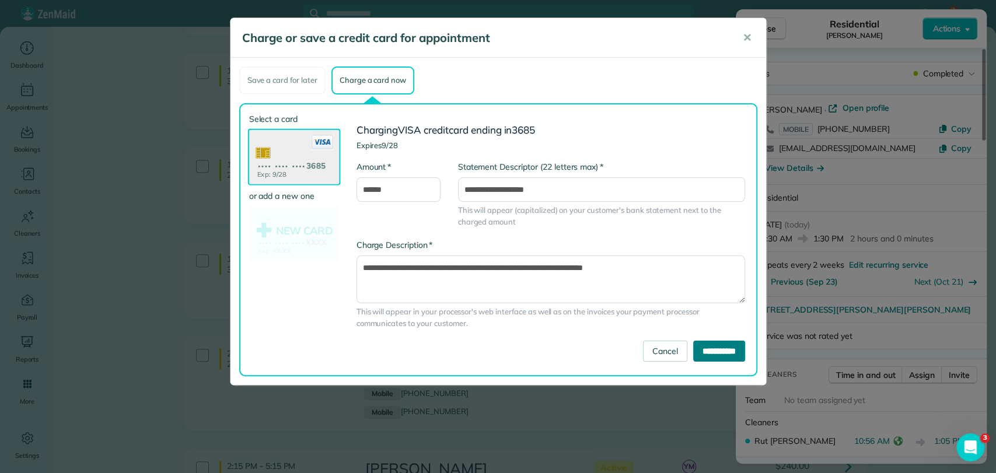
click at [709, 359] on input "**********" at bounding box center [719, 351] width 52 height 21
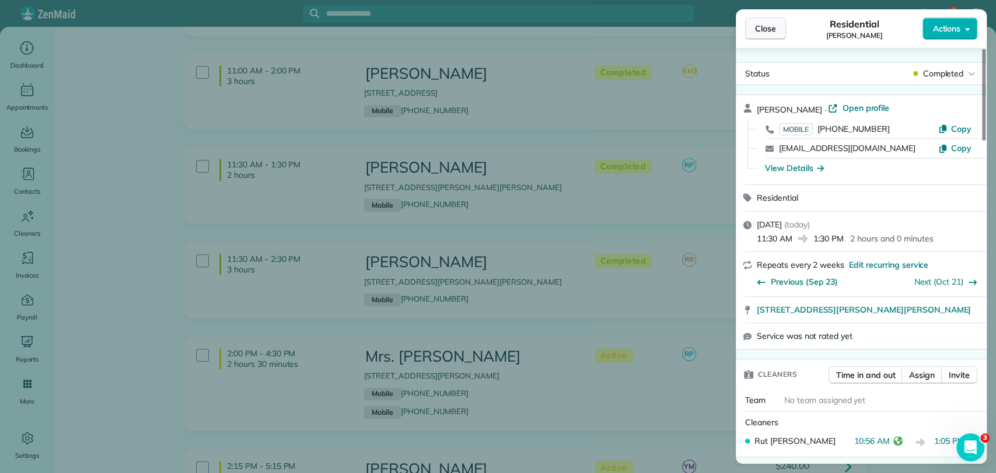
click at [763, 26] on span "Close" at bounding box center [765, 29] width 21 height 12
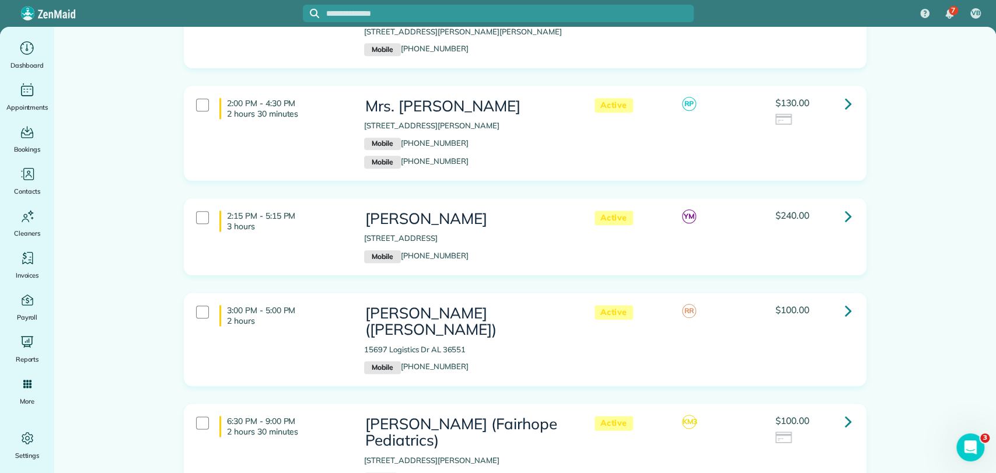
scroll to position [805, 0]
